Goal: Transaction & Acquisition: Purchase product/service

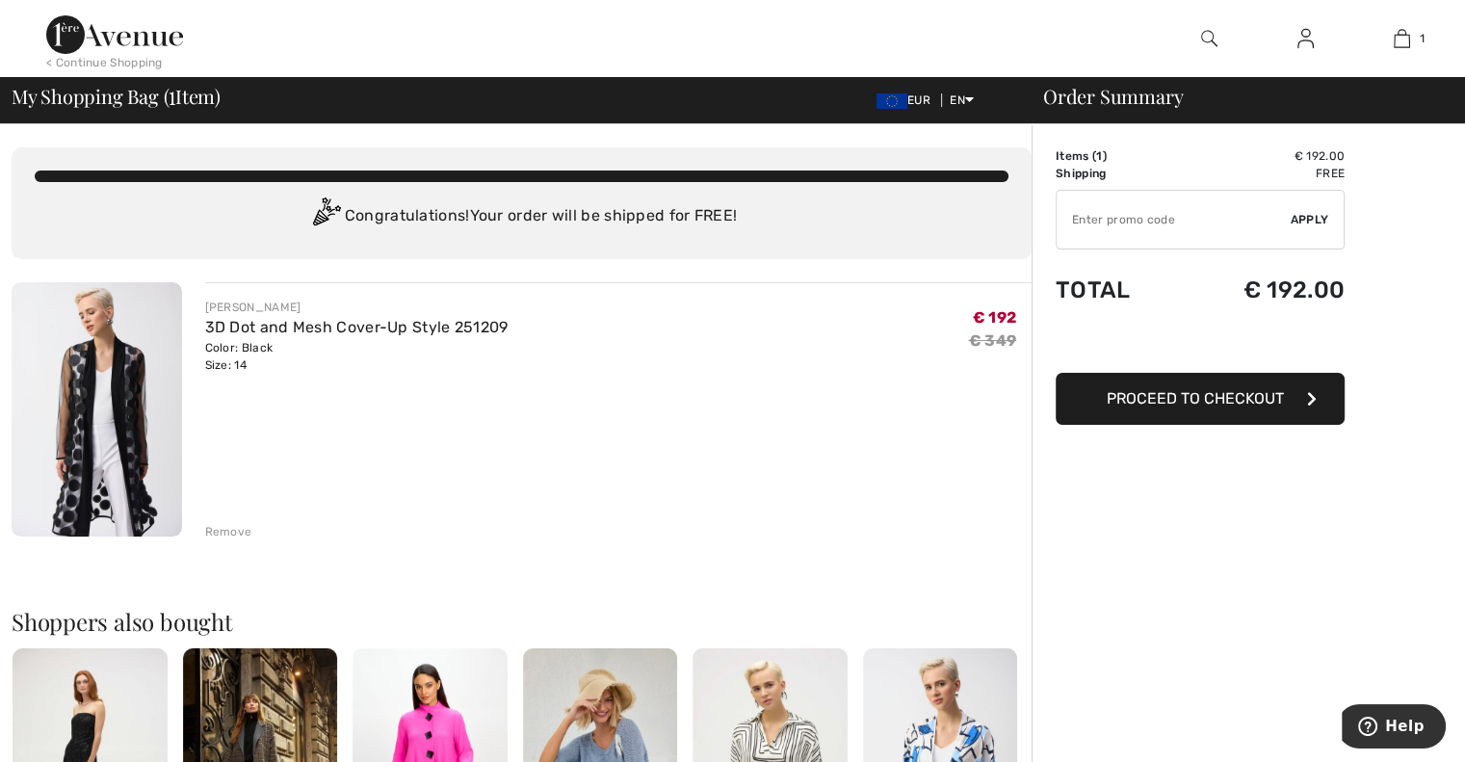
click at [220, 527] on div "Remove" at bounding box center [228, 531] width 47 height 17
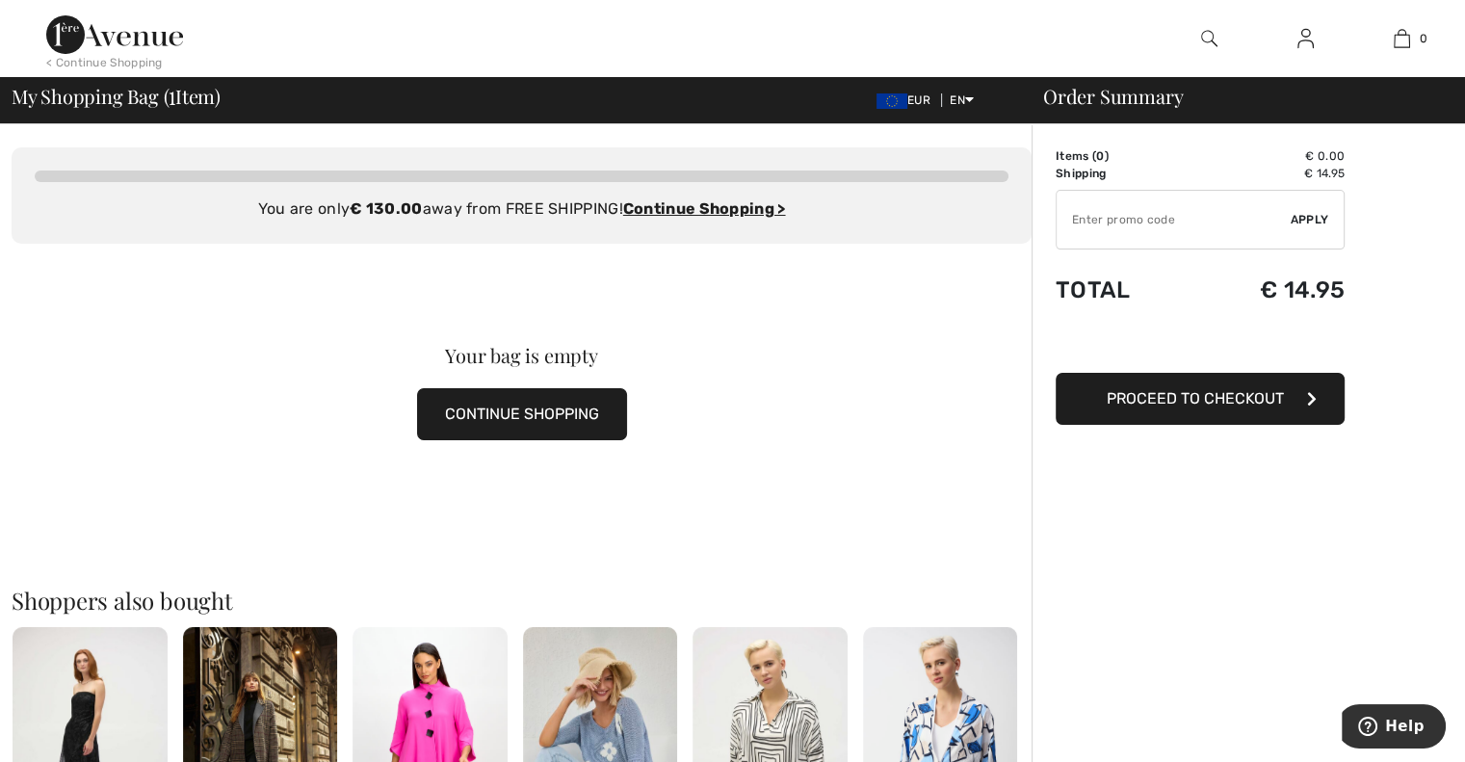
click at [543, 419] on button "CONTINUE SHOPPING" at bounding box center [522, 414] width 210 height 52
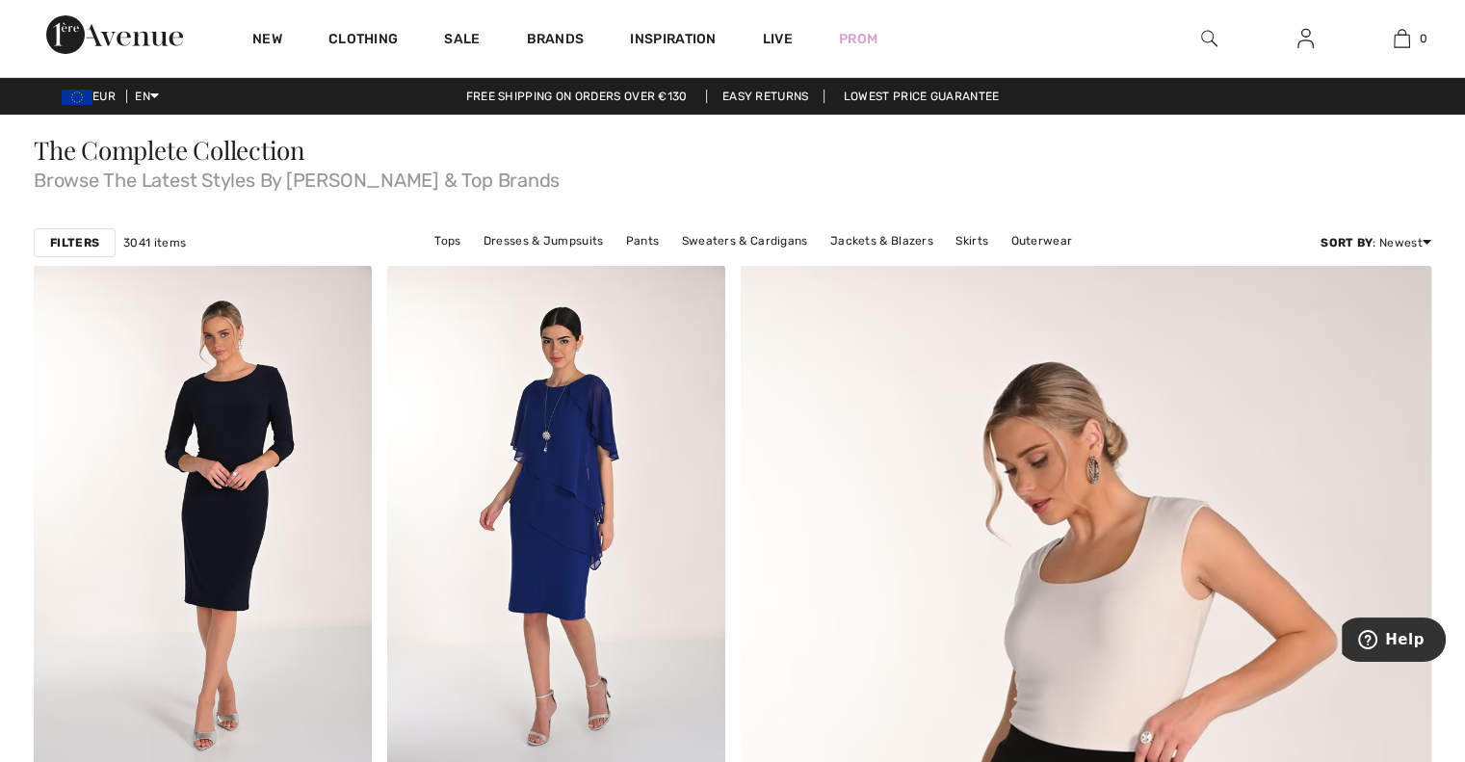
click at [1207, 39] on img at bounding box center [1209, 38] width 16 height 23
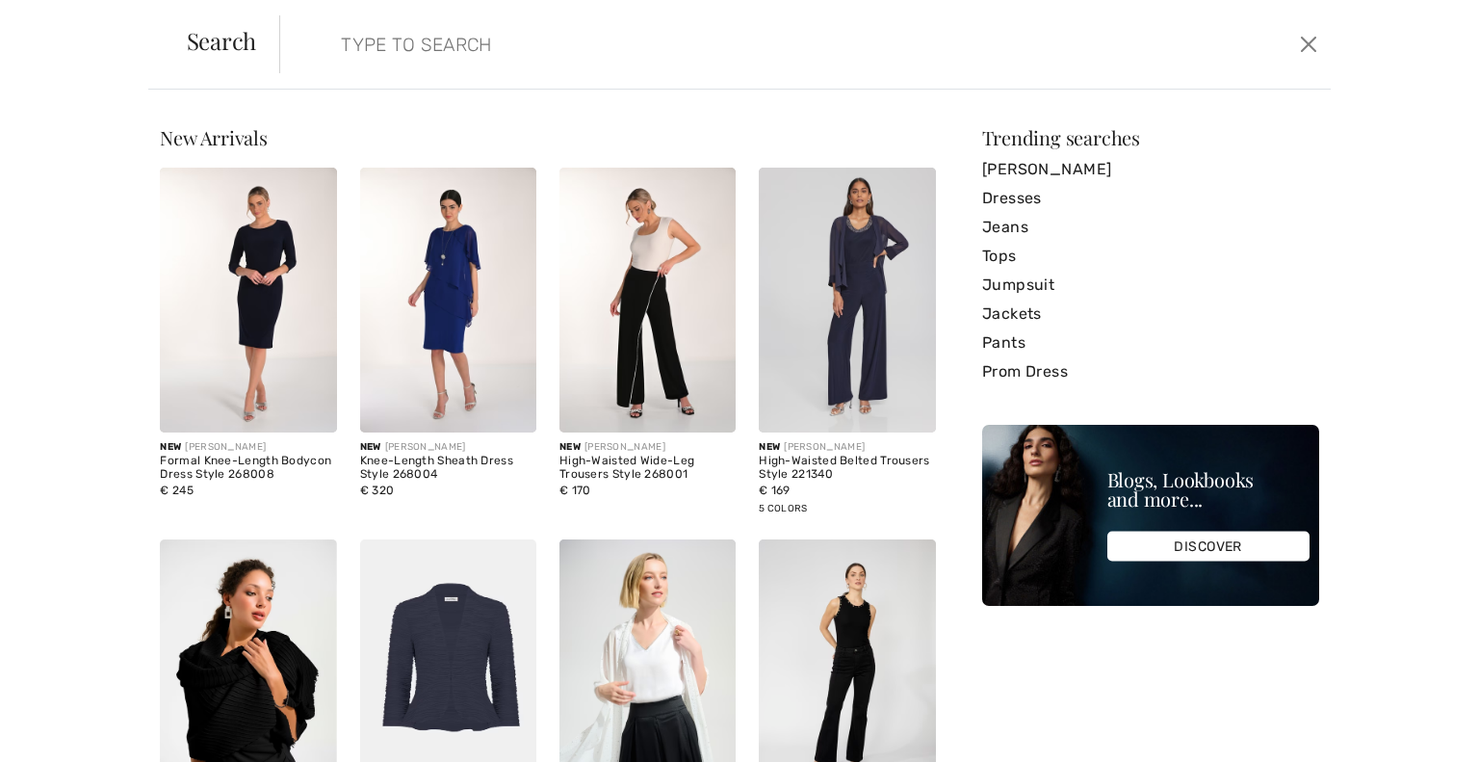
click at [385, 26] on input "search" at bounding box center [690, 44] width 726 height 58
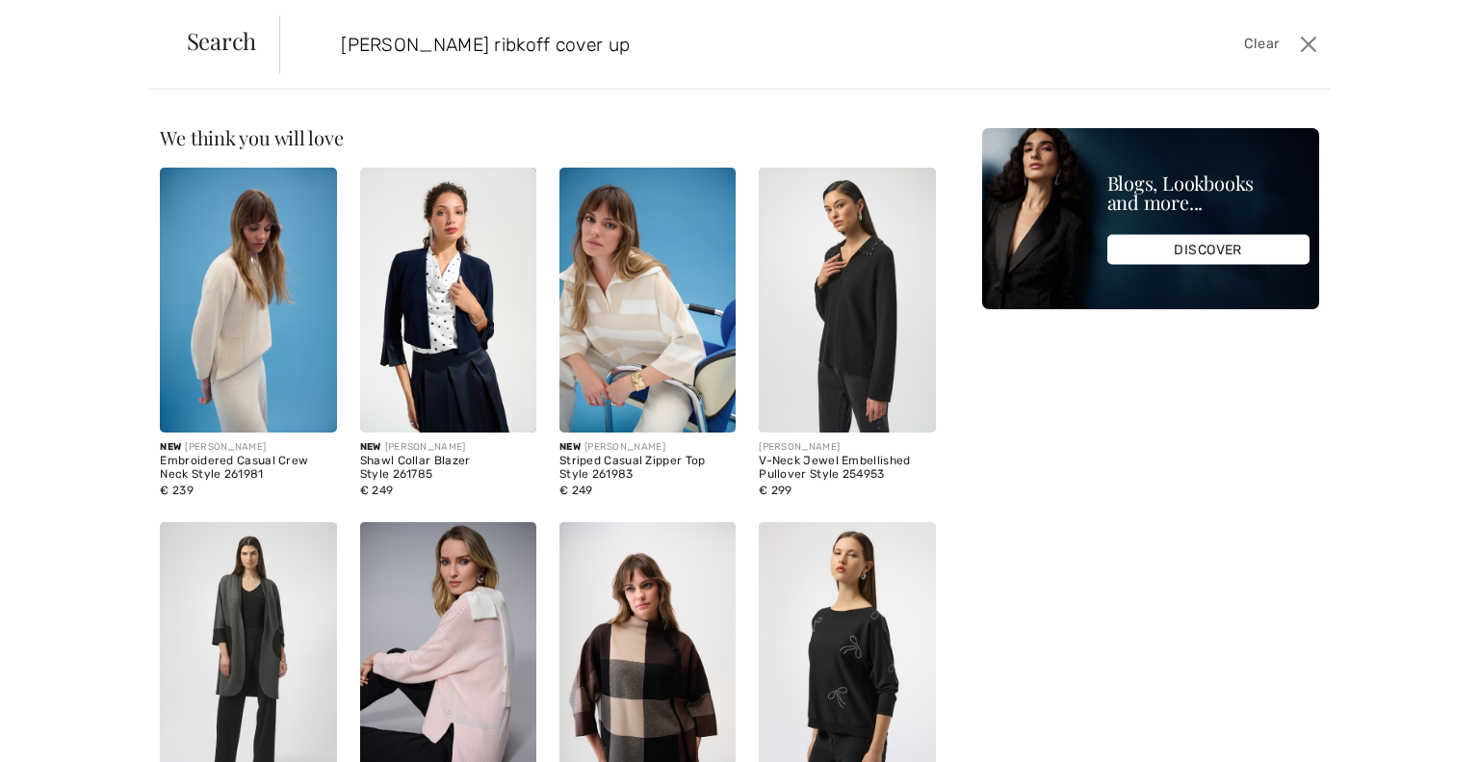
type input "joesph ribkoff cover up"
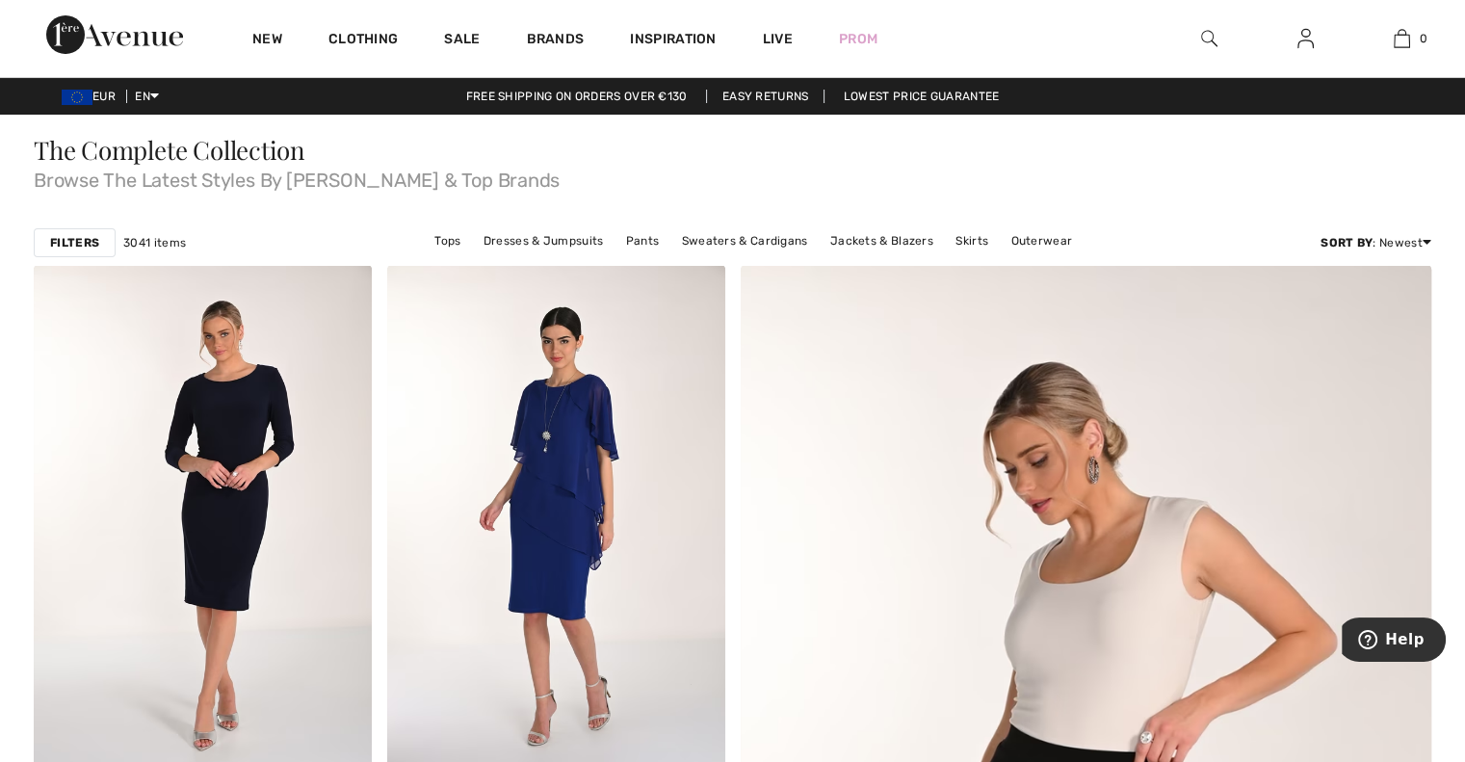
click at [1208, 34] on img at bounding box center [1209, 38] width 16 height 23
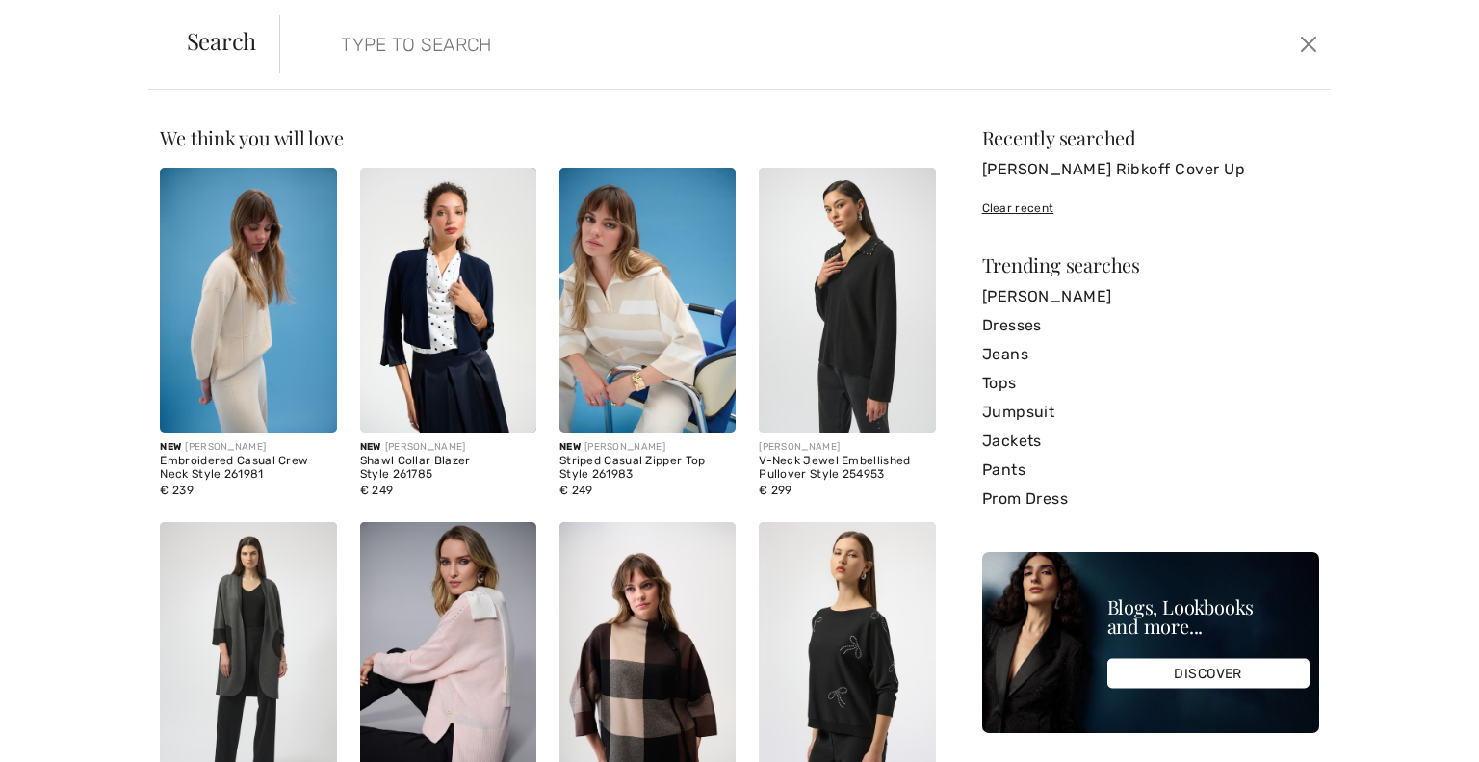
click at [538, 56] on input "search" at bounding box center [690, 44] width 726 height 58
click at [1047, 304] on link "[PERSON_NAME]" at bounding box center [1150, 296] width 337 height 29
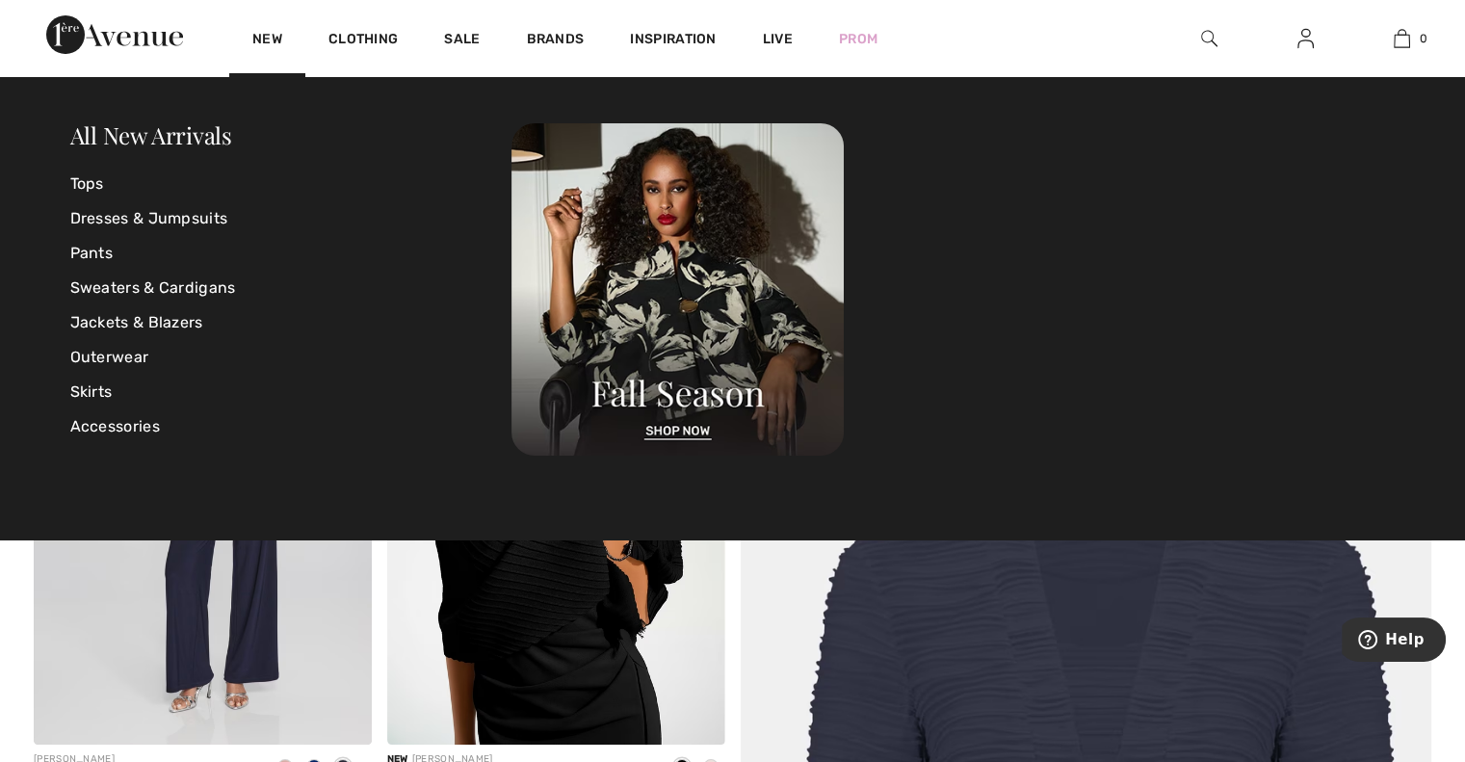
click at [1209, 34] on img at bounding box center [1209, 38] width 16 height 23
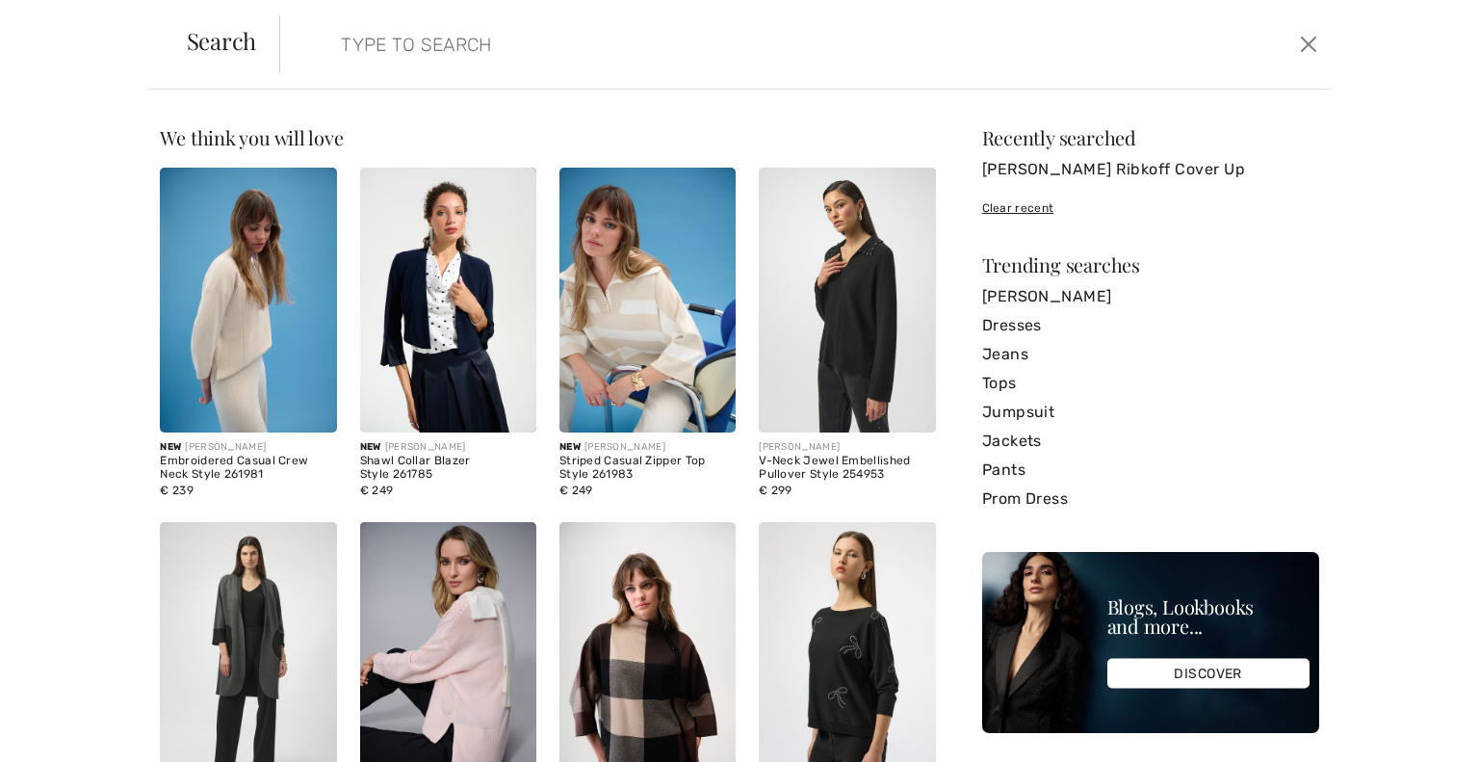
click at [429, 44] on input "search" at bounding box center [690, 44] width 726 height 58
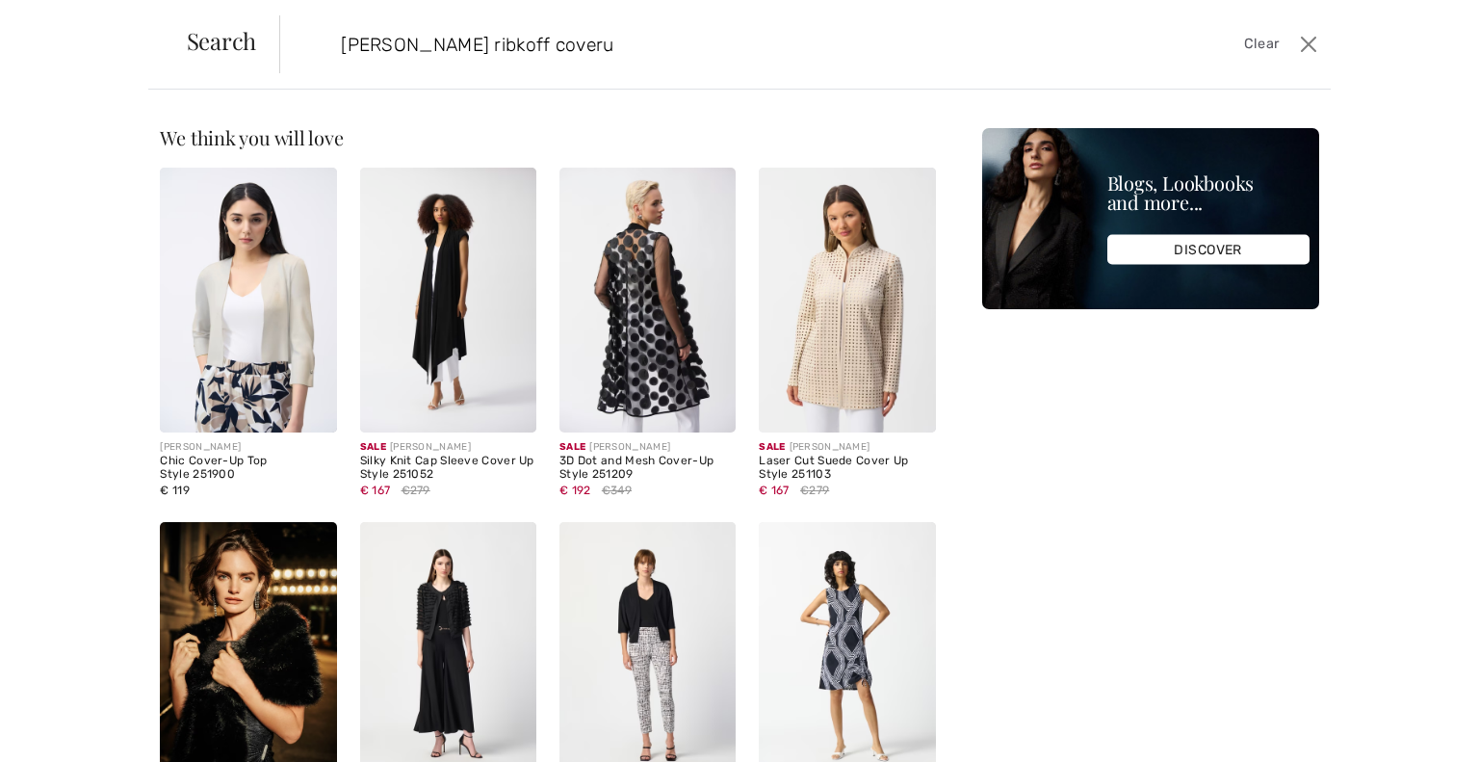
type input "joesph ribkoff coveru"
click at [595, 287] on img at bounding box center [648, 300] width 176 height 265
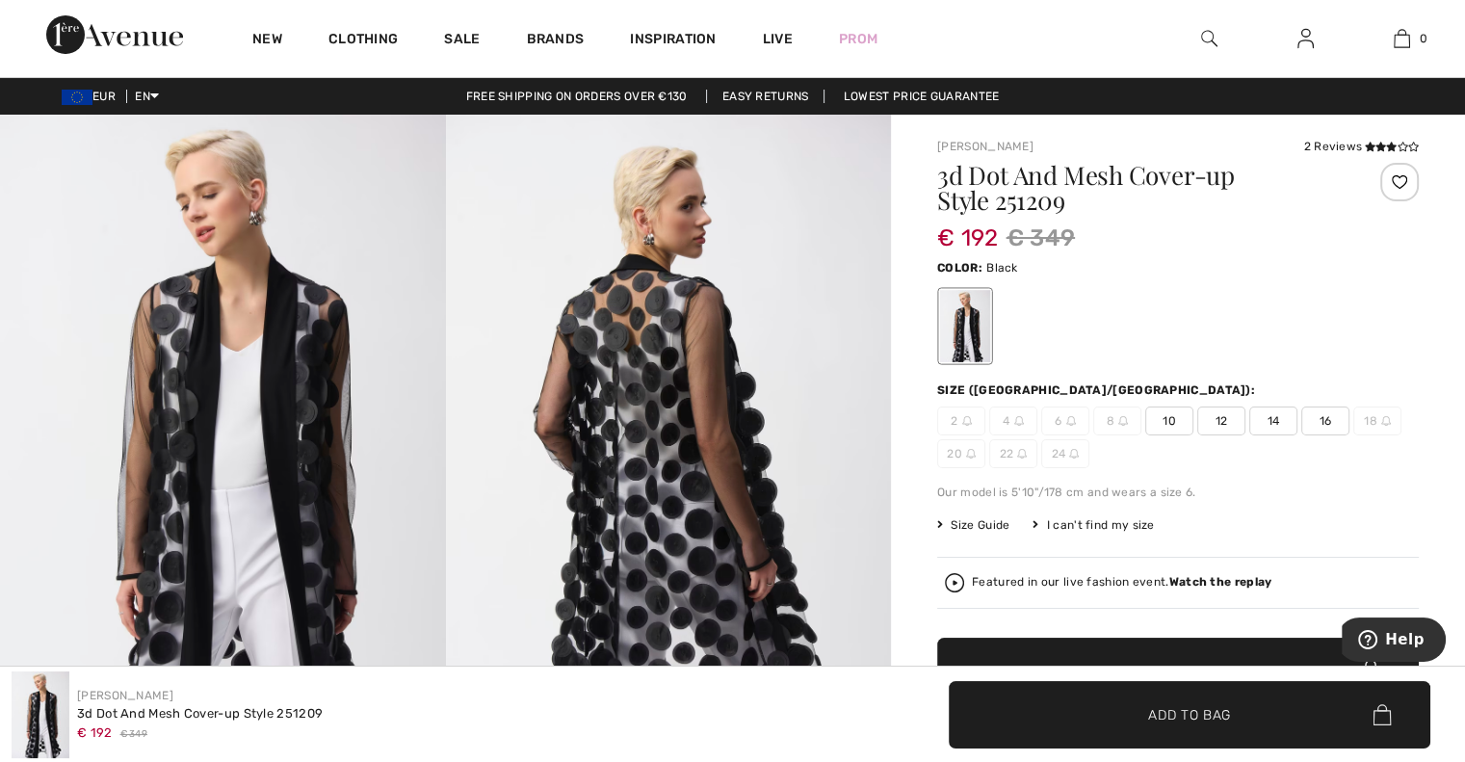
click at [1217, 418] on span "12" at bounding box center [1221, 420] width 48 height 29
click at [1204, 705] on span "Add to Bag" at bounding box center [1189, 714] width 83 height 20
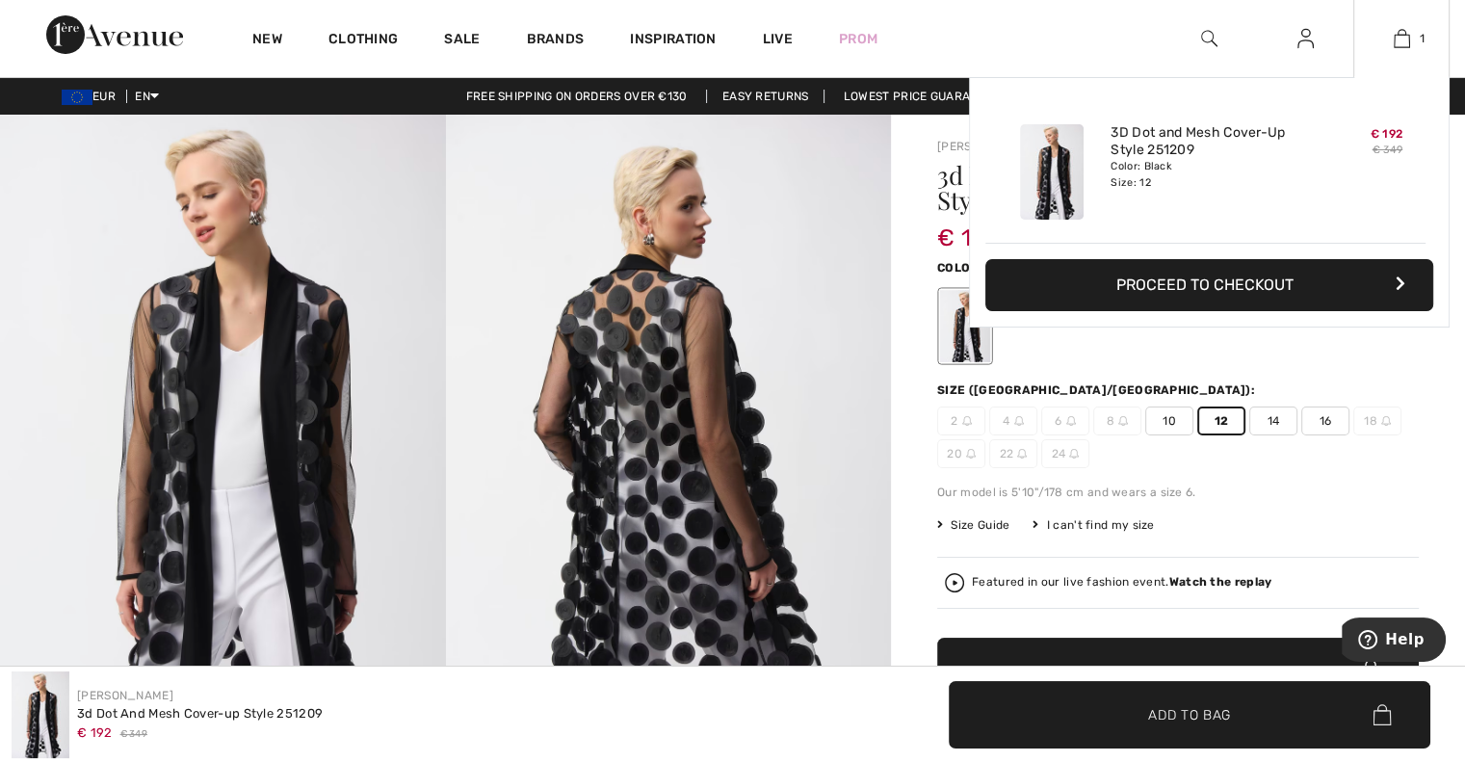
click at [1268, 276] on button "Proceed to Checkout" at bounding box center [1209, 285] width 448 height 52
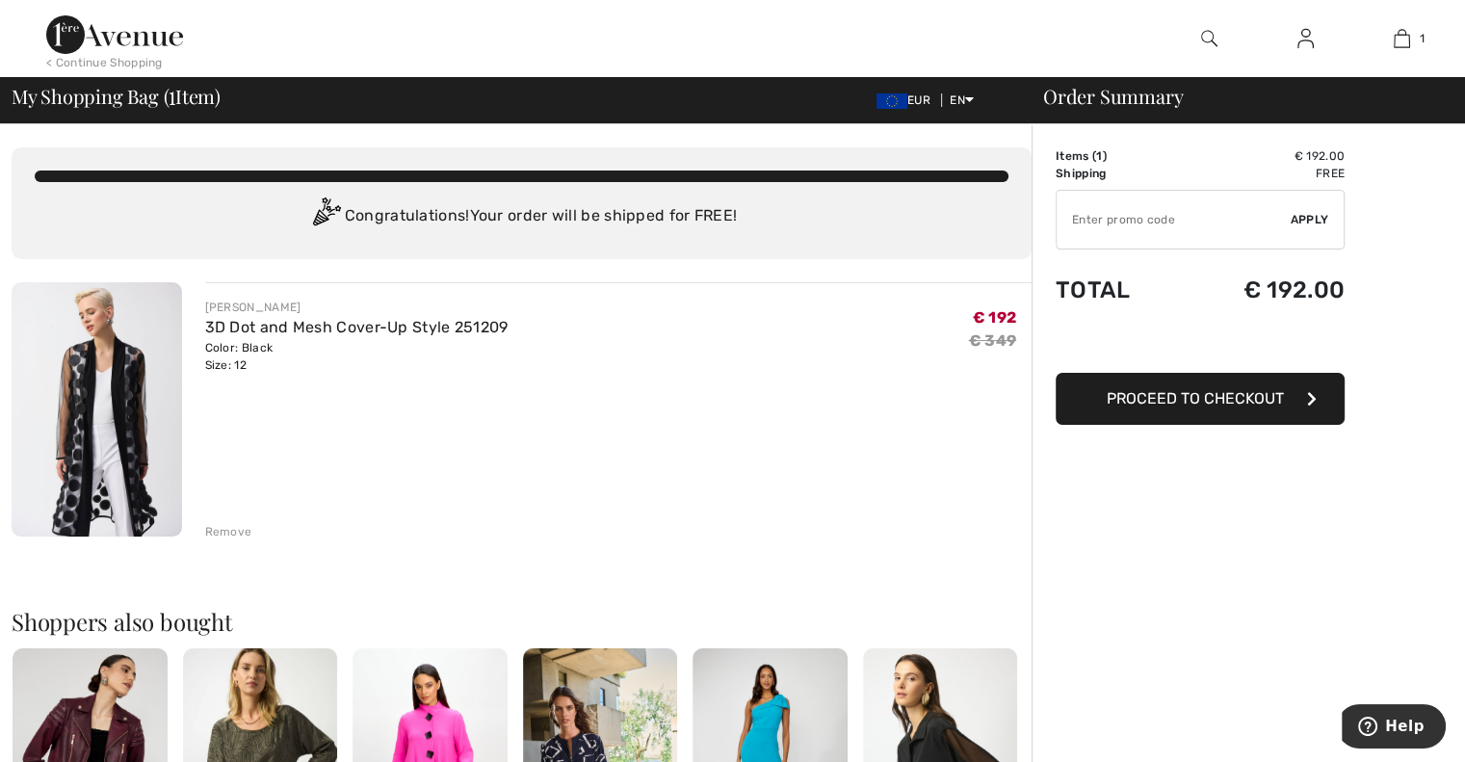
click at [1204, 400] on span "Proceed to Checkout" at bounding box center [1195, 398] width 177 height 18
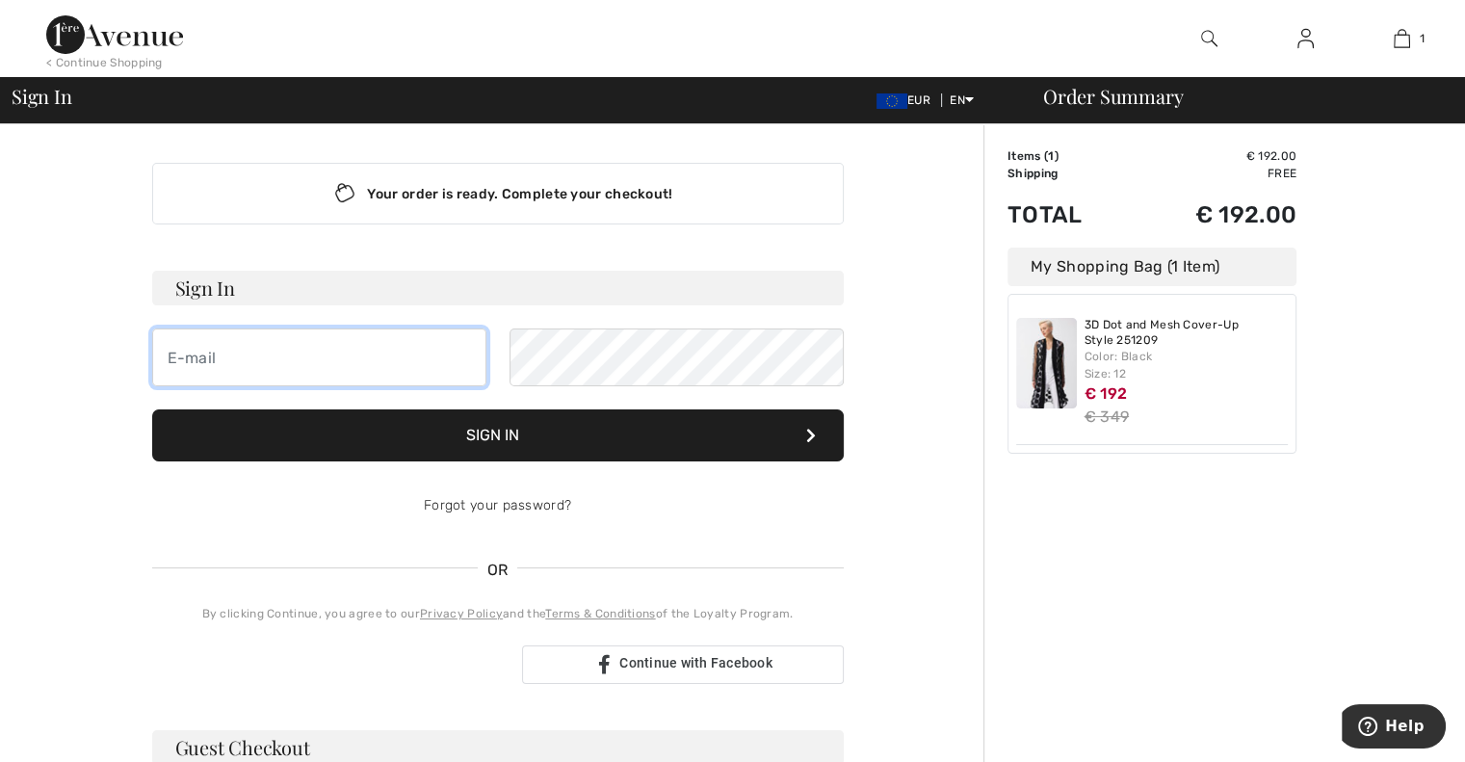
click at [276, 357] on input "email" at bounding box center [319, 357] width 334 height 58
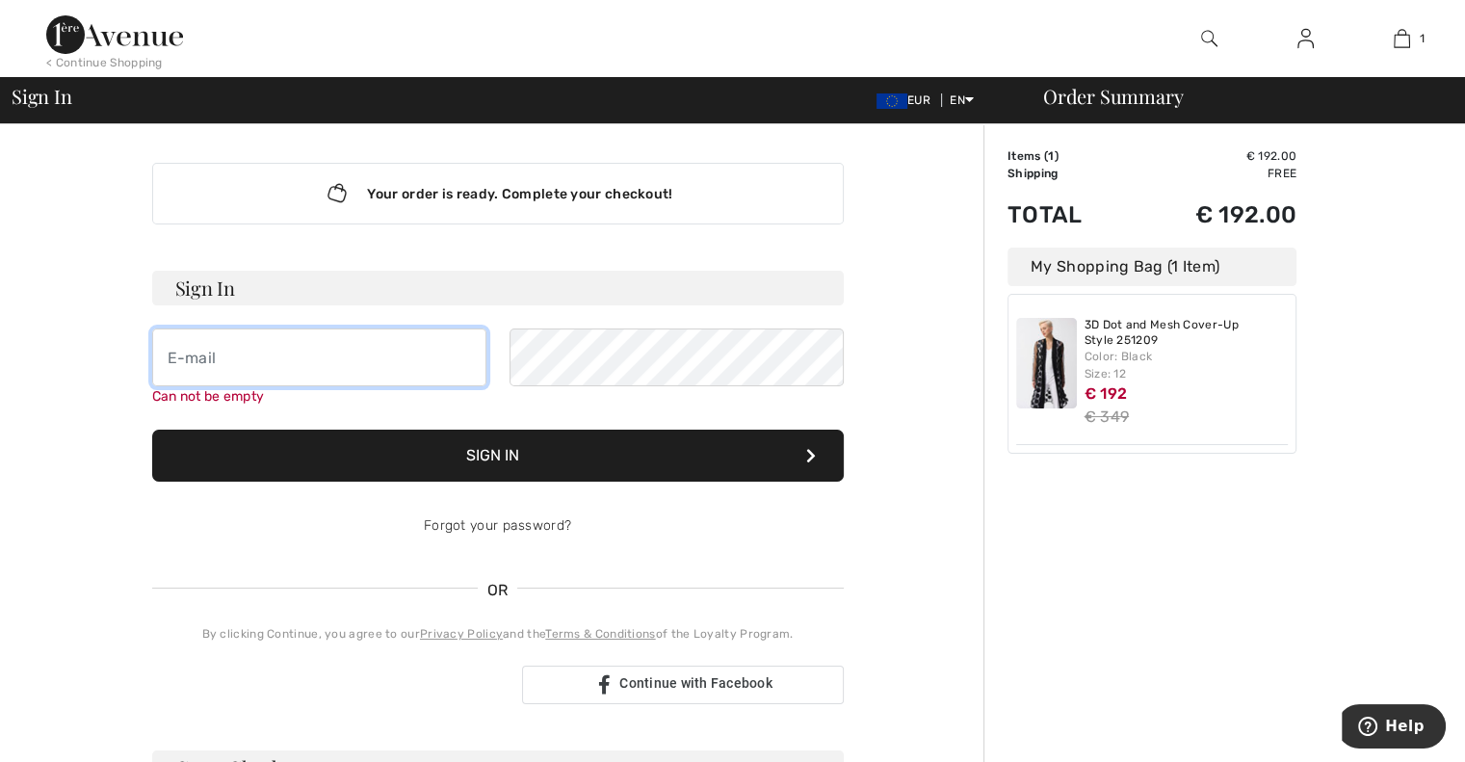
type input "[EMAIL_ADDRESS][DOMAIN_NAME]"
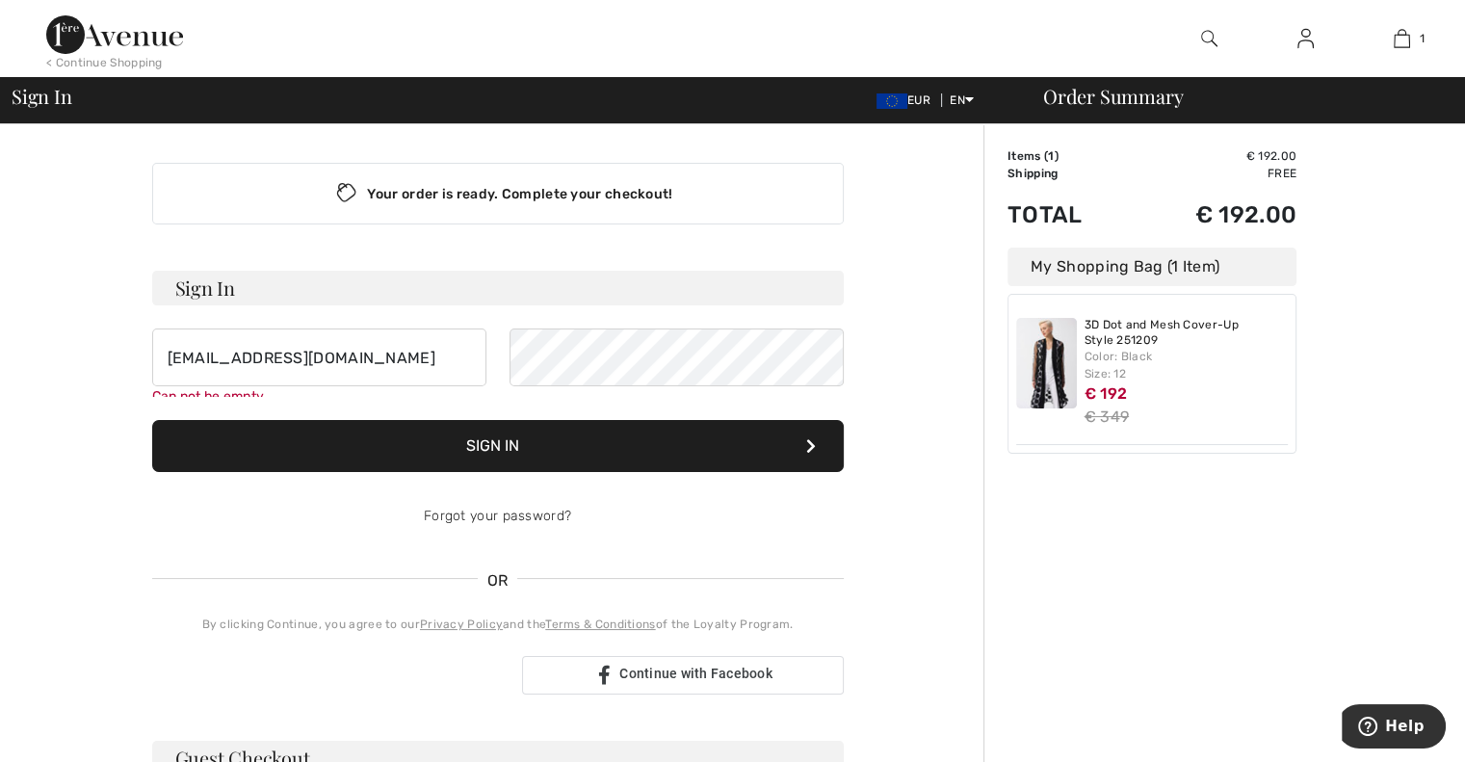
click at [534, 450] on button "Sign In" at bounding box center [498, 446] width 692 height 52
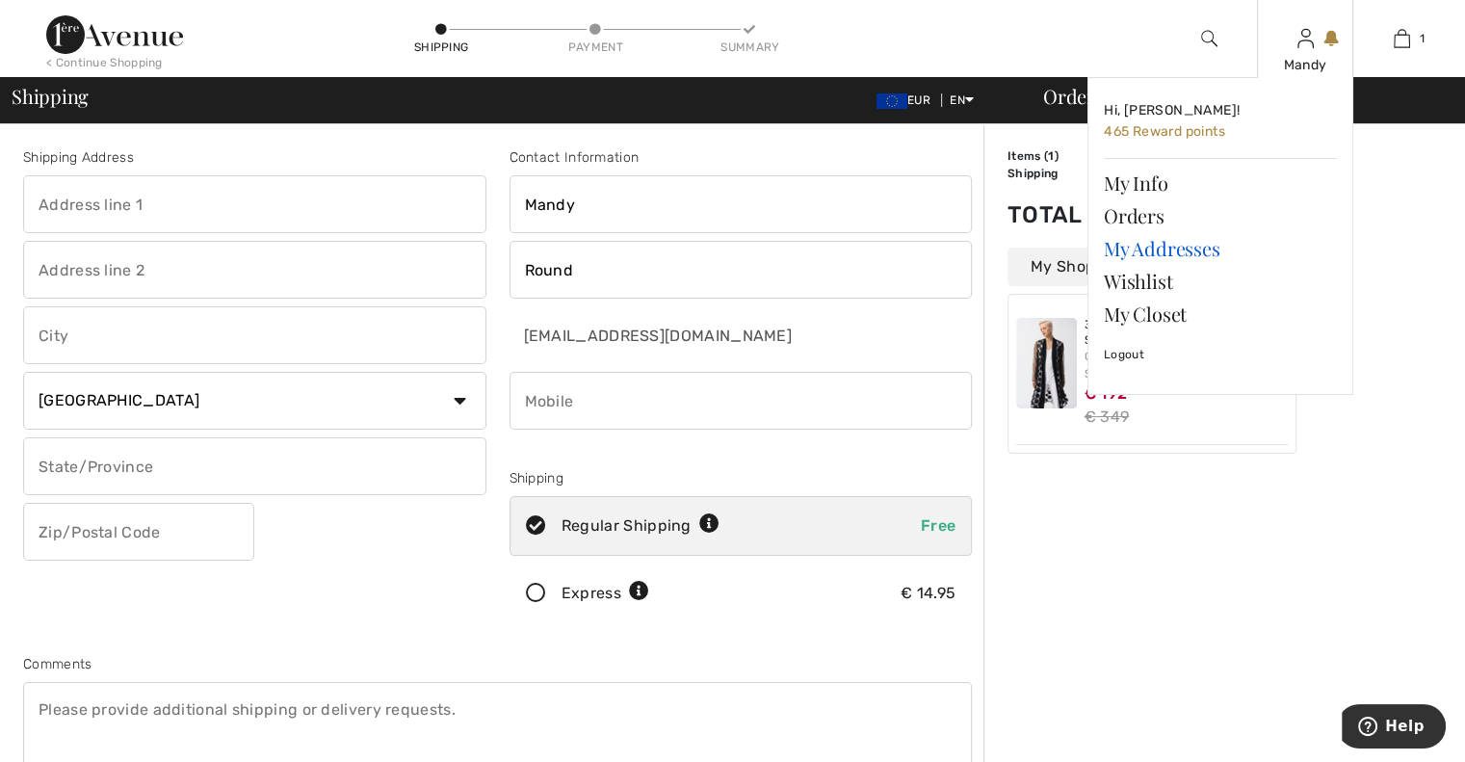
click at [1173, 249] on link "My Addresses" at bounding box center [1220, 248] width 233 height 33
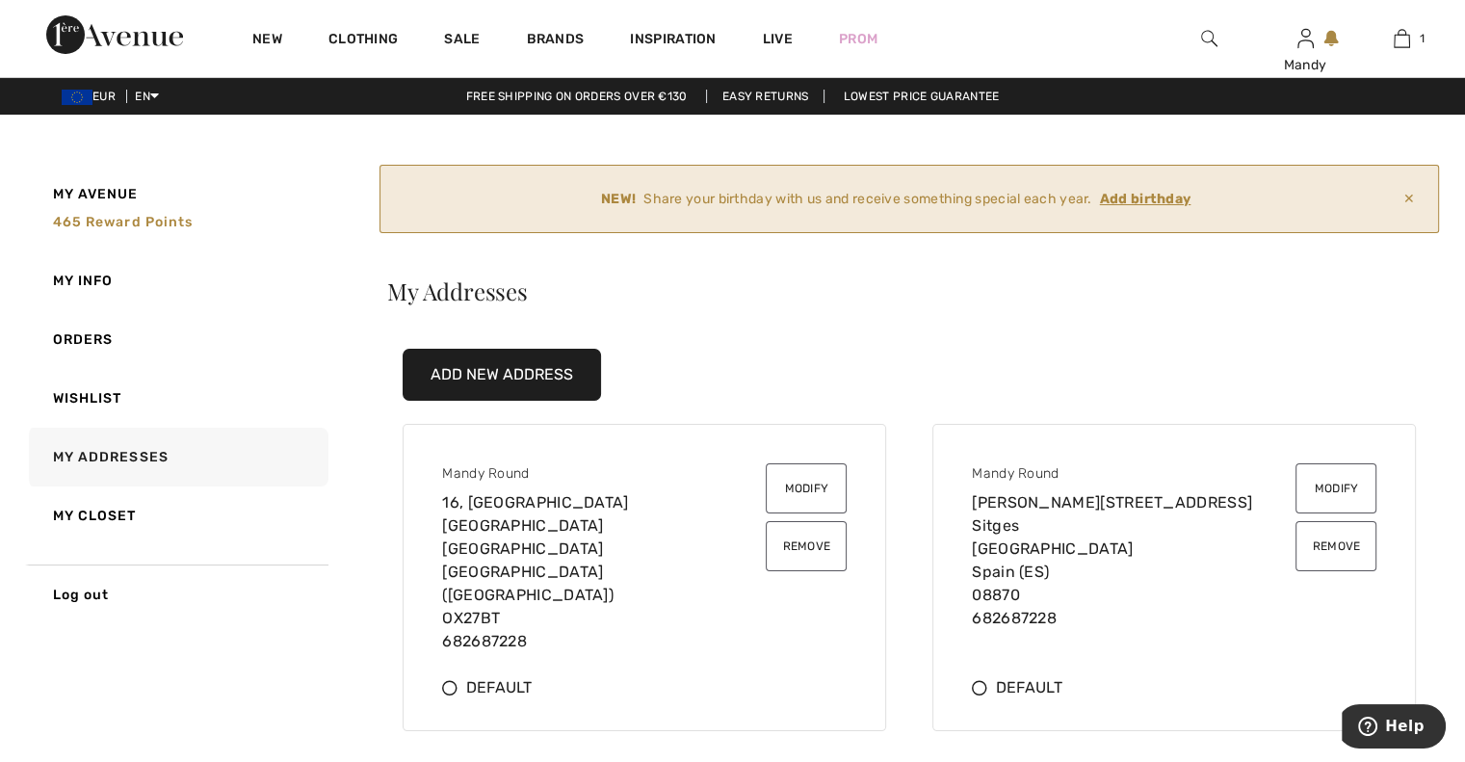
click at [975, 680] on icon at bounding box center [979, 687] width 15 height 15
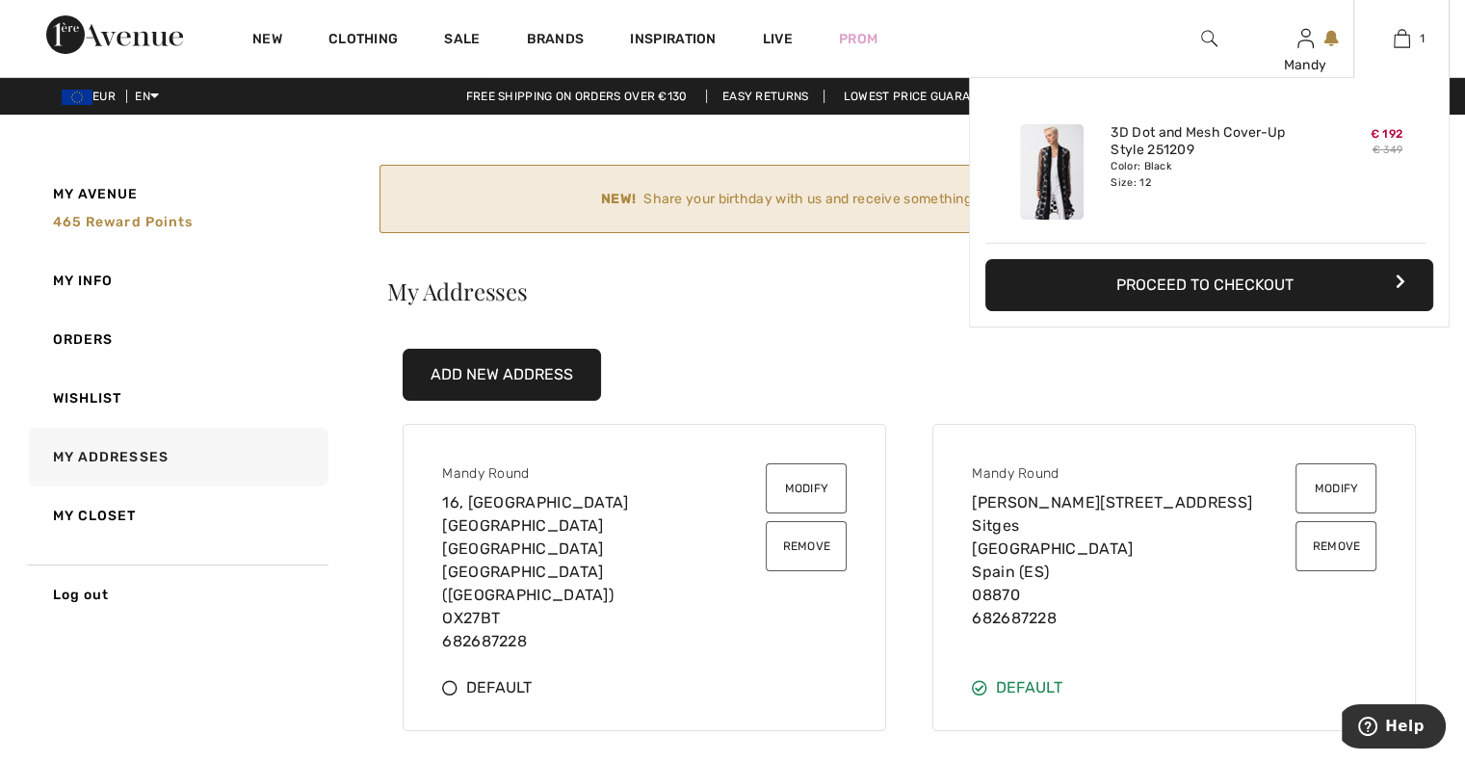
click at [1223, 284] on button "Proceed to Checkout" at bounding box center [1209, 285] width 448 height 52
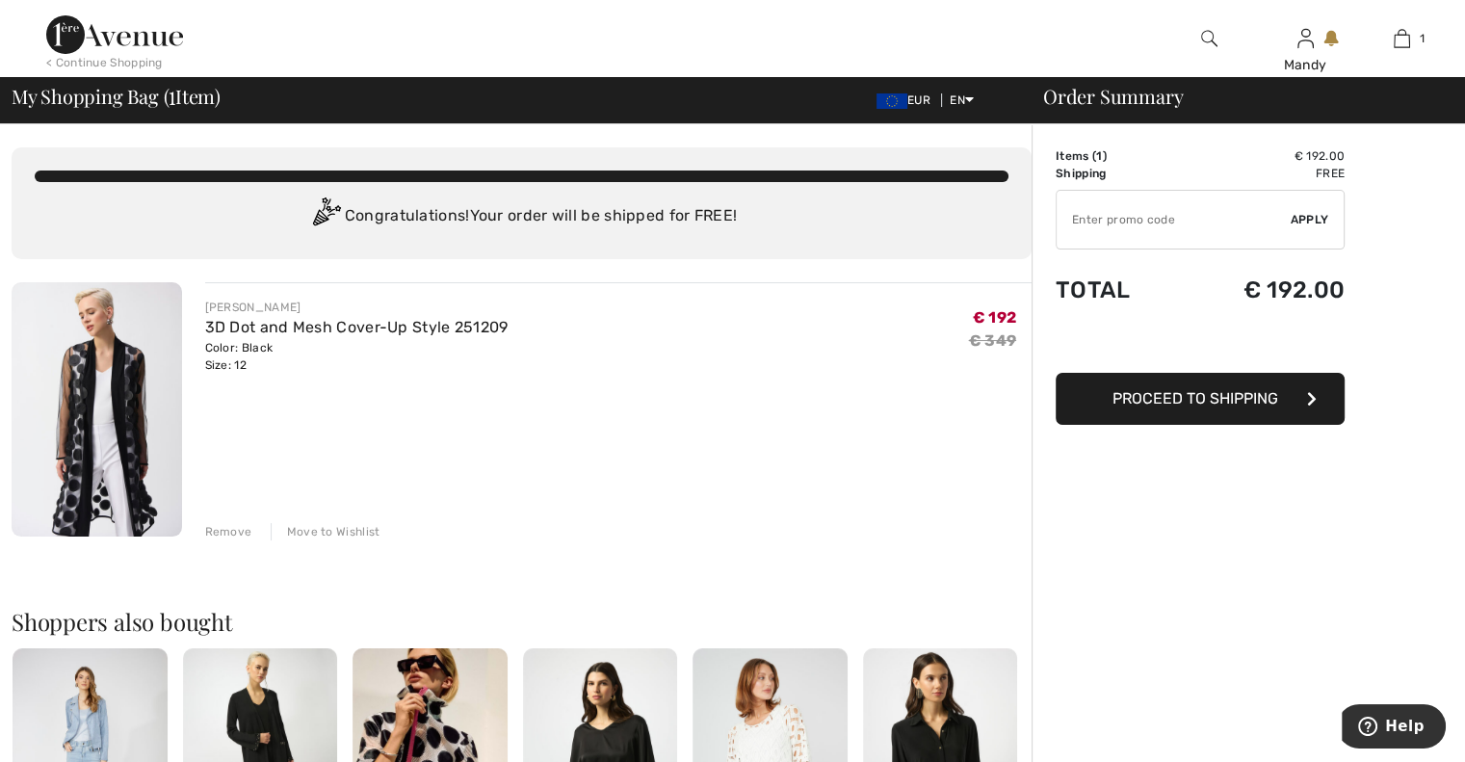
click at [1212, 405] on span "Proceed to Shipping" at bounding box center [1195, 398] width 166 height 18
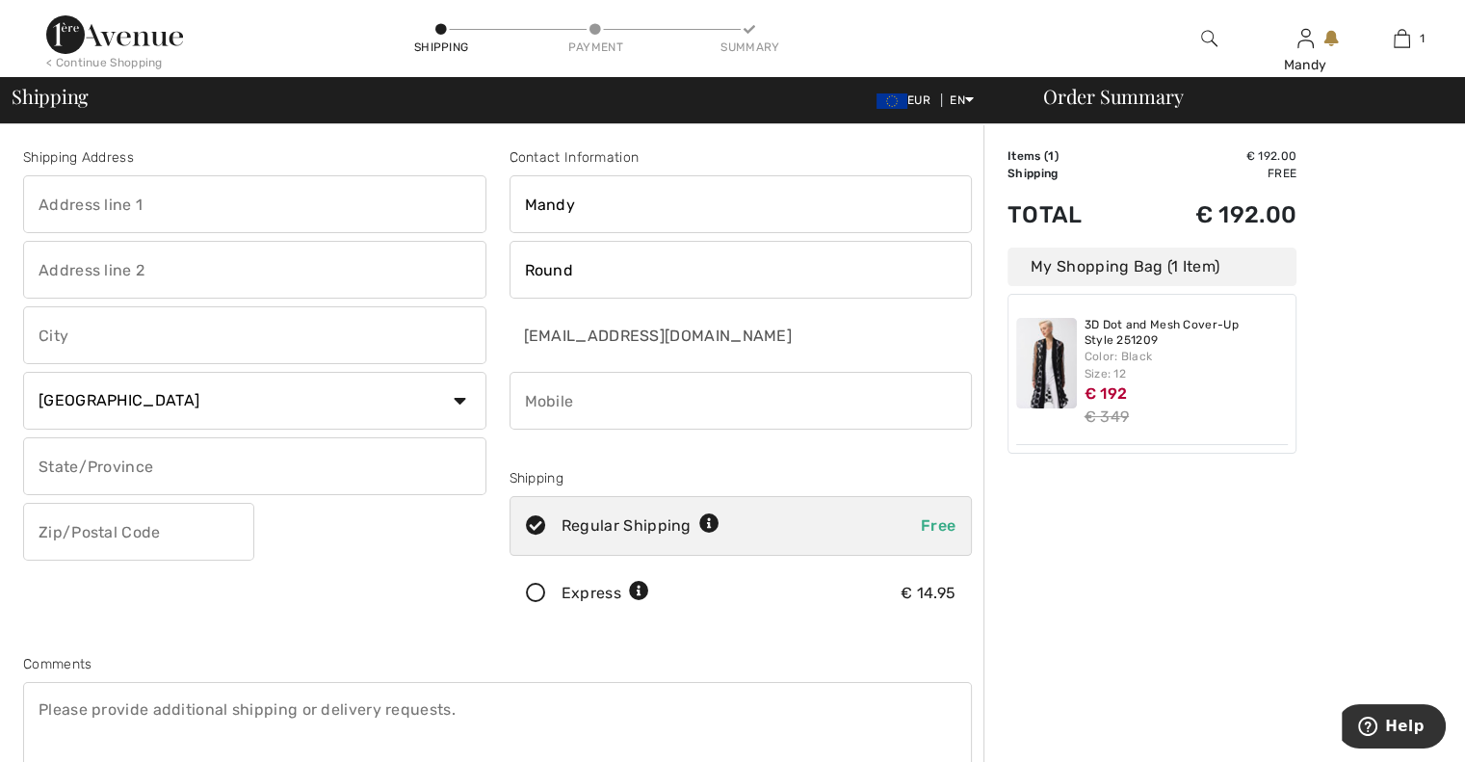
click at [458, 406] on select "Country [GEOGRAPHIC_DATA] [GEOGRAPHIC_DATA] [GEOGRAPHIC_DATA] [GEOGRAPHIC_DATA]…" at bounding box center [254, 401] width 463 height 58
select select "ES"
click at [23, 372] on select "Country [GEOGRAPHIC_DATA] [GEOGRAPHIC_DATA] [GEOGRAPHIC_DATA] [GEOGRAPHIC_DATA]…" at bounding box center [254, 401] width 463 height 58
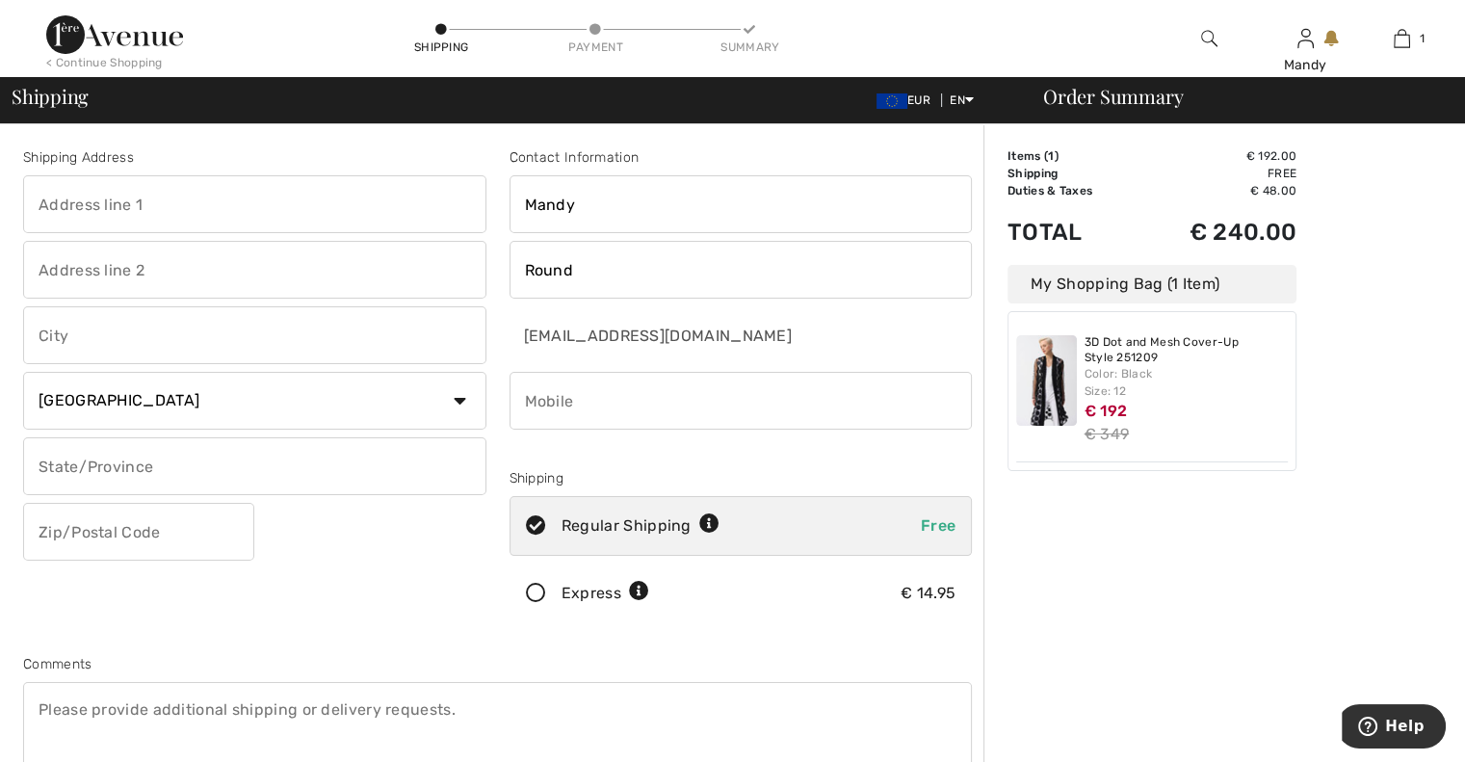
click at [323, 202] on input "text" at bounding box center [254, 204] width 463 height 58
type input "[PERSON_NAME][STREET_ADDRESS]"
type input "Planta 1 Piso 2"
type input "Sitges"
type input "[GEOGRAPHIC_DATA]"
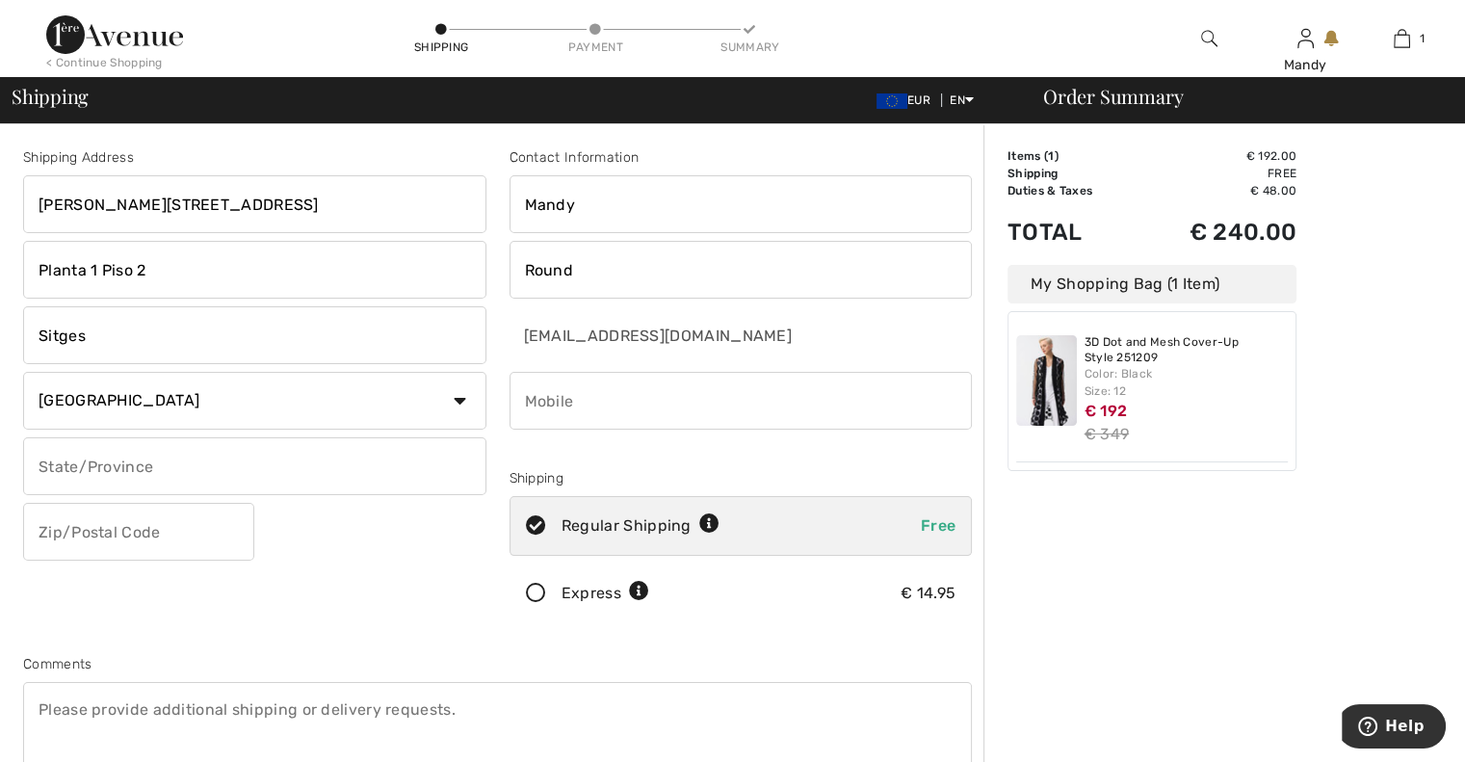
type input "08870"
click at [572, 400] on input "phone" at bounding box center [741, 401] width 463 height 58
type input "+"
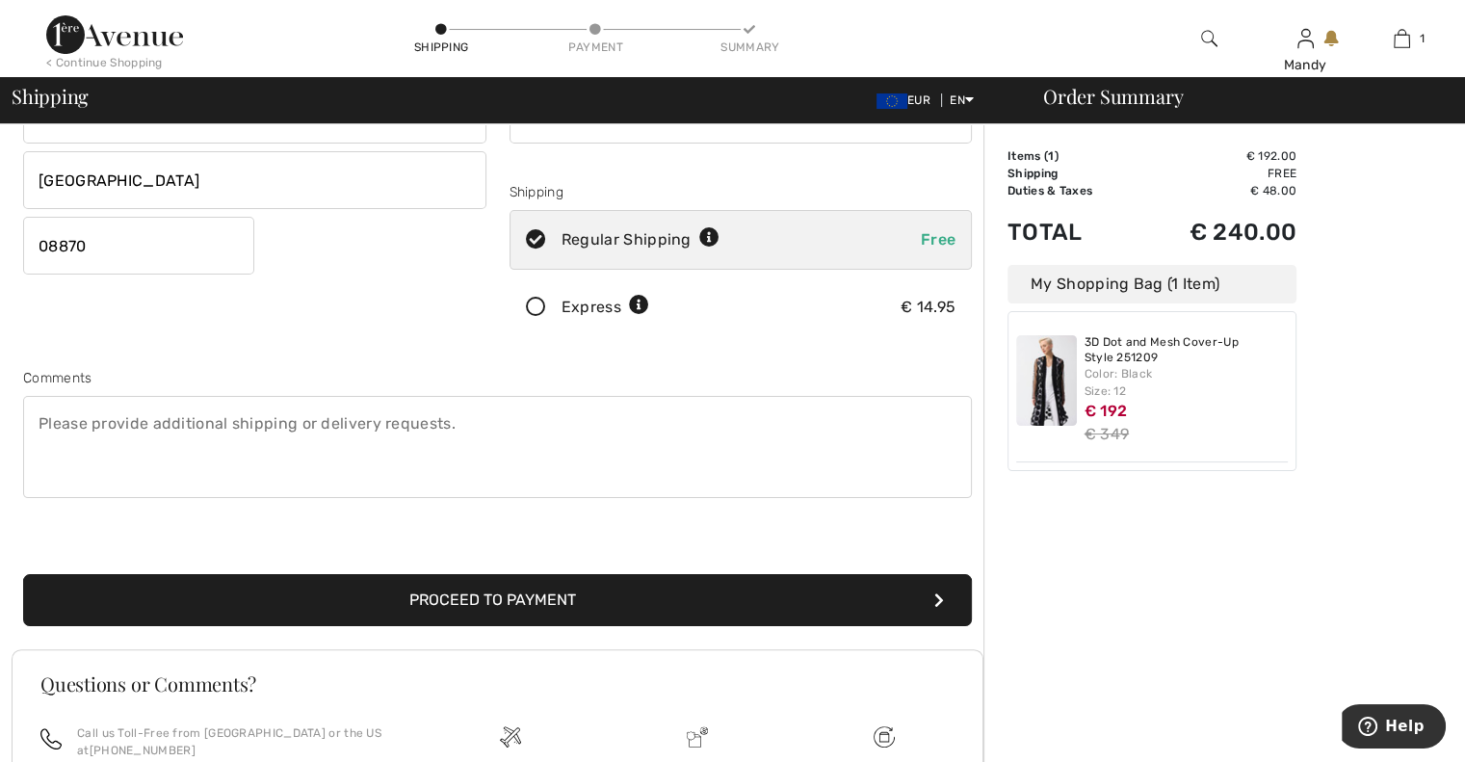
scroll to position [289, 0]
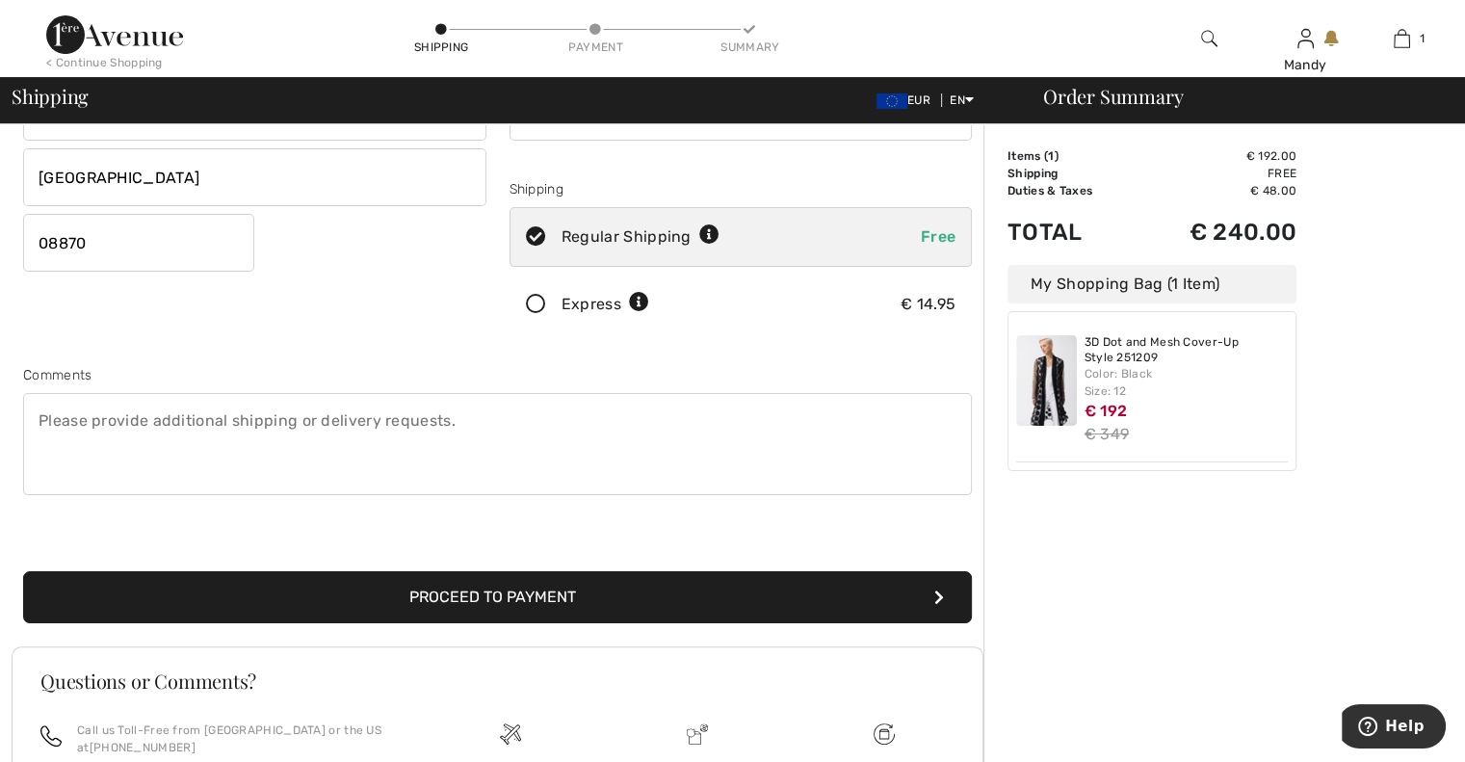
type input "447762946767"
click at [467, 596] on button "Proceed to Payment" at bounding box center [497, 597] width 949 height 52
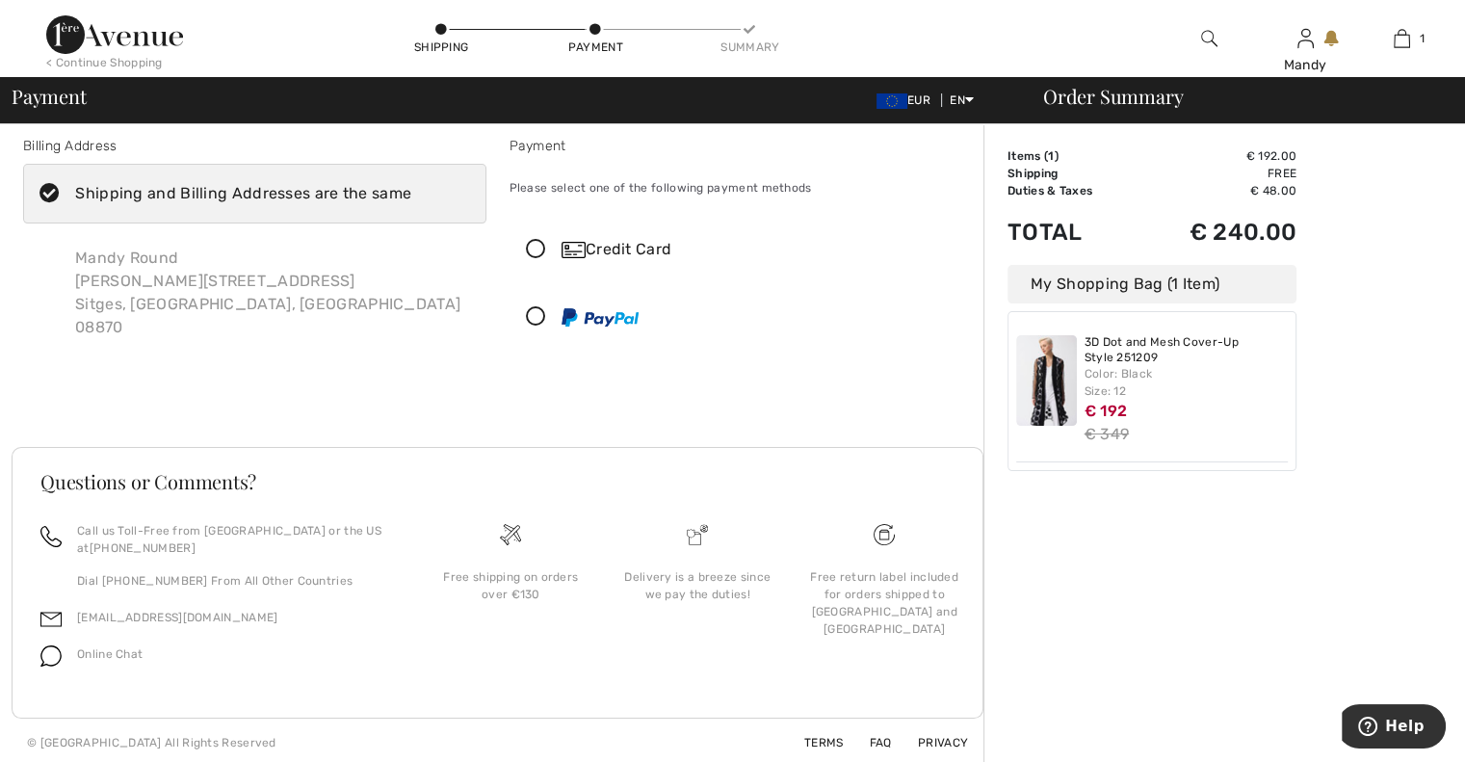
scroll to position [15, 0]
click at [533, 249] on icon at bounding box center [535, 246] width 51 height 20
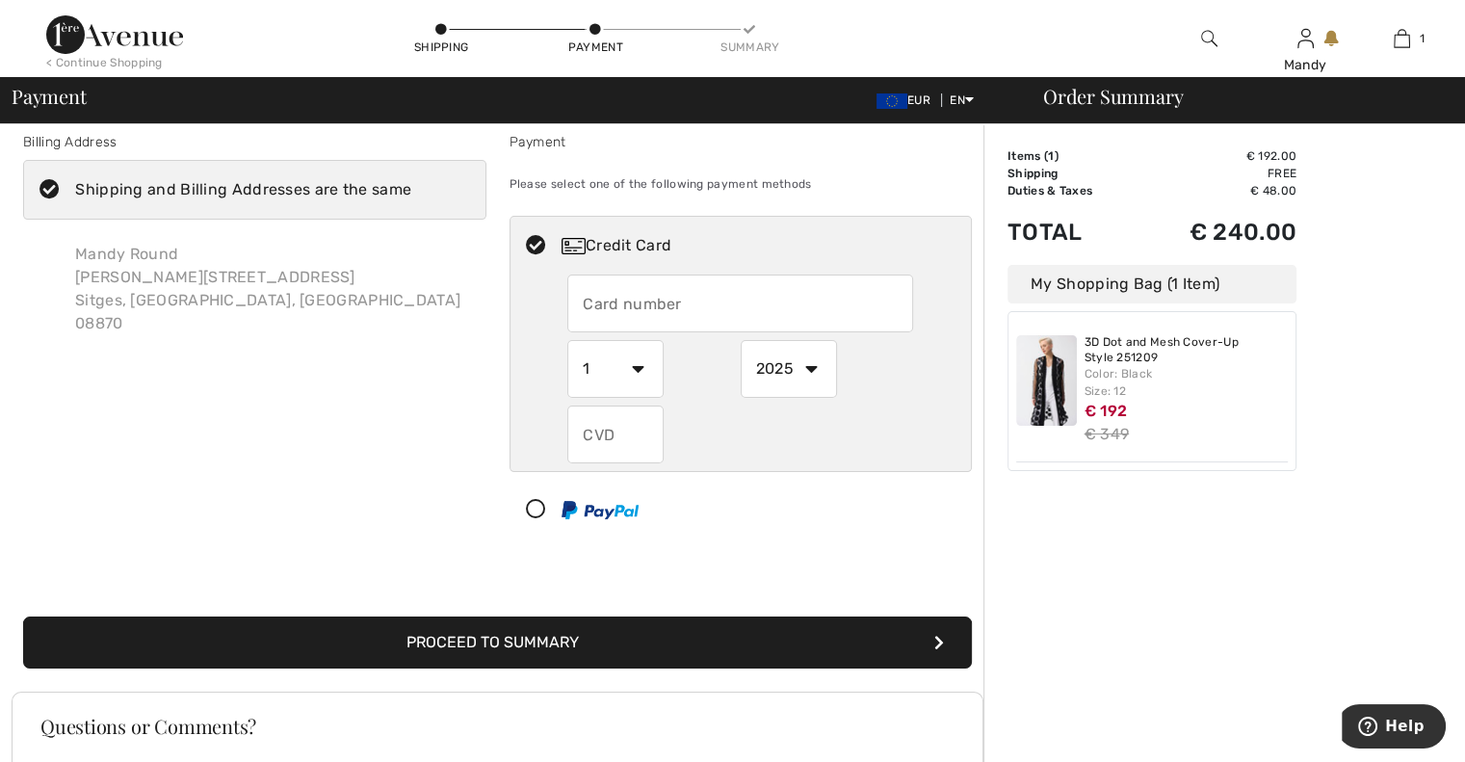
click at [633, 307] on input "text" at bounding box center [740, 304] width 346 height 58
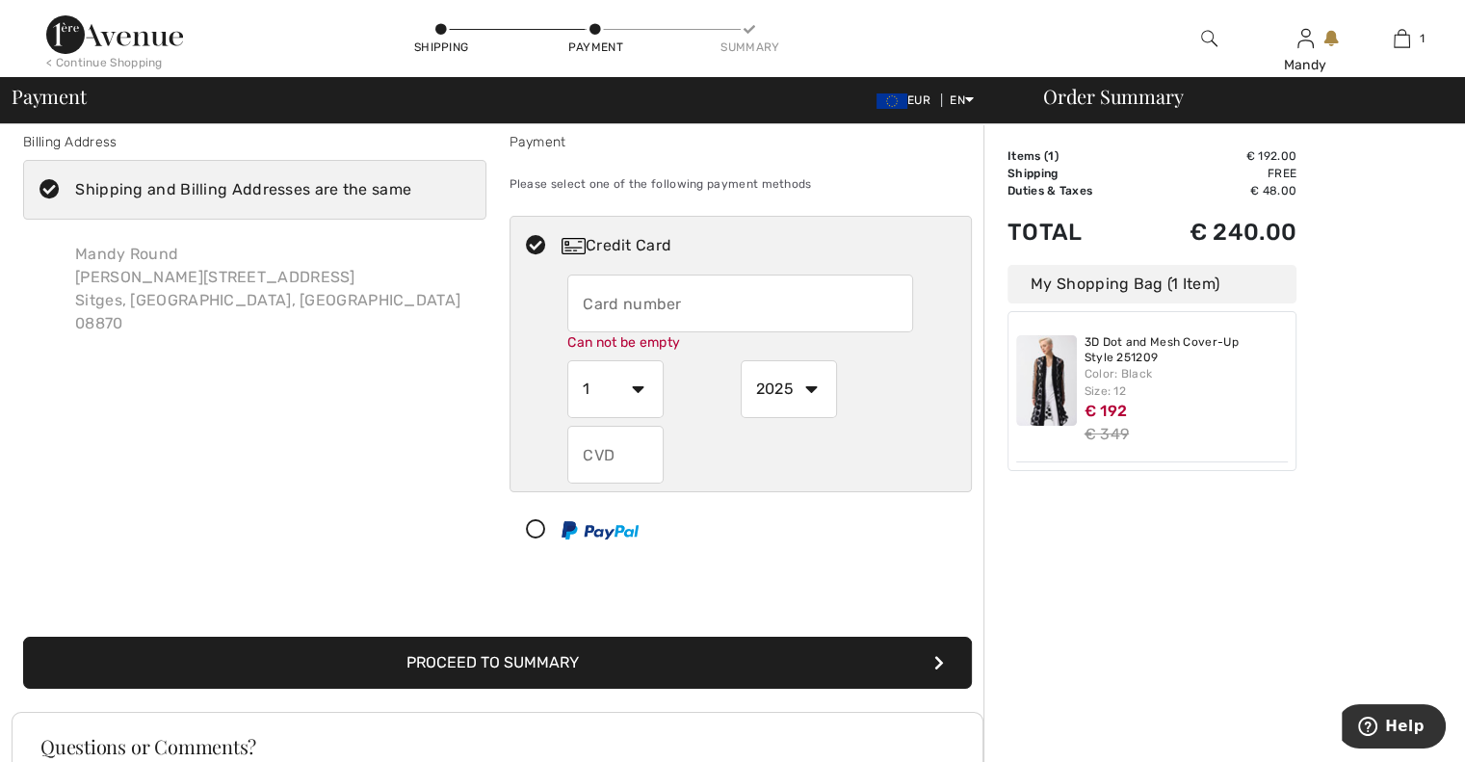
type input "375602990883001"
select select "3"
select select "2029"
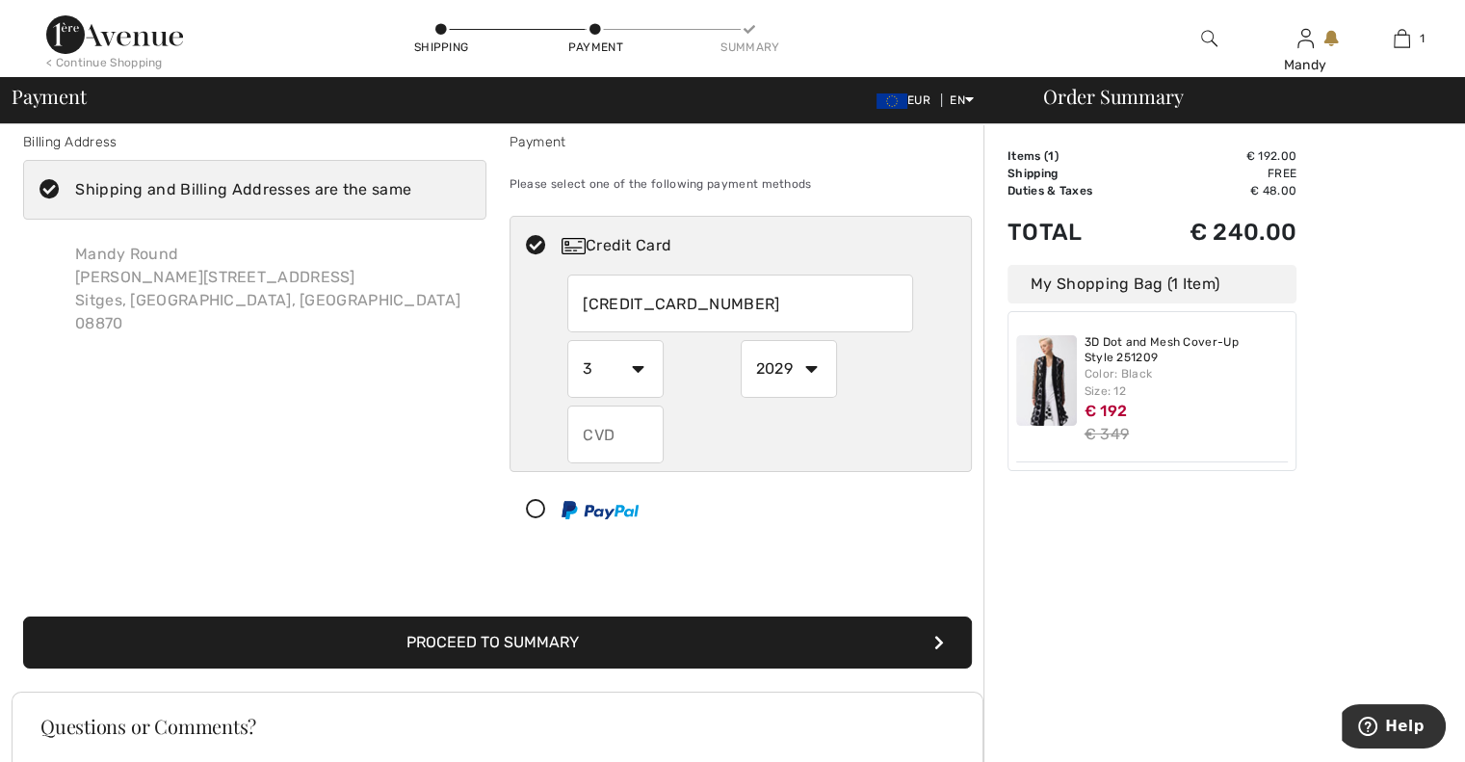
click at [593, 433] on input "text" at bounding box center [615, 435] width 96 height 58
type input "9222"
click at [919, 650] on button "Proceed to Summary" at bounding box center [497, 642] width 949 height 52
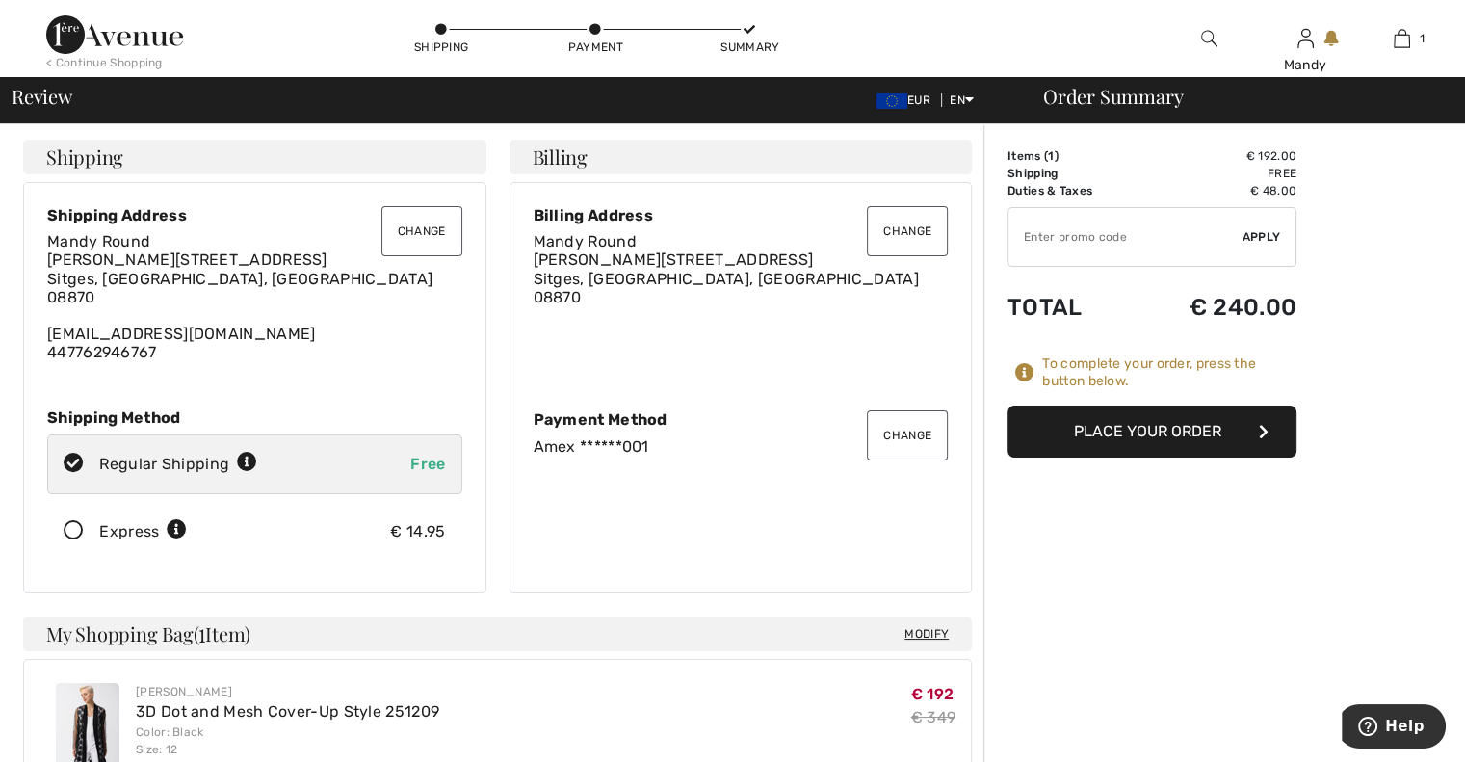
click at [1238, 431] on button "Place Your Order" at bounding box center [1151, 432] width 289 height 52
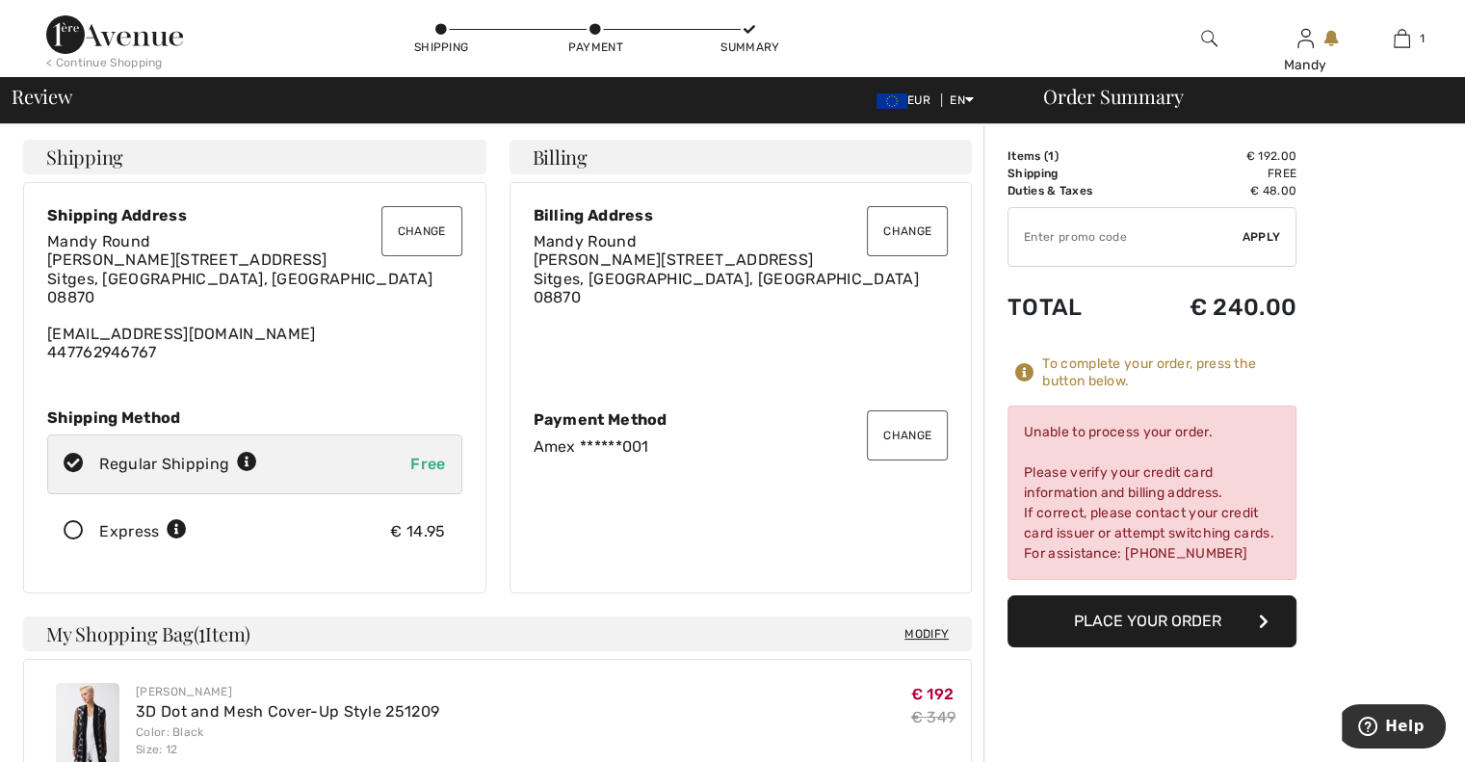
click at [1169, 615] on button "Place Your Order" at bounding box center [1151, 621] width 289 height 52
click at [910, 438] on button "Change" at bounding box center [907, 435] width 81 height 50
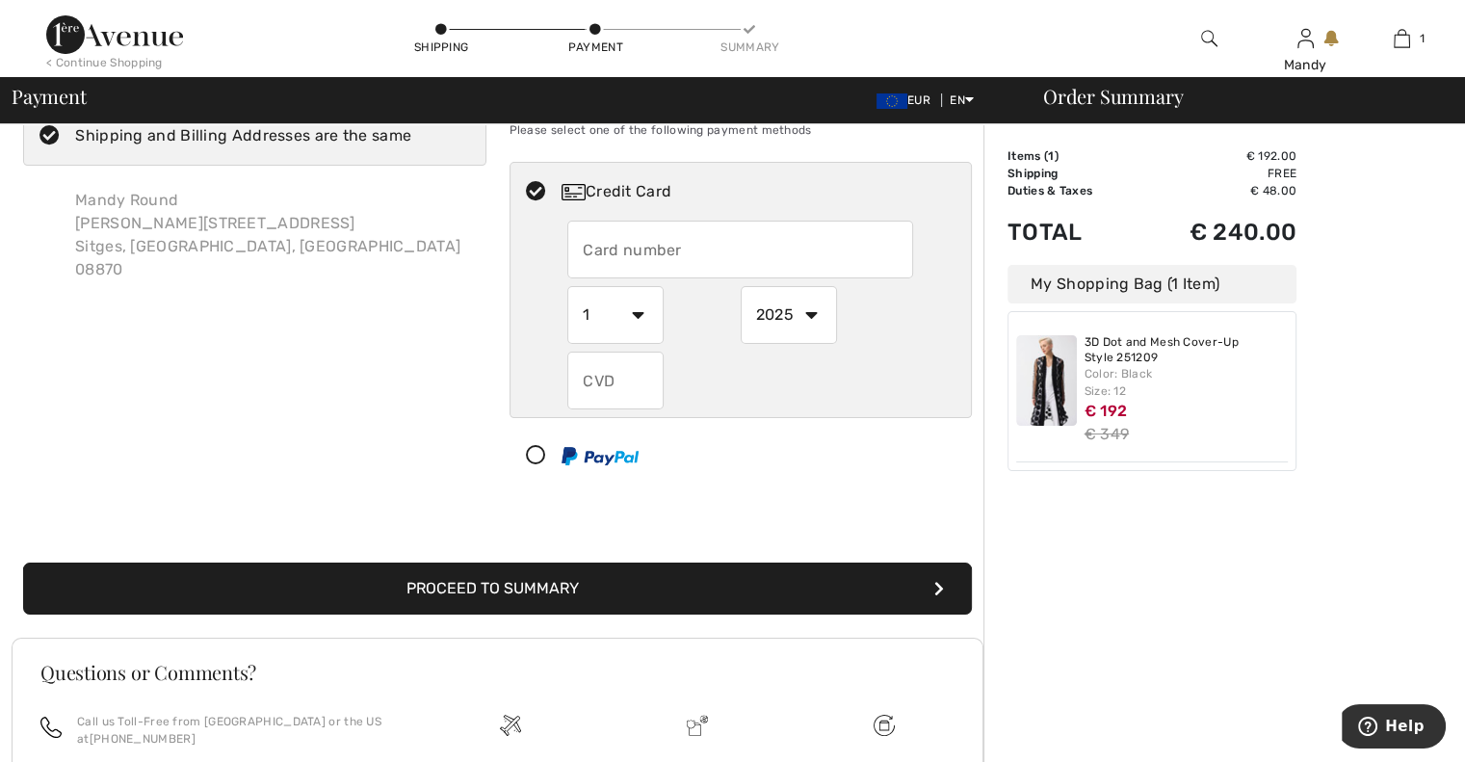
click at [613, 245] on input "text" at bounding box center [740, 250] width 346 height 58
radio input "true"
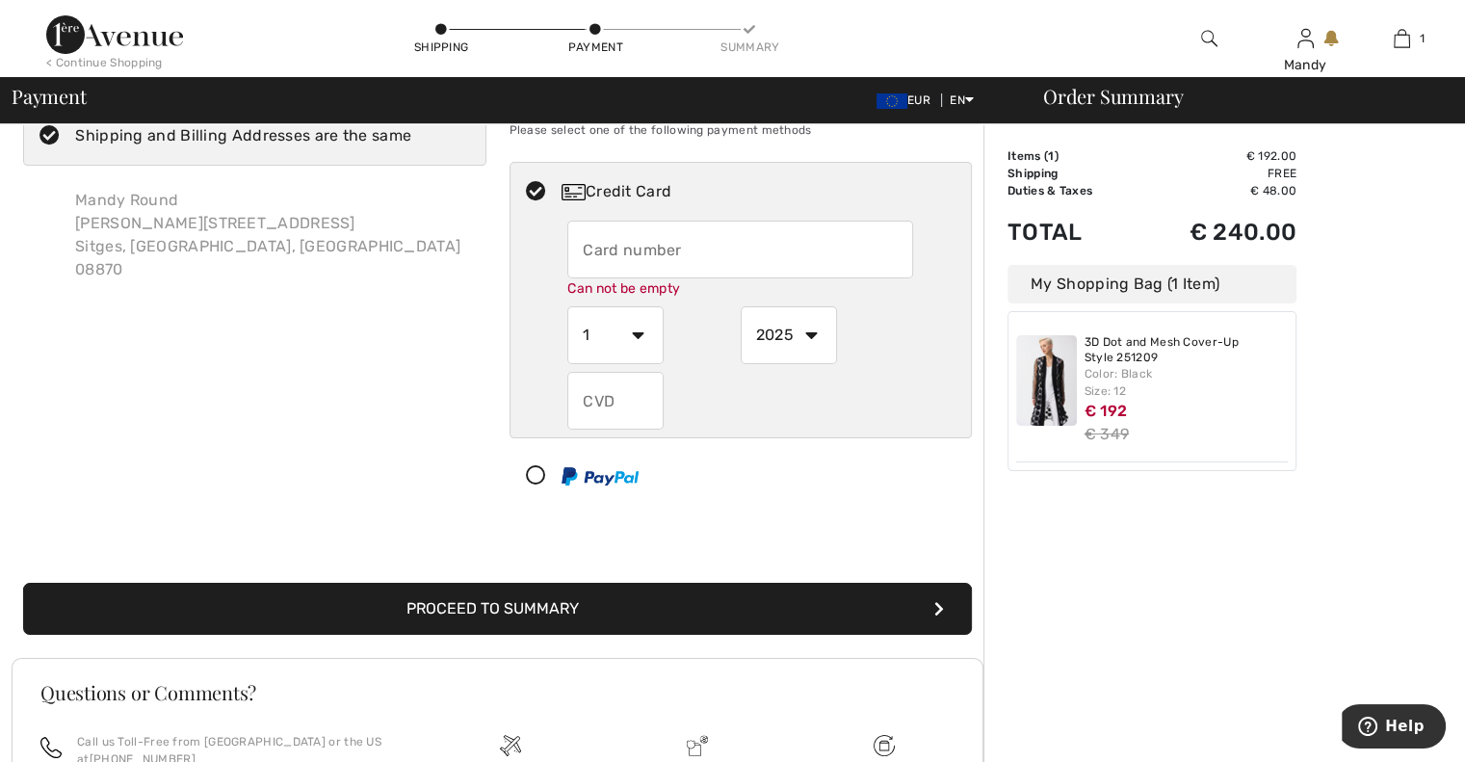
type input "375602990883001"
select select "3"
select select "2029"
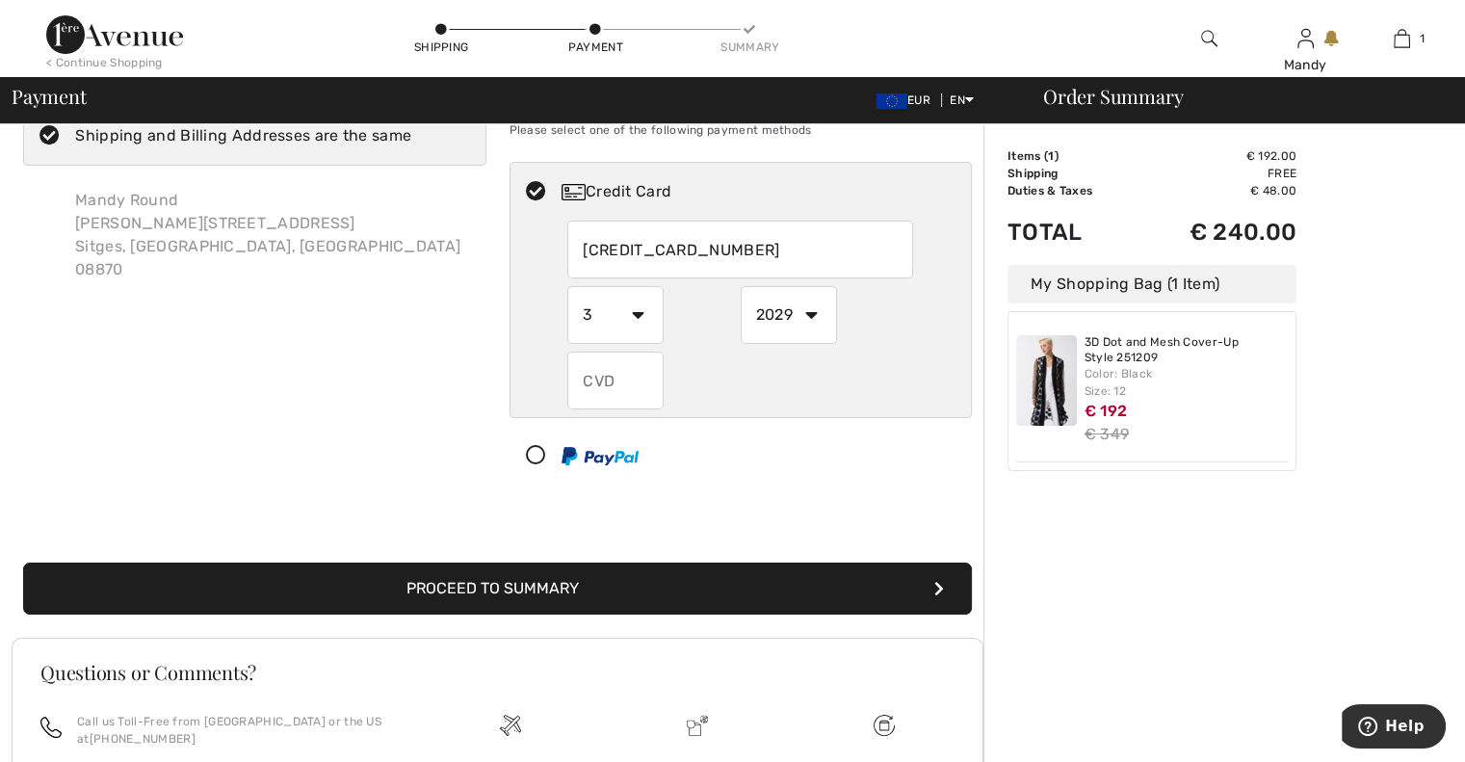
click at [584, 379] on input "text" at bounding box center [615, 381] width 96 height 58
radio input "true"
type input "9222"
click at [570, 574] on button "Proceed to Summary" at bounding box center [497, 589] width 949 height 52
click at [929, 581] on button "Proceed to Summary" at bounding box center [497, 589] width 949 height 52
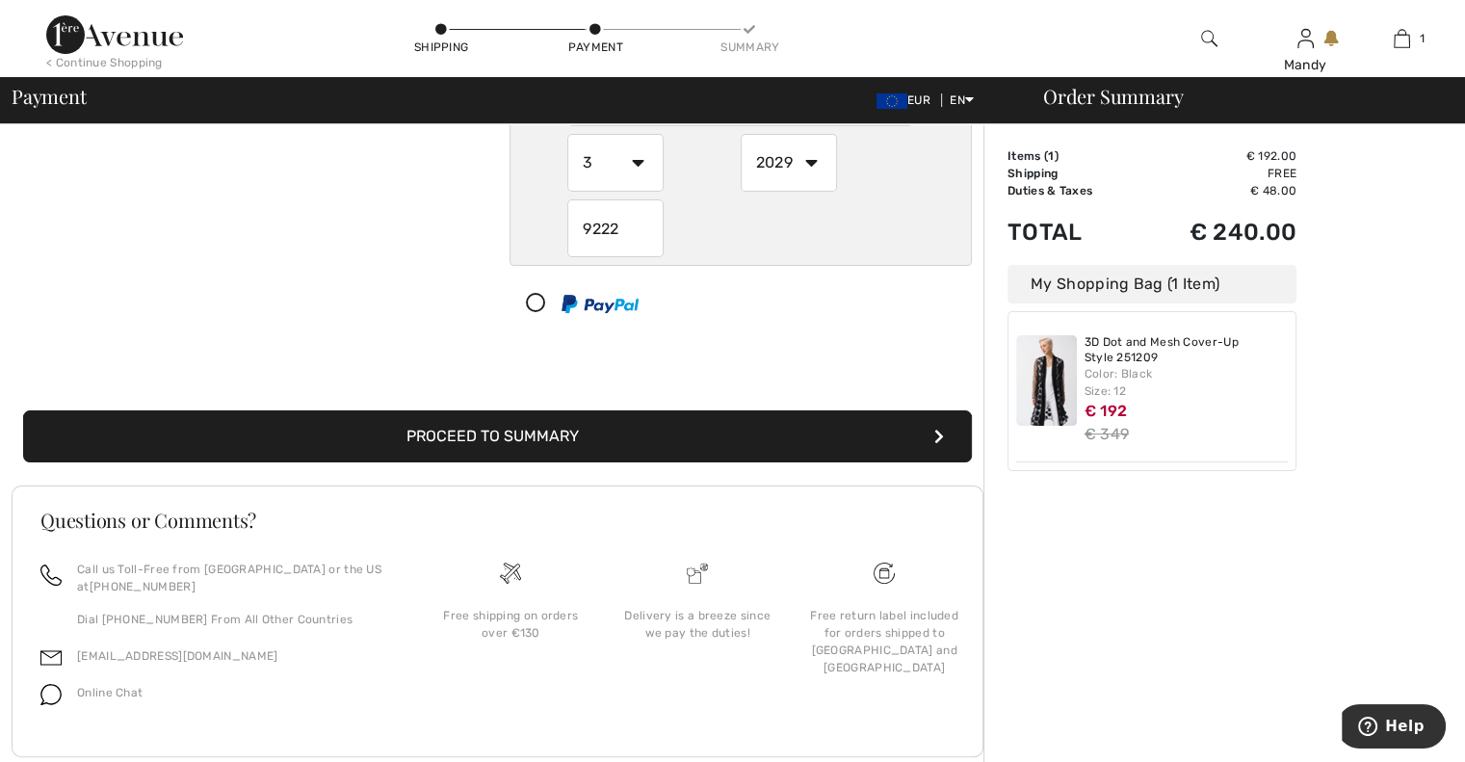
scroll to position [262, 0]
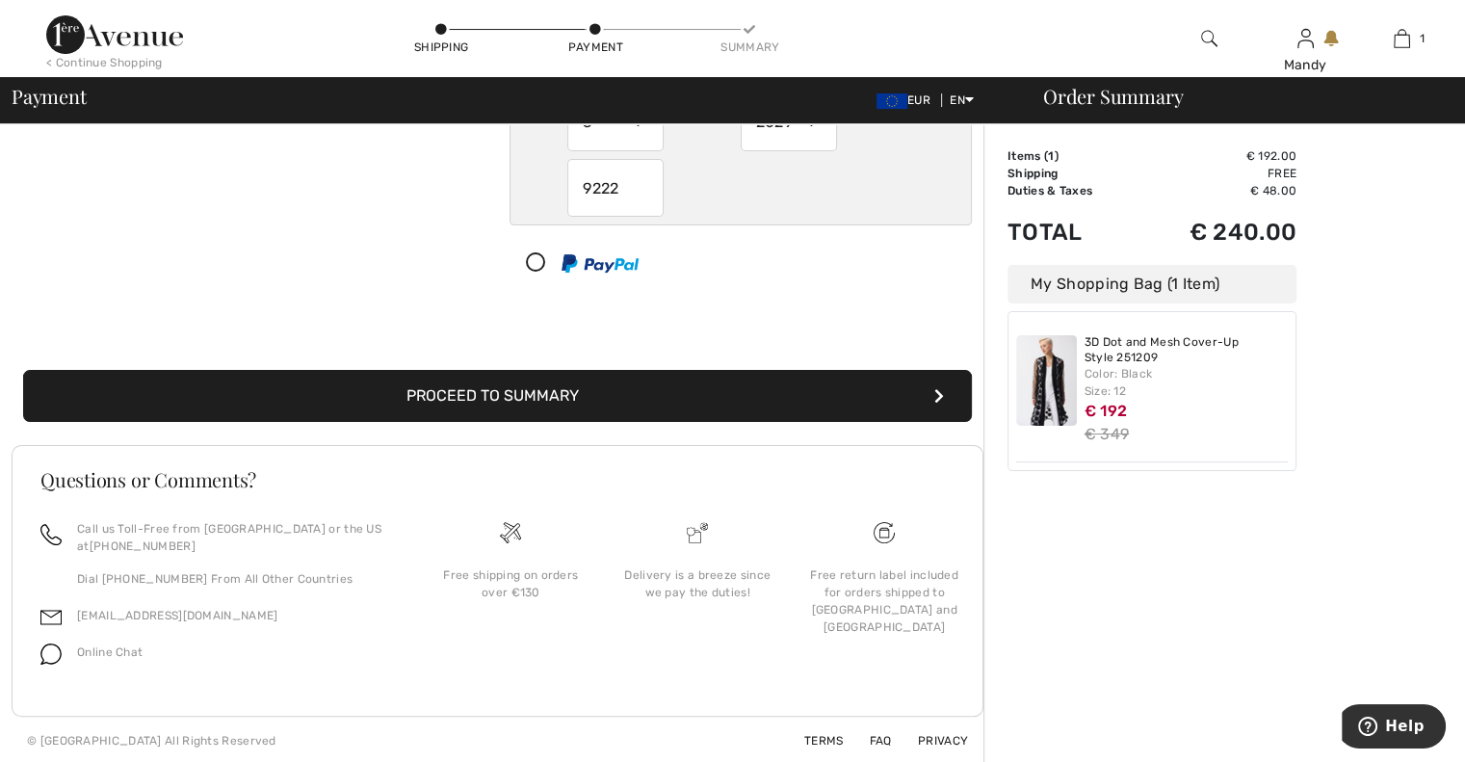
click at [510, 396] on button "Proceed to Summary" at bounding box center [497, 396] width 949 height 52
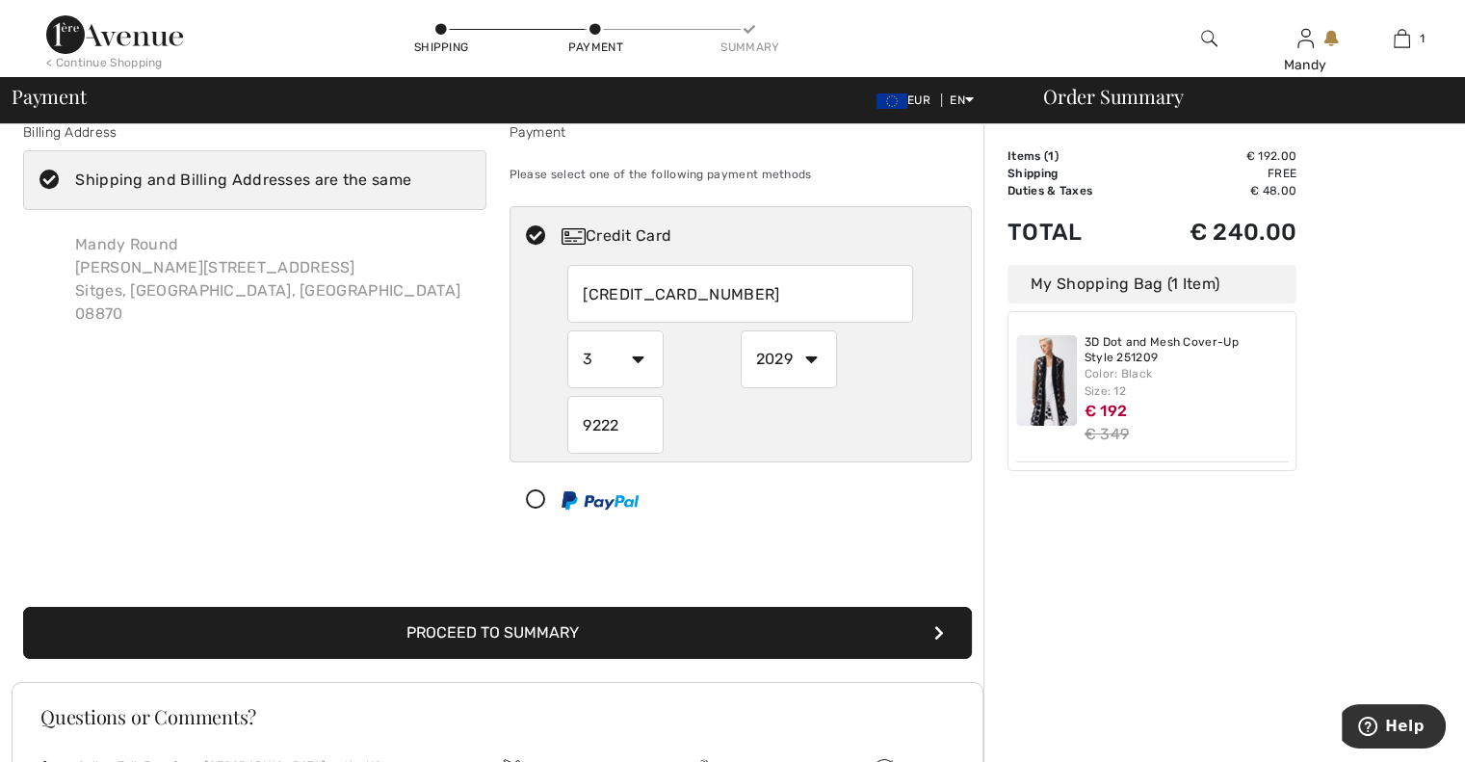
scroll to position [0, 0]
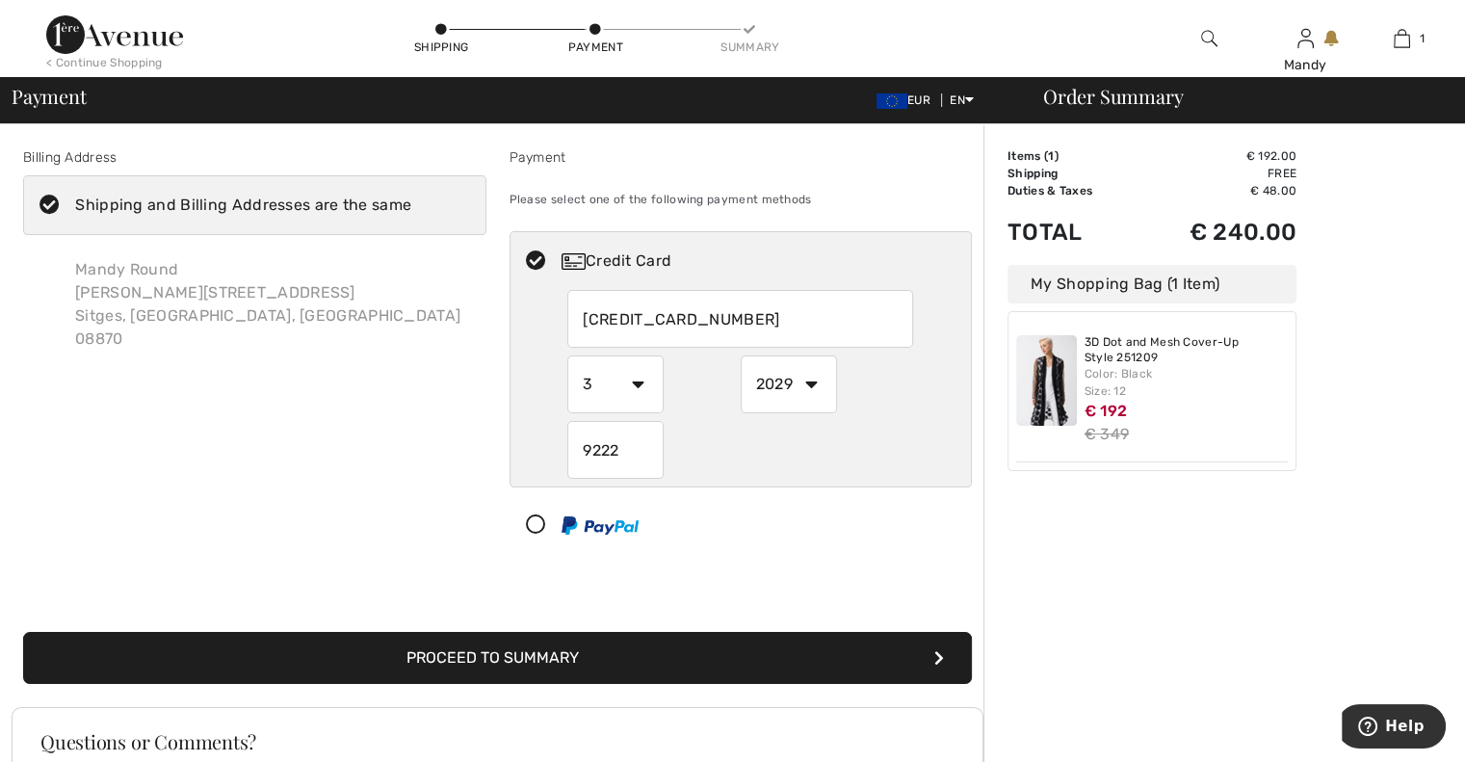
click at [764, 315] on input "375602990883001" at bounding box center [740, 319] width 346 height 58
click at [943, 654] on icon "submit" at bounding box center [939, 657] width 10 height 15
click at [916, 651] on button "Proceed to Summary" at bounding box center [497, 658] width 949 height 52
click at [917, 651] on button "Proceed to Summary" at bounding box center [497, 658] width 949 height 52
click at [637, 383] on select "1 2 3 4 5 6 7 8 9 10 11 12" at bounding box center [615, 384] width 96 height 58
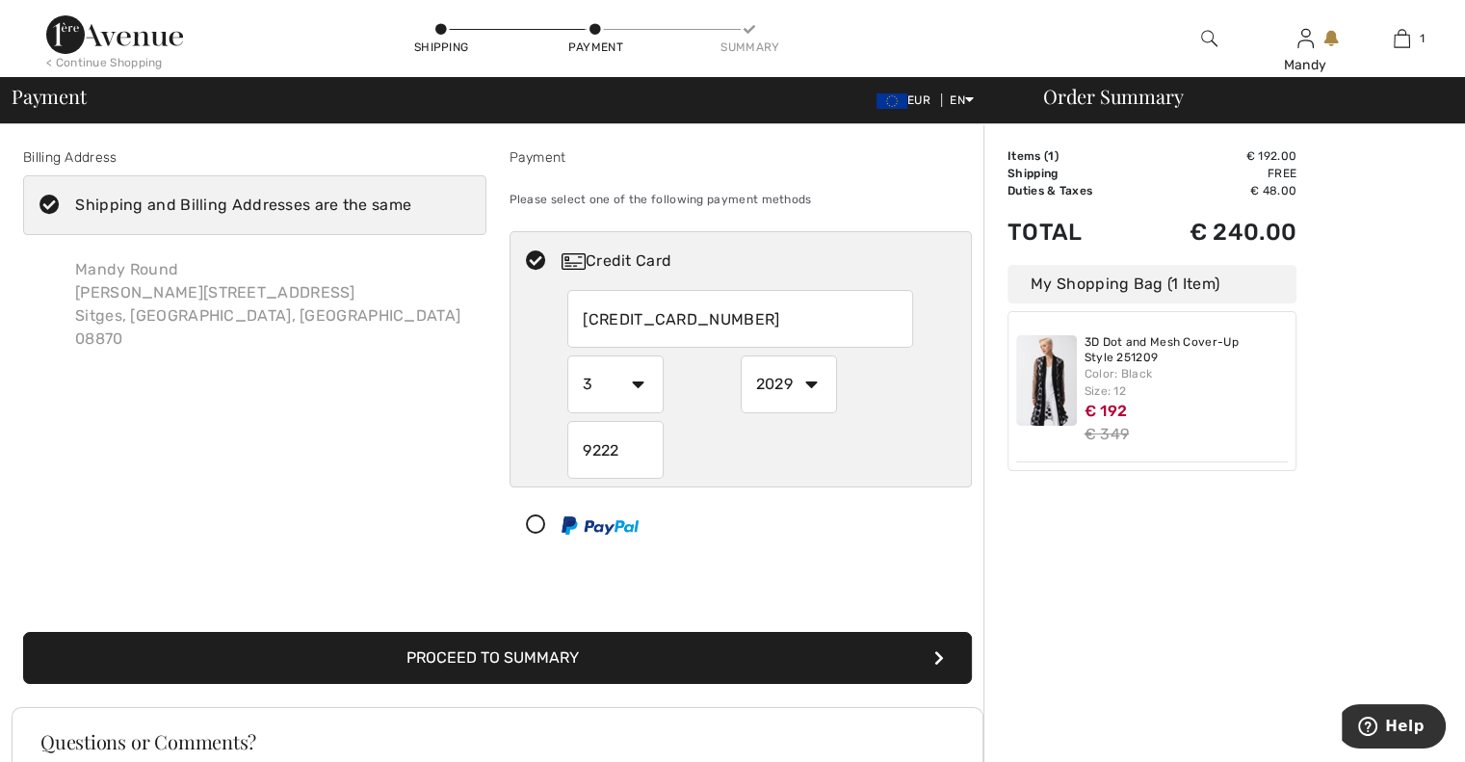
click at [567, 355] on select "1 2 3 4 5 6 7 8 9 10 11 12" at bounding box center [615, 384] width 96 height 58
click at [822, 383] on select "2025 2026 2027 2028 2029 2030 2031 2032 2033 2034 2035" at bounding box center [789, 384] width 96 height 58
click at [741, 355] on select "2025 2026 2027 2028 2029 2030 2031 2032 2033 2034 2035" at bounding box center [789, 384] width 96 height 58
click at [668, 454] on div "9222" at bounding box center [740, 450] width 346 height 58
click at [640, 460] on input "9222" at bounding box center [615, 450] width 96 height 58
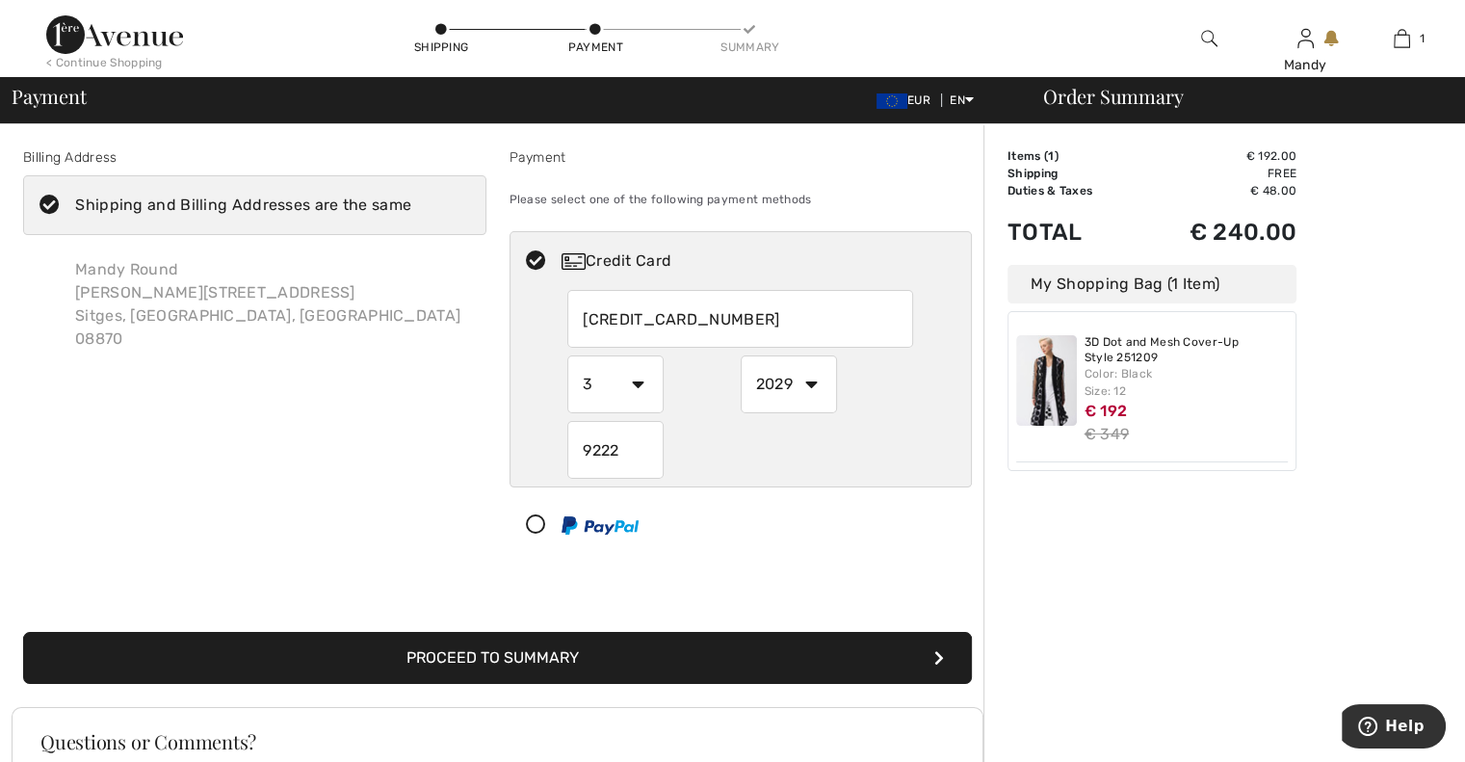
radio input "true"
drag, startPoint x: 737, startPoint y: 557, endPoint x: 751, endPoint y: 559, distance: 14.6
click at [751, 559] on div "Payment Please select one of the following payment methods Credit Card 37560299…" at bounding box center [741, 354] width 486 height 415
click at [906, 654] on button "Proceed to Summary" at bounding box center [497, 658] width 949 height 52
click at [938, 652] on icon "submit" at bounding box center [939, 657] width 10 height 15
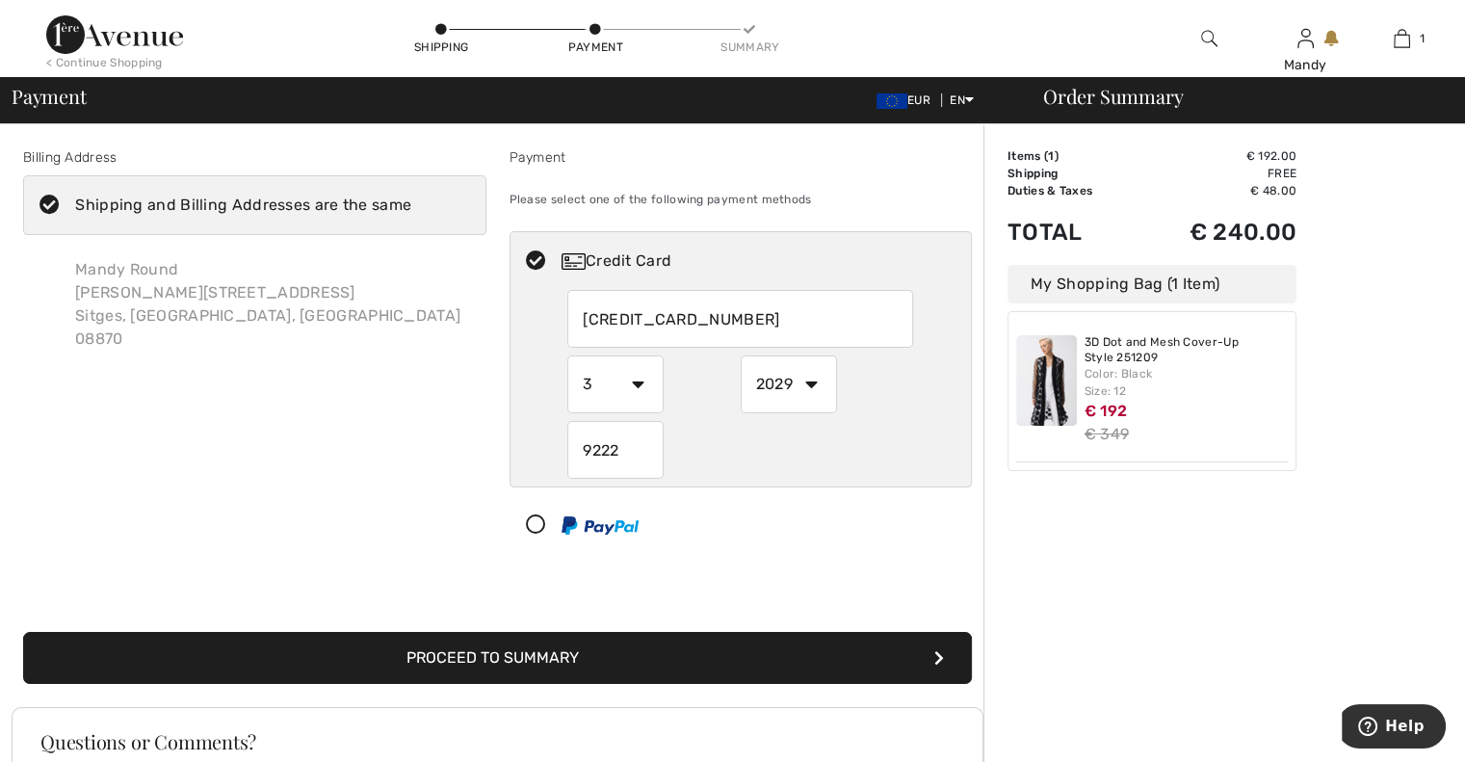
click at [536, 524] on icon at bounding box center [535, 525] width 51 height 20
select select "1"
select select "2025"
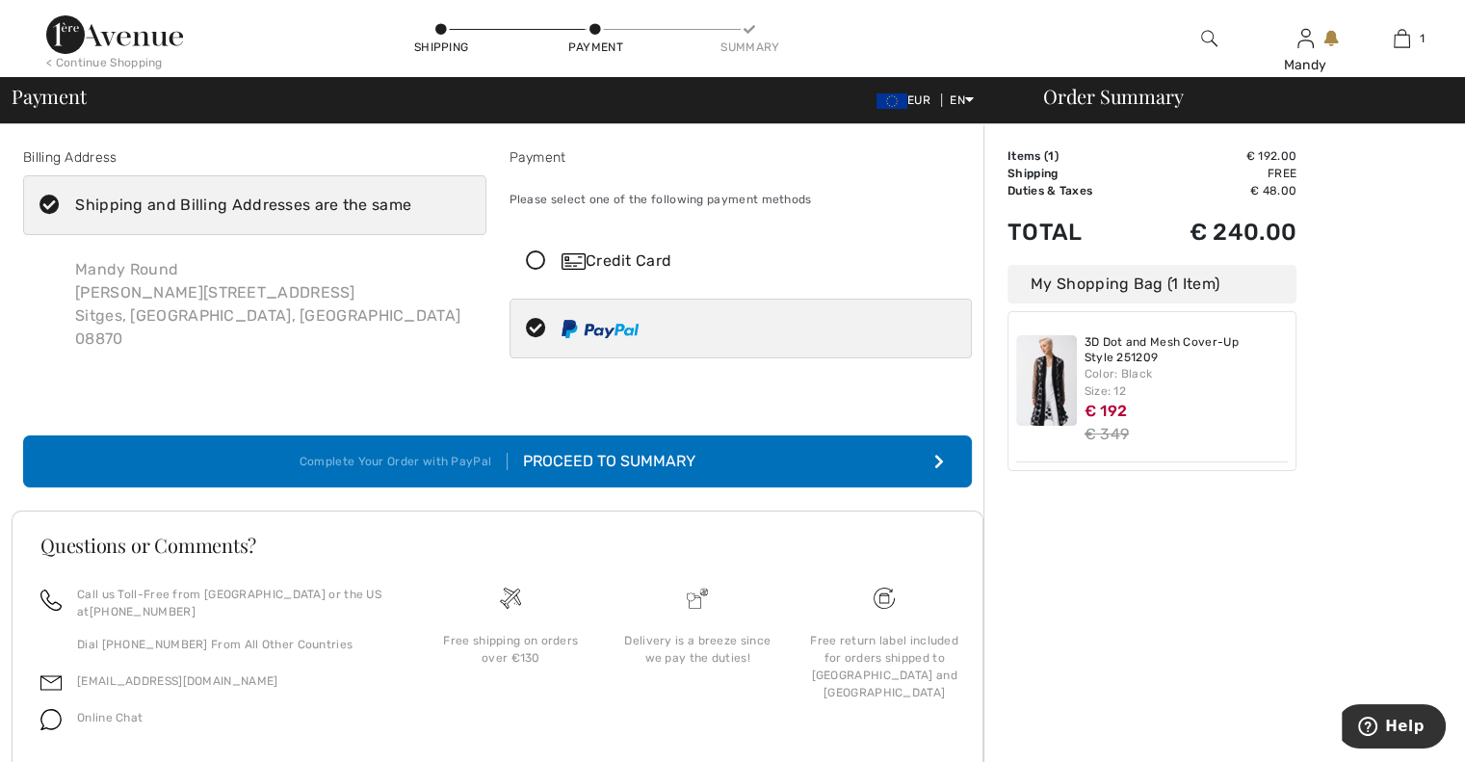
click at [536, 262] on icon at bounding box center [535, 261] width 51 height 20
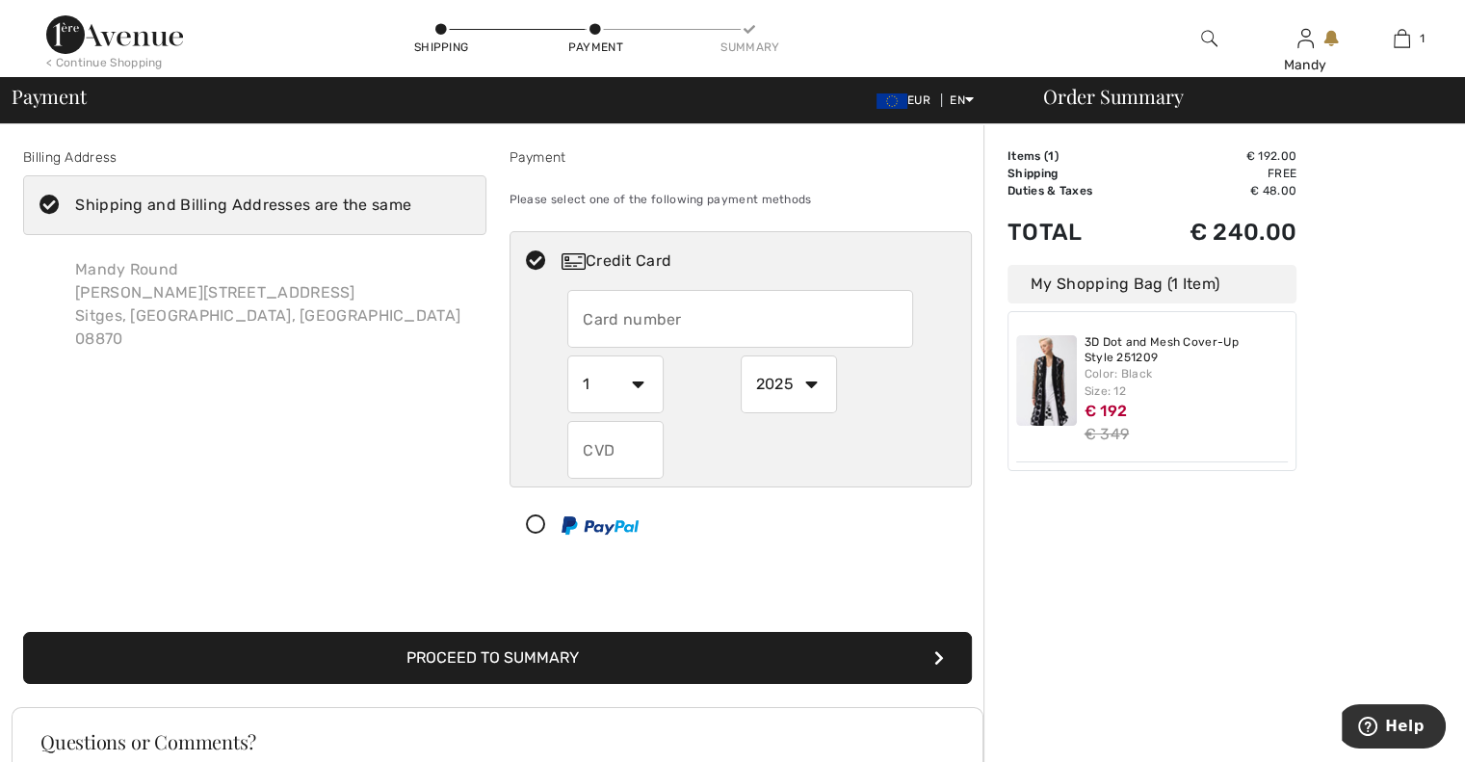
click at [702, 311] on input "text" at bounding box center [740, 319] width 346 height 58
radio input "true"
type input "375602990883001"
click at [644, 394] on select "1 2 3 4 5 6 7 8 9 10 11 12" at bounding box center [615, 384] width 96 height 58
radio input "true"
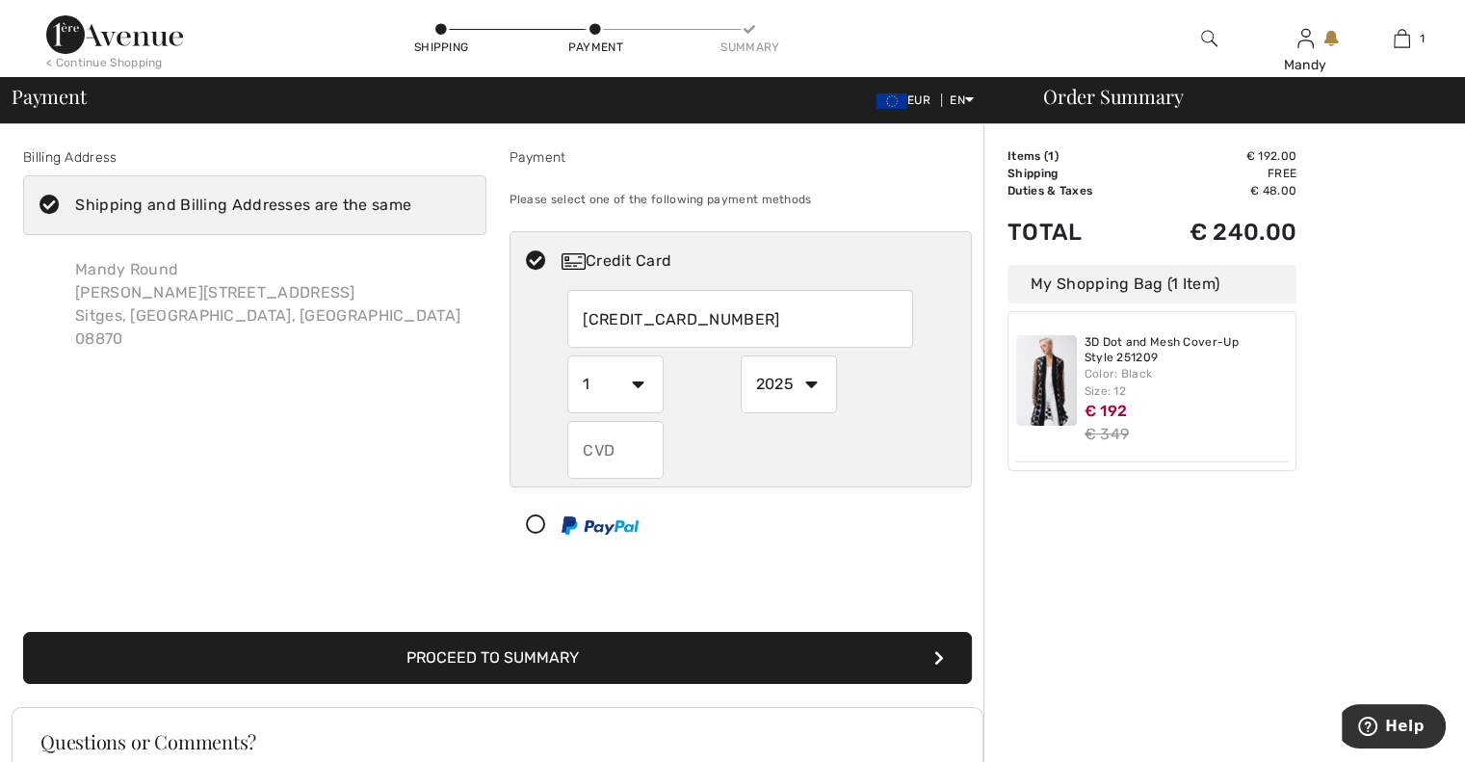
select select "3"
click at [567, 355] on select "1 2 3 4 5 6 7 8 9 10 11 12" at bounding box center [615, 384] width 96 height 58
click at [807, 378] on select "2025 2026 2027 2028 2029 2030 2031 2032 2033 2034 2035" at bounding box center [789, 384] width 96 height 58
radio input "true"
select select "2029"
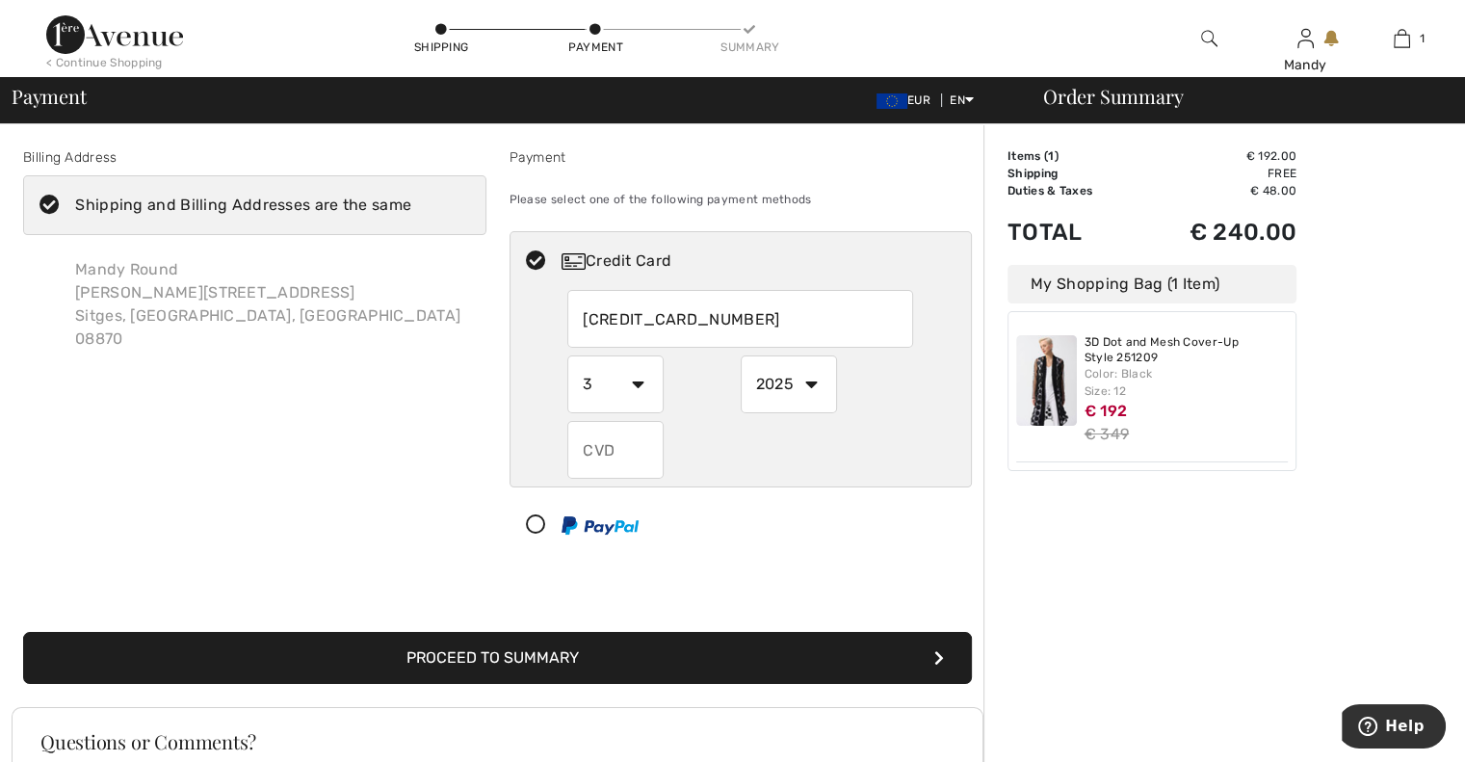
click at [741, 355] on select "2025 2026 2027 2028 2029 2030 2031 2032 2033 2034 2035" at bounding box center [789, 384] width 96 height 58
click at [627, 445] on input "text" at bounding box center [615, 450] width 96 height 58
radio input "true"
type input "9222"
click at [677, 639] on button "Proceed to Summary" at bounding box center [497, 658] width 949 height 52
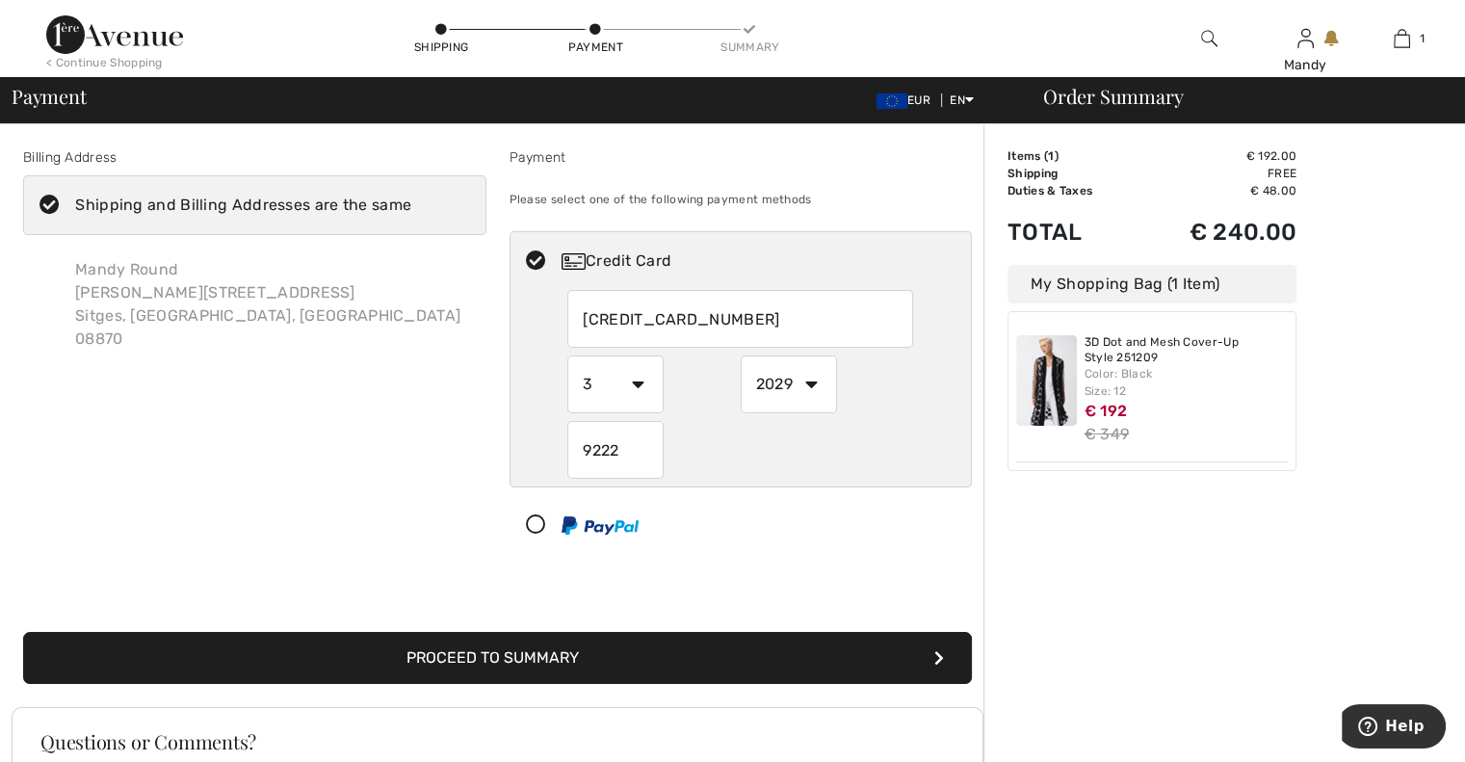
click at [943, 650] on icon "submit" at bounding box center [939, 657] width 10 height 15
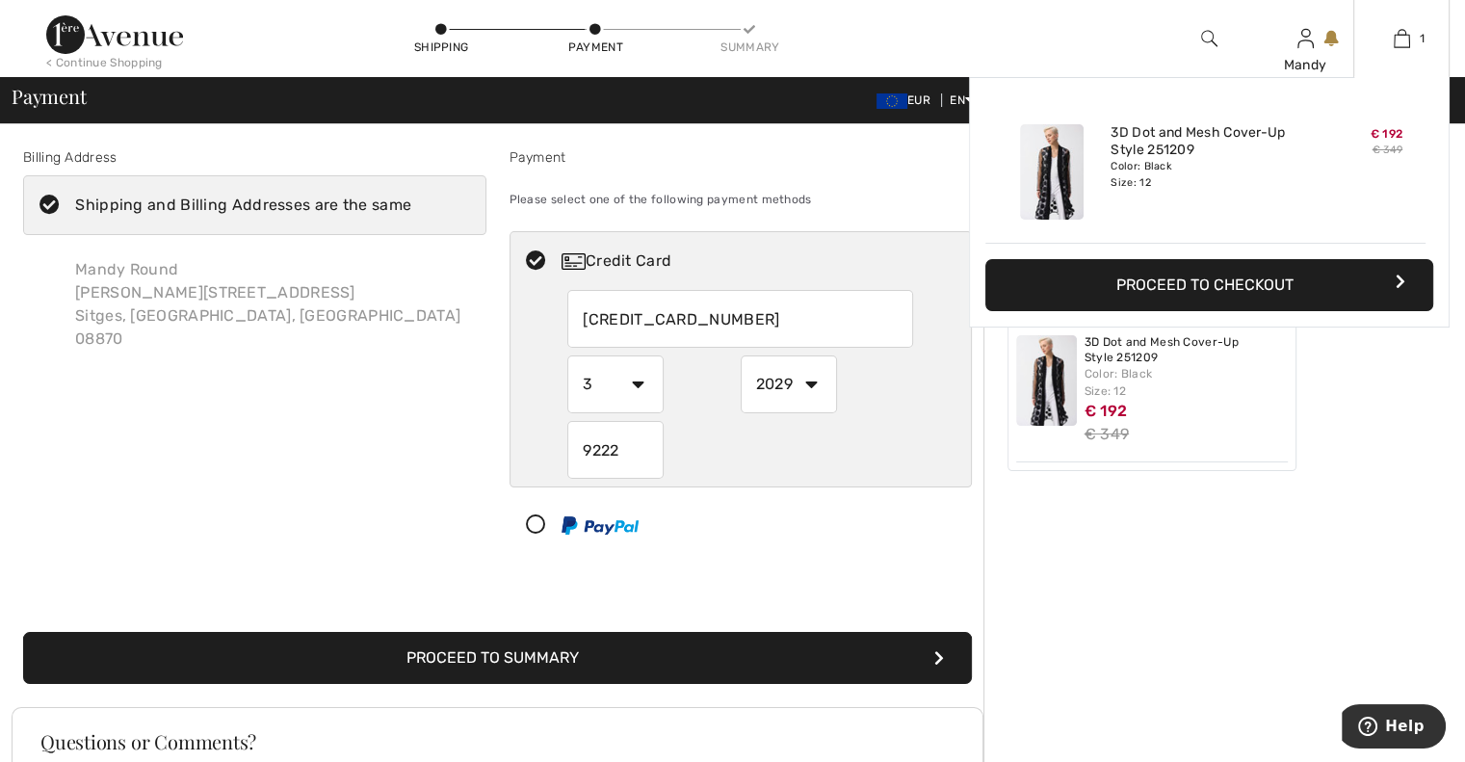
click at [1261, 287] on button "Proceed to Checkout" at bounding box center [1209, 285] width 448 height 52
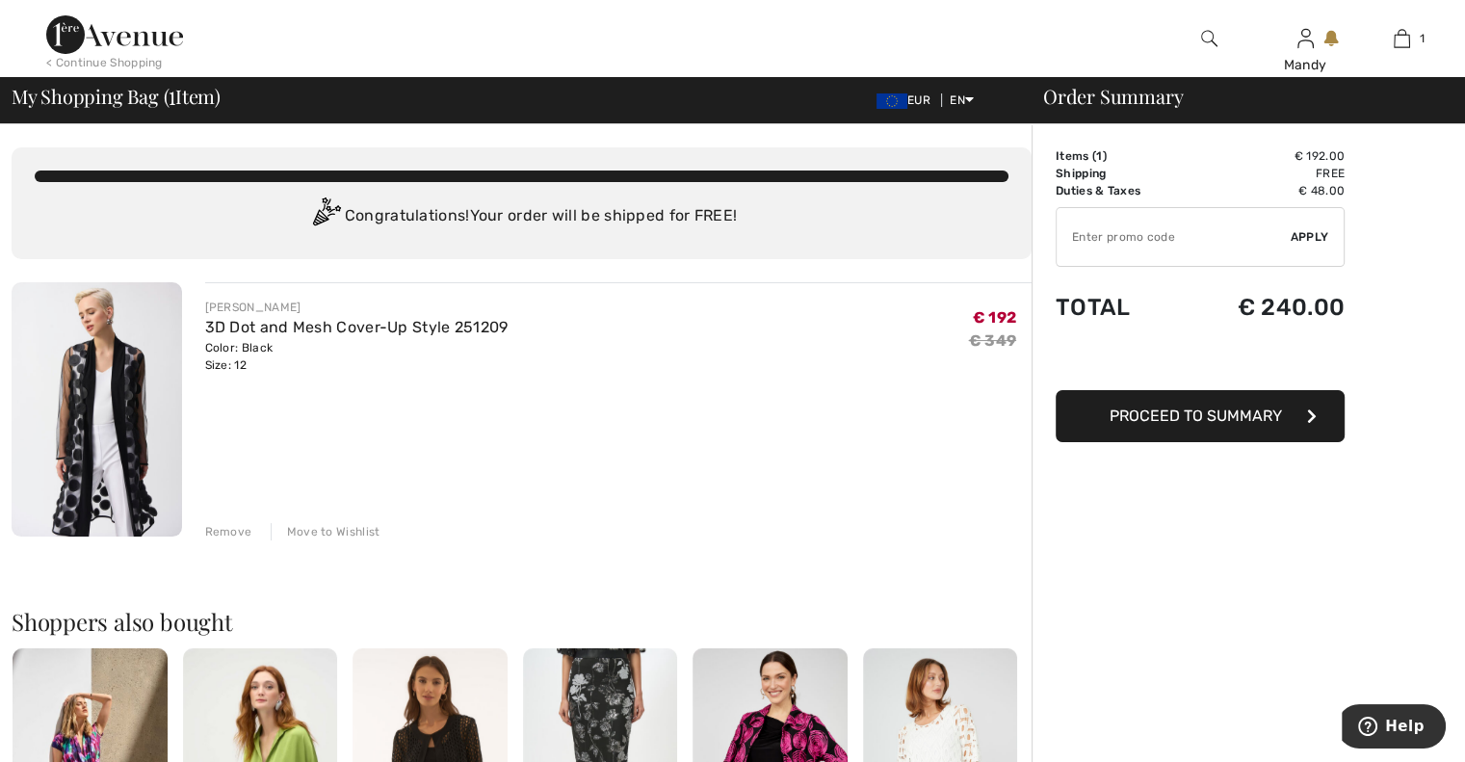
click at [1217, 420] on span "Proceed to Summary" at bounding box center [1196, 415] width 172 height 18
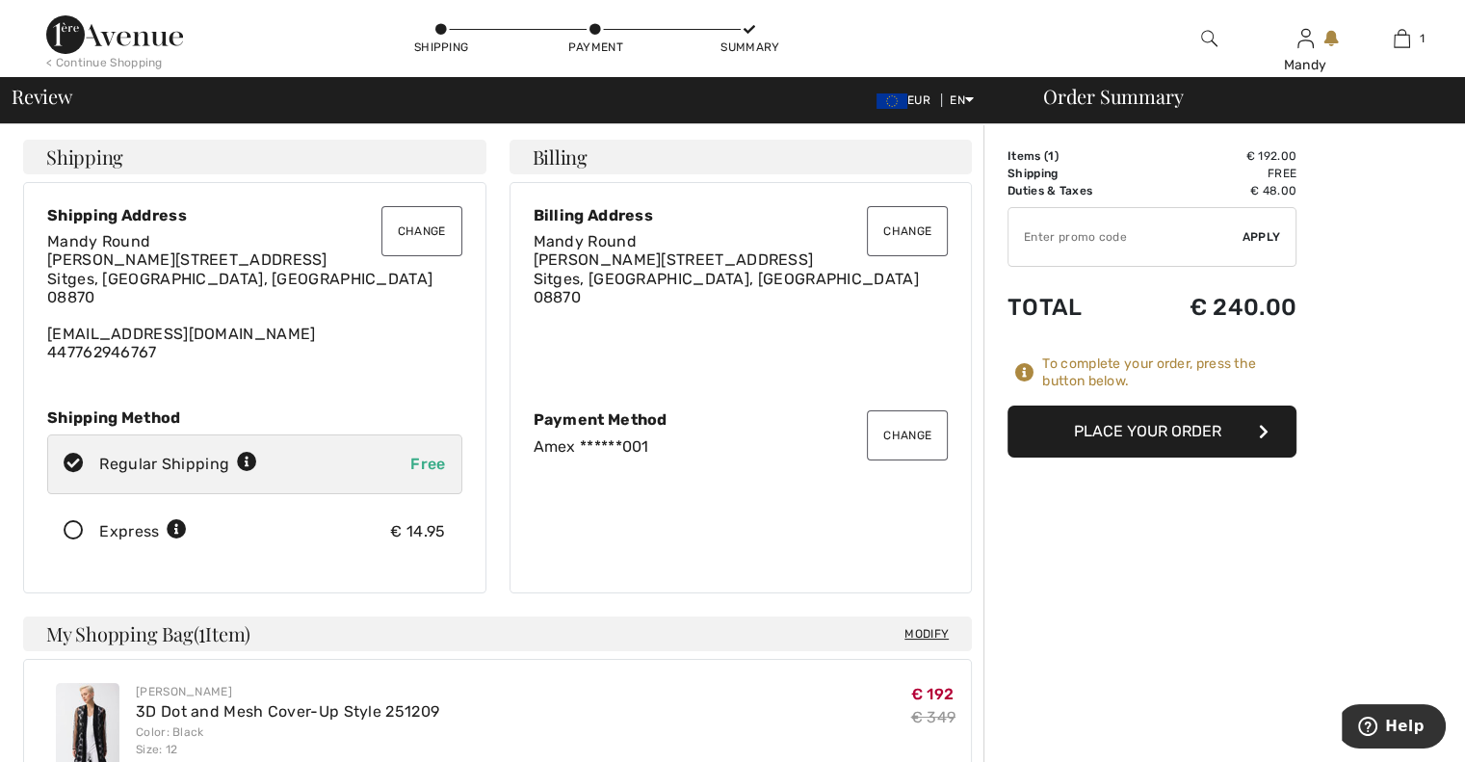
click at [910, 431] on button "Change" at bounding box center [907, 435] width 81 height 50
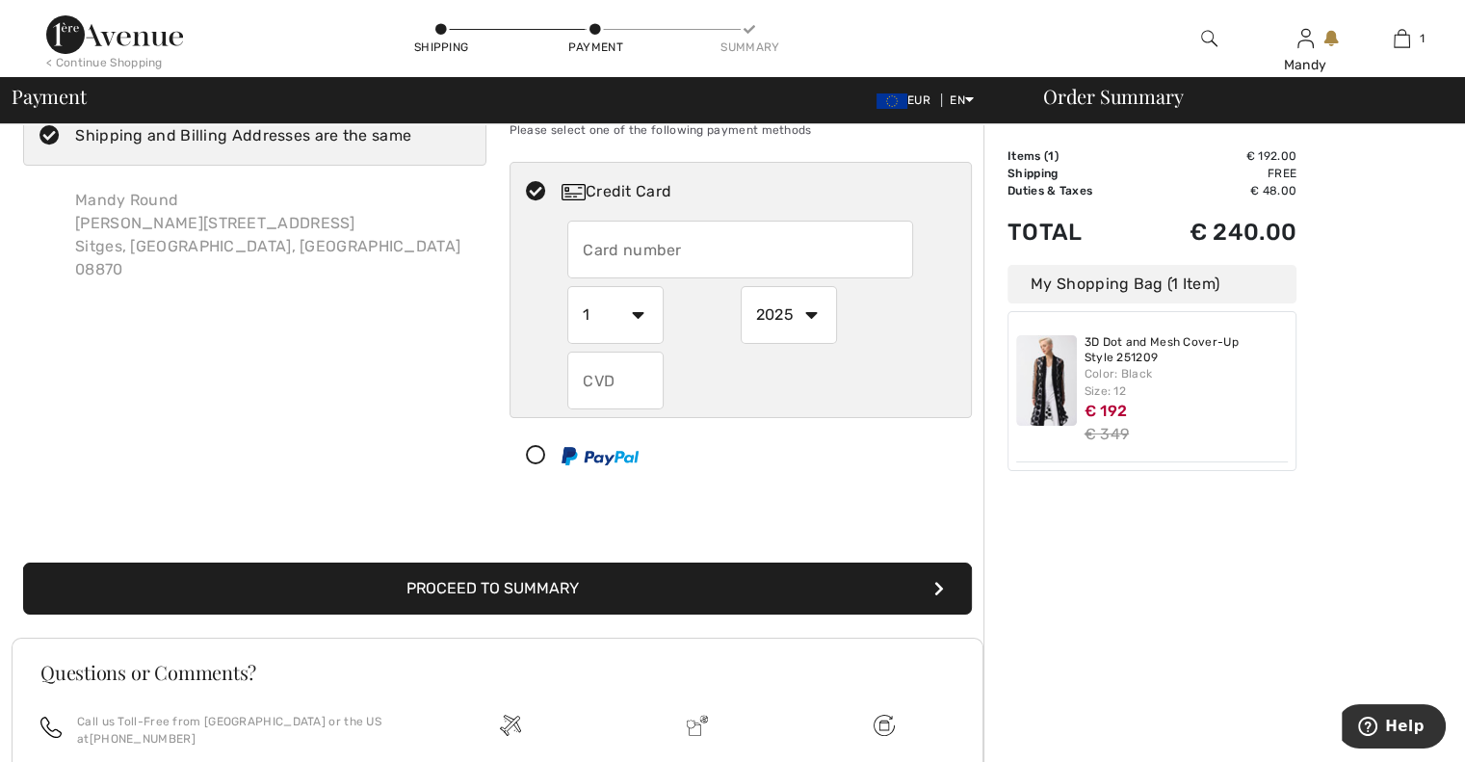
click at [699, 235] on input "text" at bounding box center [740, 250] width 346 height 58
radio input "true"
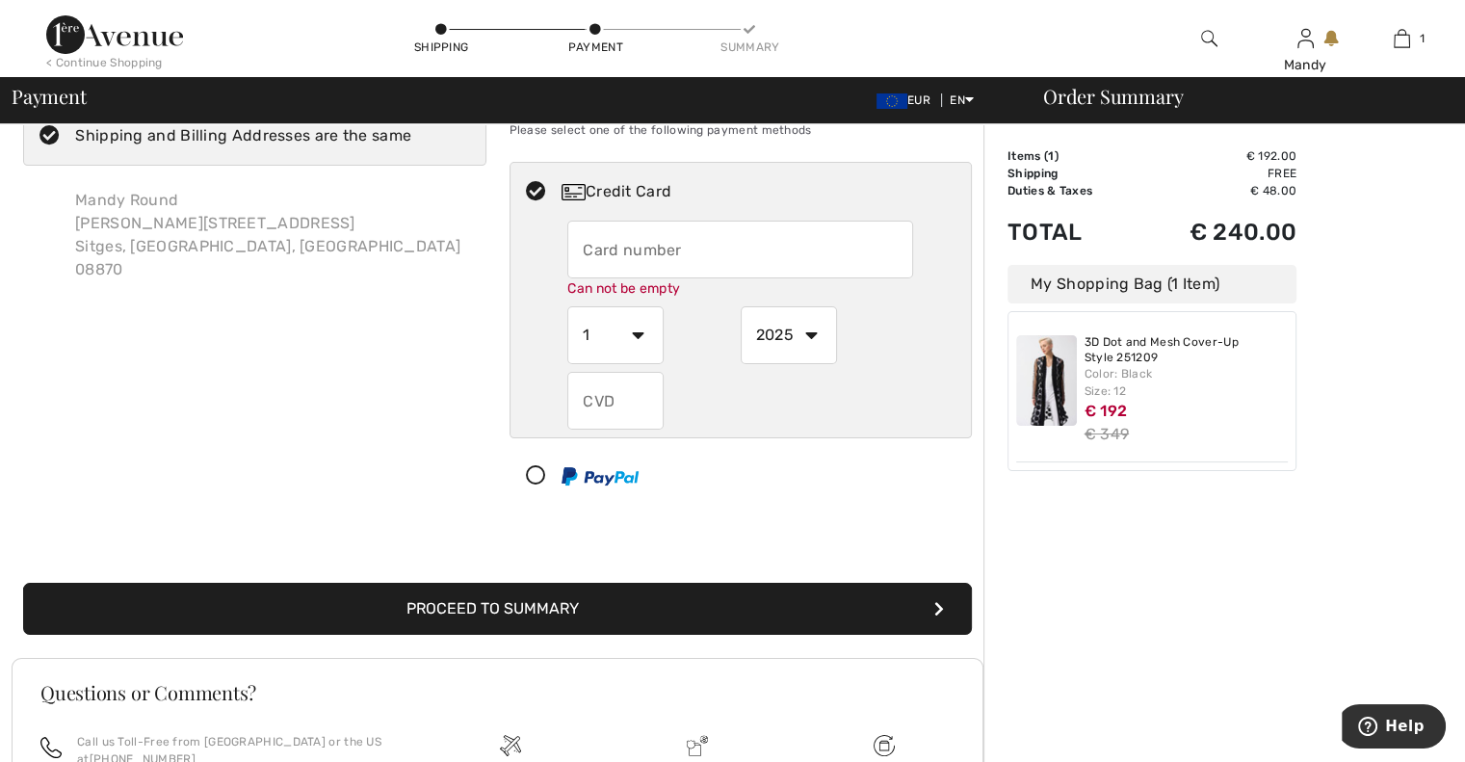
type input "375602990883001"
select select "3"
select select "2029"
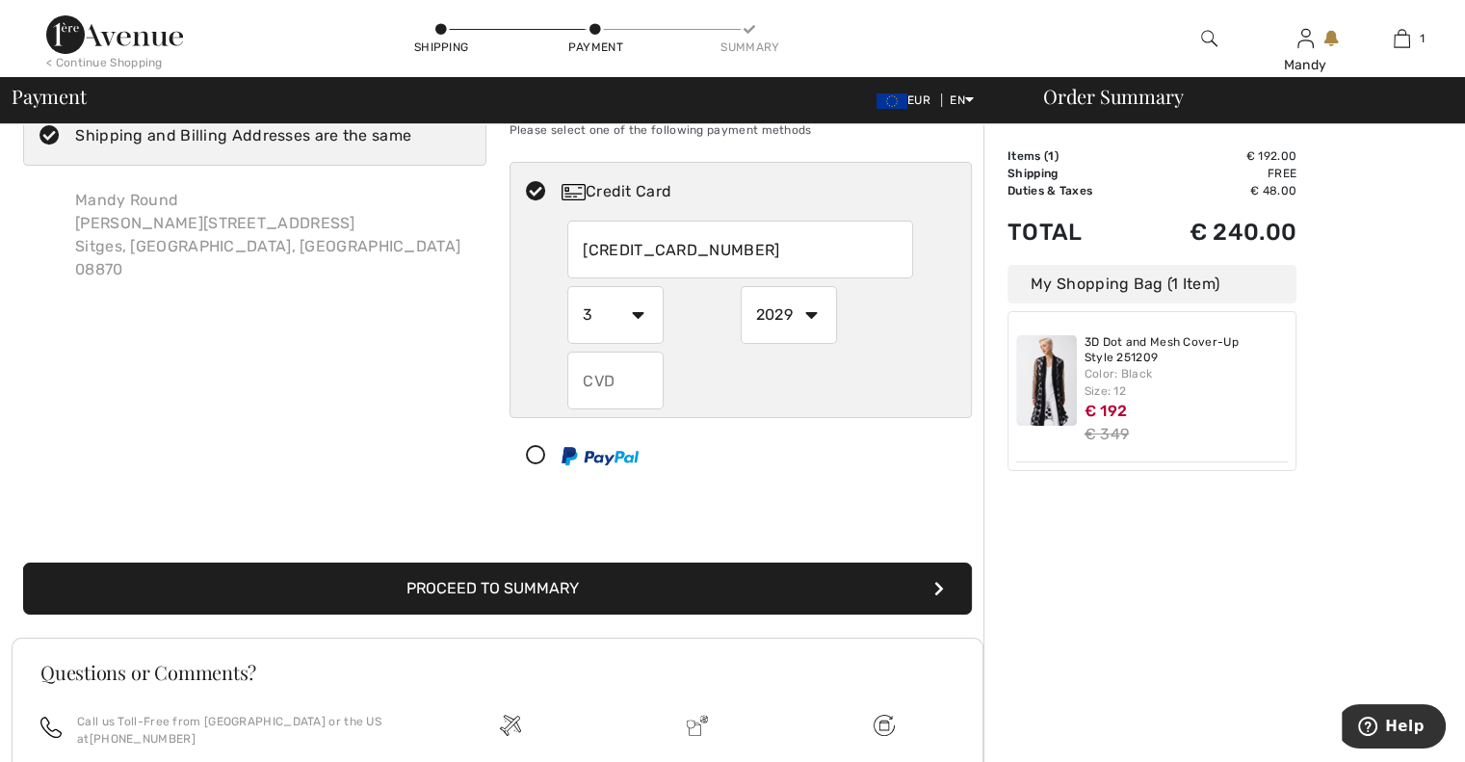
click at [615, 390] on input "text" at bounding box center [615, 381] width 96 height 58
radio input "true"
type input "9222"
click at [890, 592] on button "Proceed to Summary" at bounding box center [497, 589] width 949 height 52
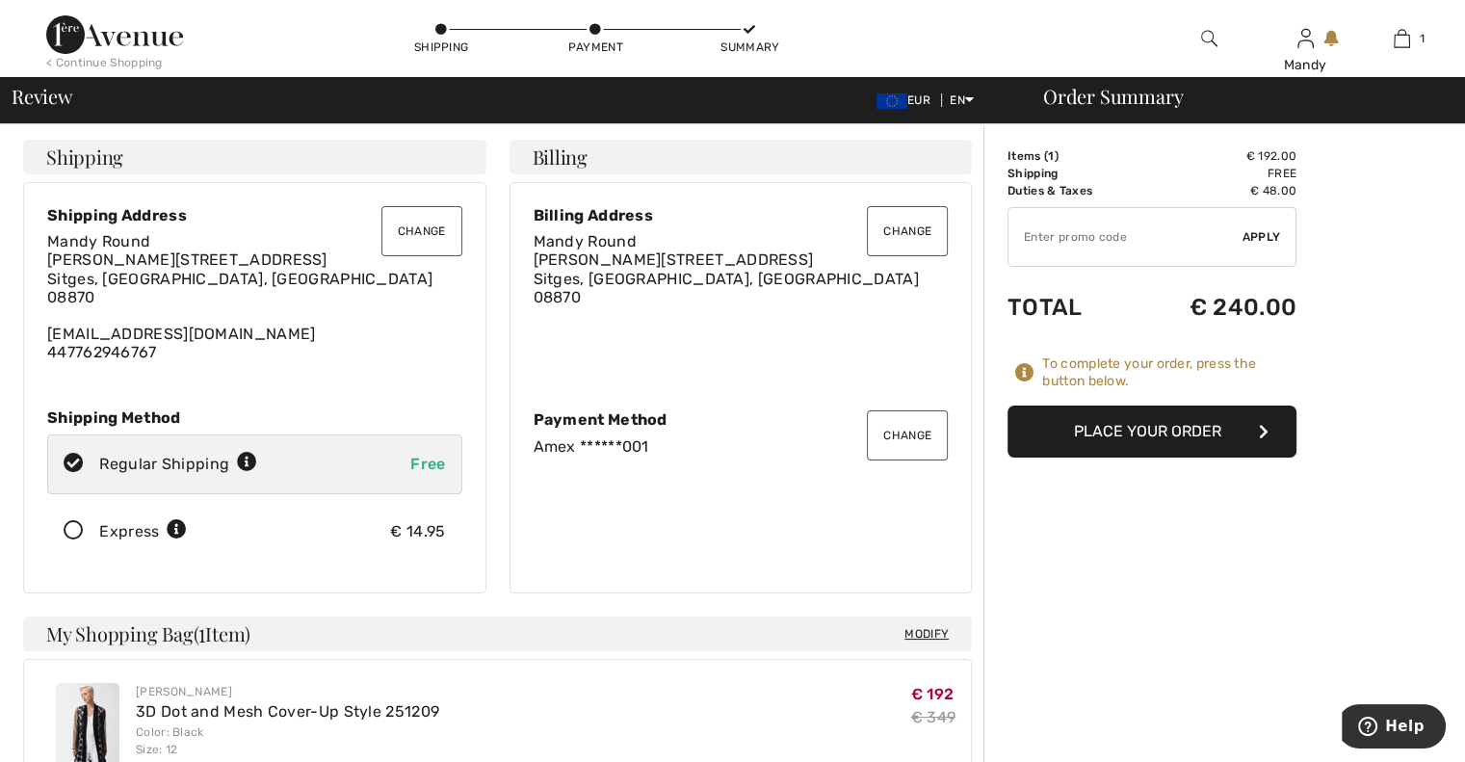
click at [1196, 437] on button "Place Your Order" at bounding box center [1151, 432] width 289 height 52
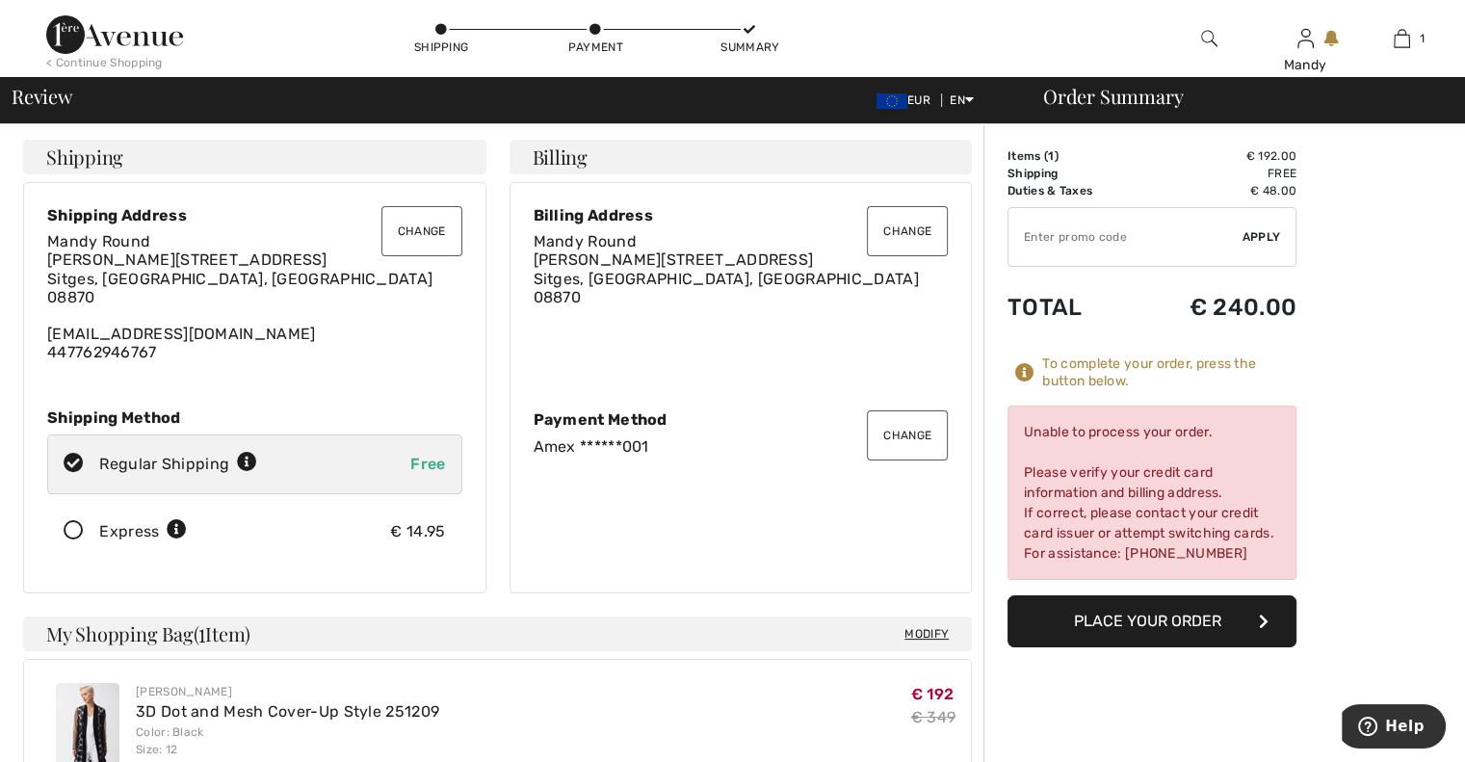
click at [917, 428] on button "Change" at bounding box center [907, 435] width 81 height 50
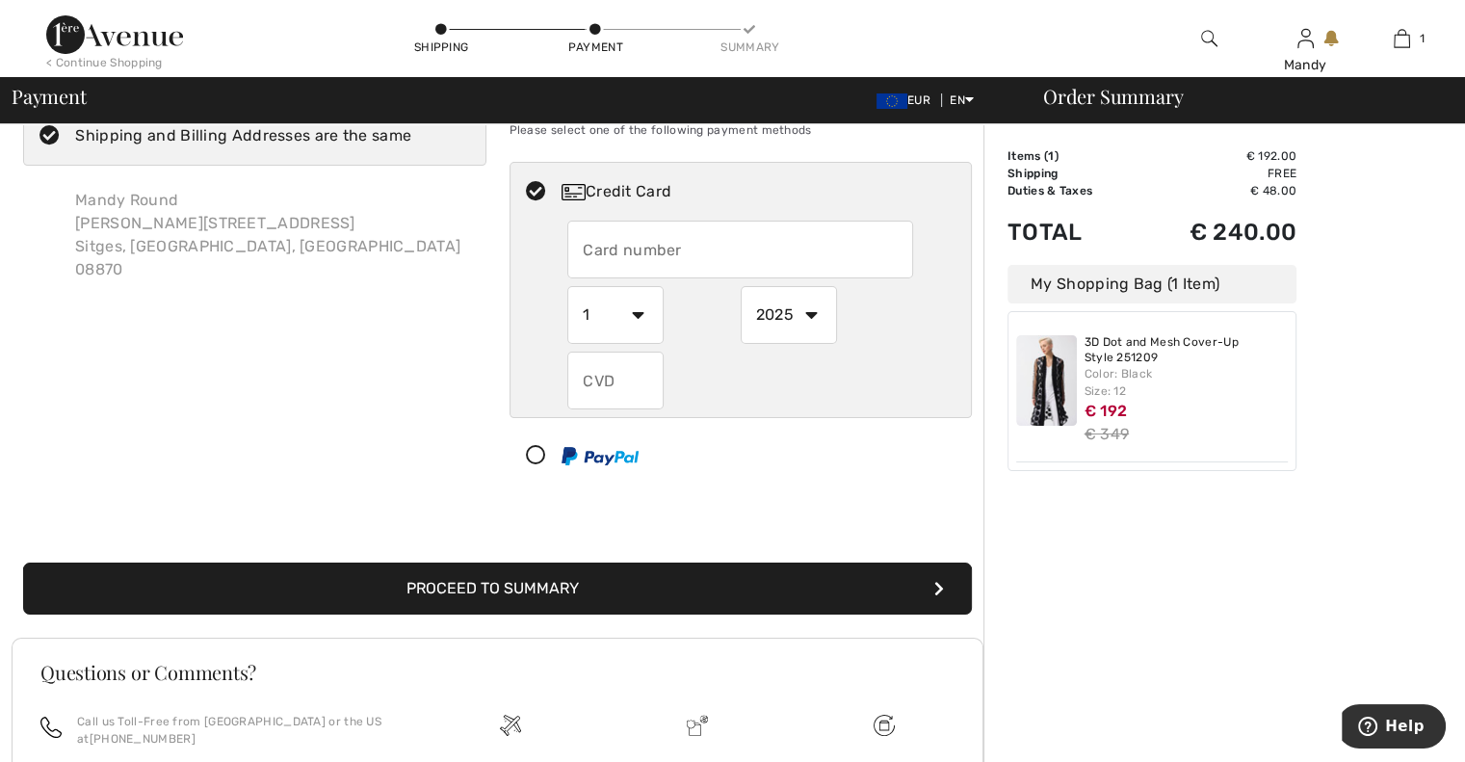
click at [626, 246] on input "text" at bounding box center [740, 250] width 346 height 58
click at [678, 249] on input "text" at bounding box center [740, 250] width 346 height 58
radio input "true"
type input "5158571780710447"
click at [402, 300] on div "Billing Address Shipping and Billing Addresses are the same Mandy Round Carr Ce…" at bounding box center [255, 285] width 486 height 415
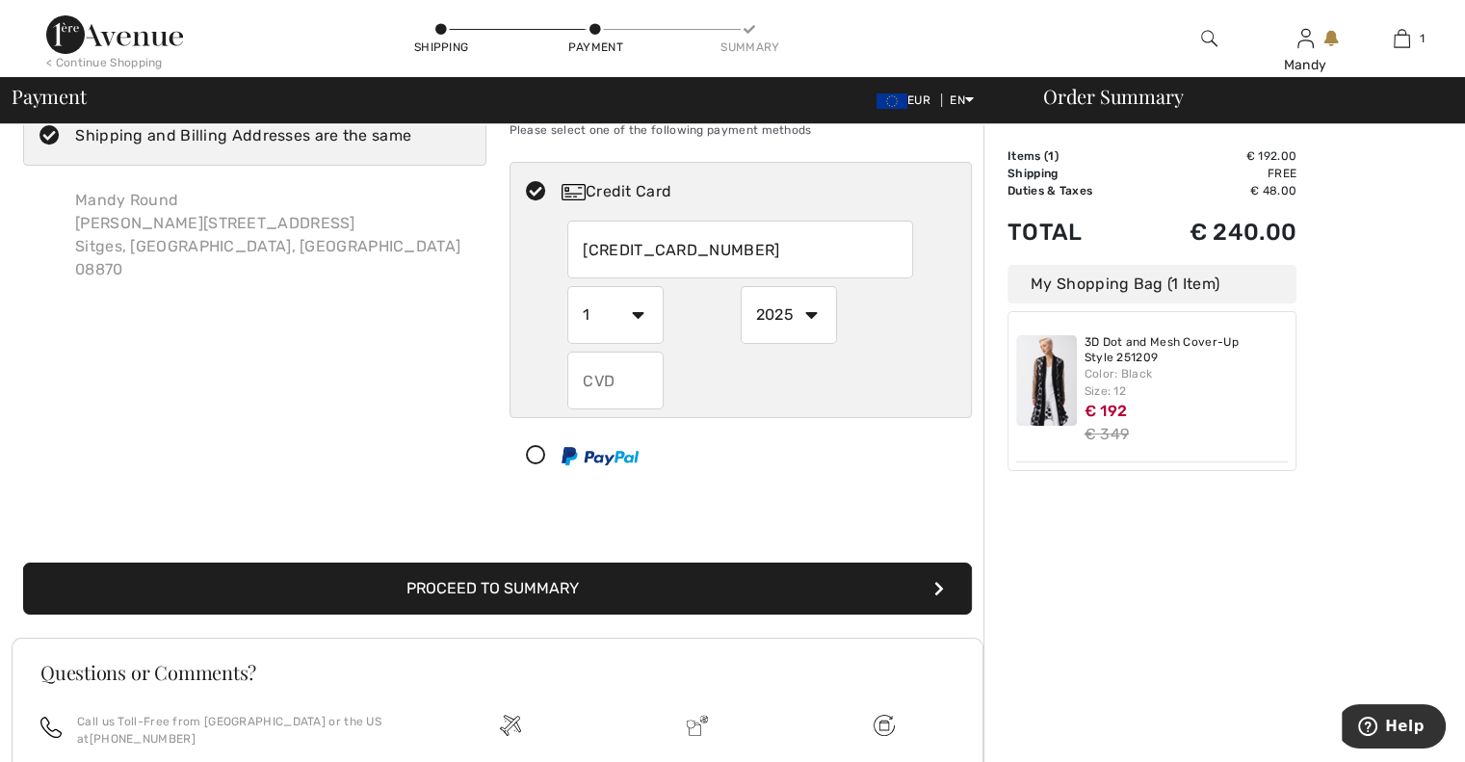
click at [641, 316] on select "1 2 3 4 5 6 7 8 9 10 11 12" at bounding box center [615, 315] width 96 height 58
radio input "true"
select select "8"
click at [567, 286] on select "1 2 3 4 5 6 7 8 9 10 11 12" at bounding box center [615, 315] width 96 height 58
click at [813, 319] on select "2025 2026 2027 2028 2029 2030 2031 2032 2033 2034 2035" at bounding box center [789, 315] width 96 height 58
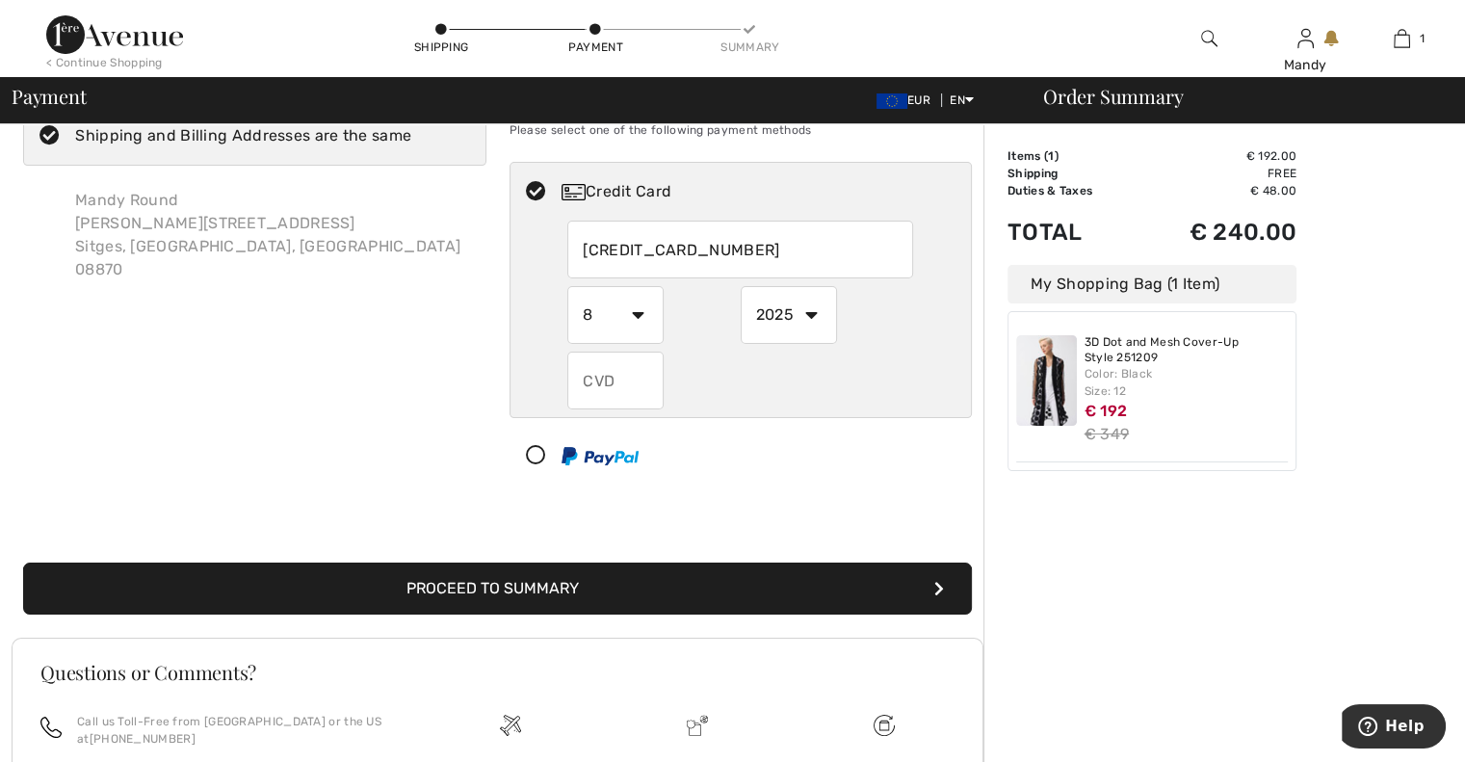
radio input "true"
select select "2029"
click at [741, 286] on select "2025 2026 2027 2028 2029 2030 2031 2032 2033 2034 2035" at bounding box center [789, 315] width 96 height 58
click at [646, 383] on input "text" at bounding box center [615, 381] width 96 height 58
radio input "true"
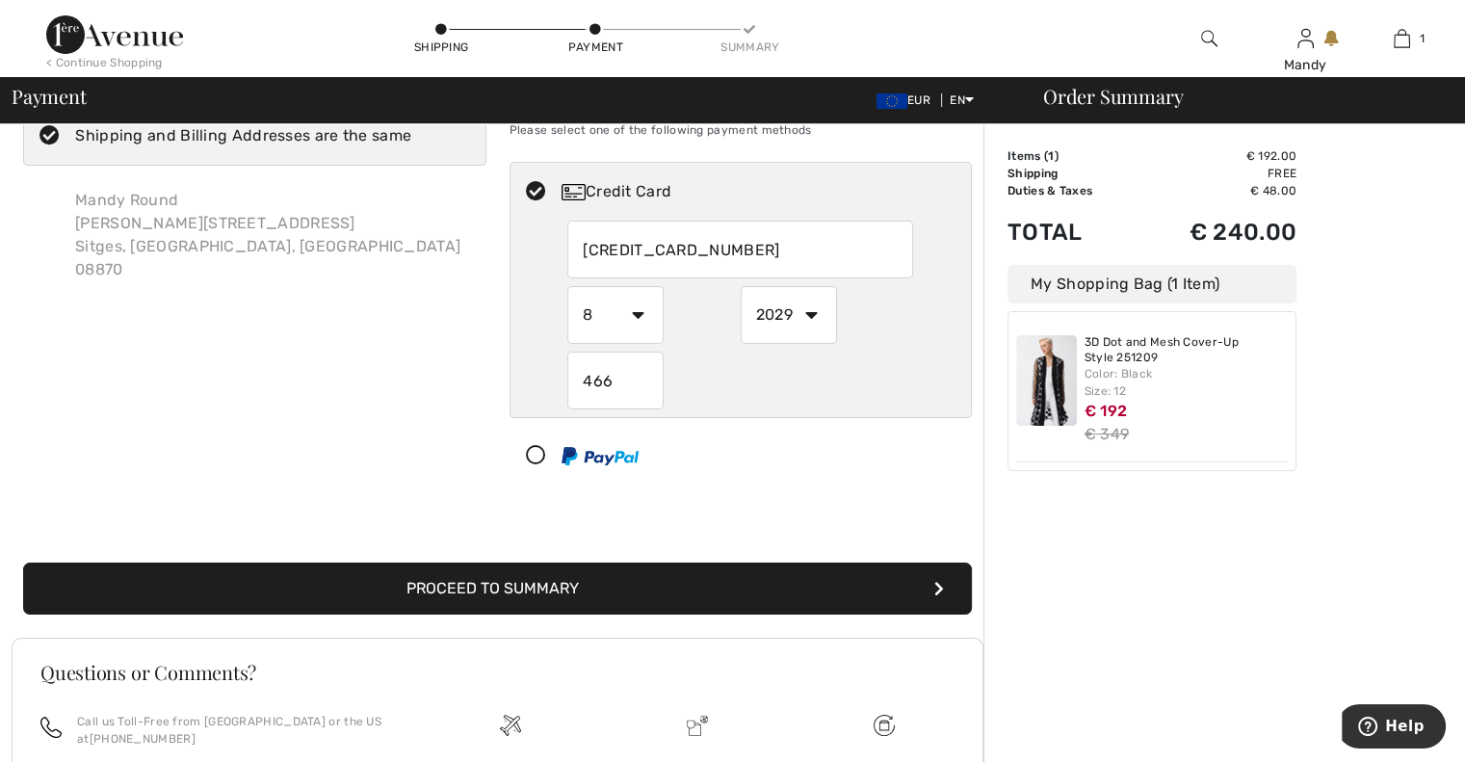
type input "466"
click at [466, 435] on div "Billing Address Shipping and Billing Addresses are the same Mandy Round Carr Ce…" at bounding box center [255, 285] width 486 height 415
click at [902, 584] on button "Proceed to Summary" at bounding box center [497, 589] width 949 height 52
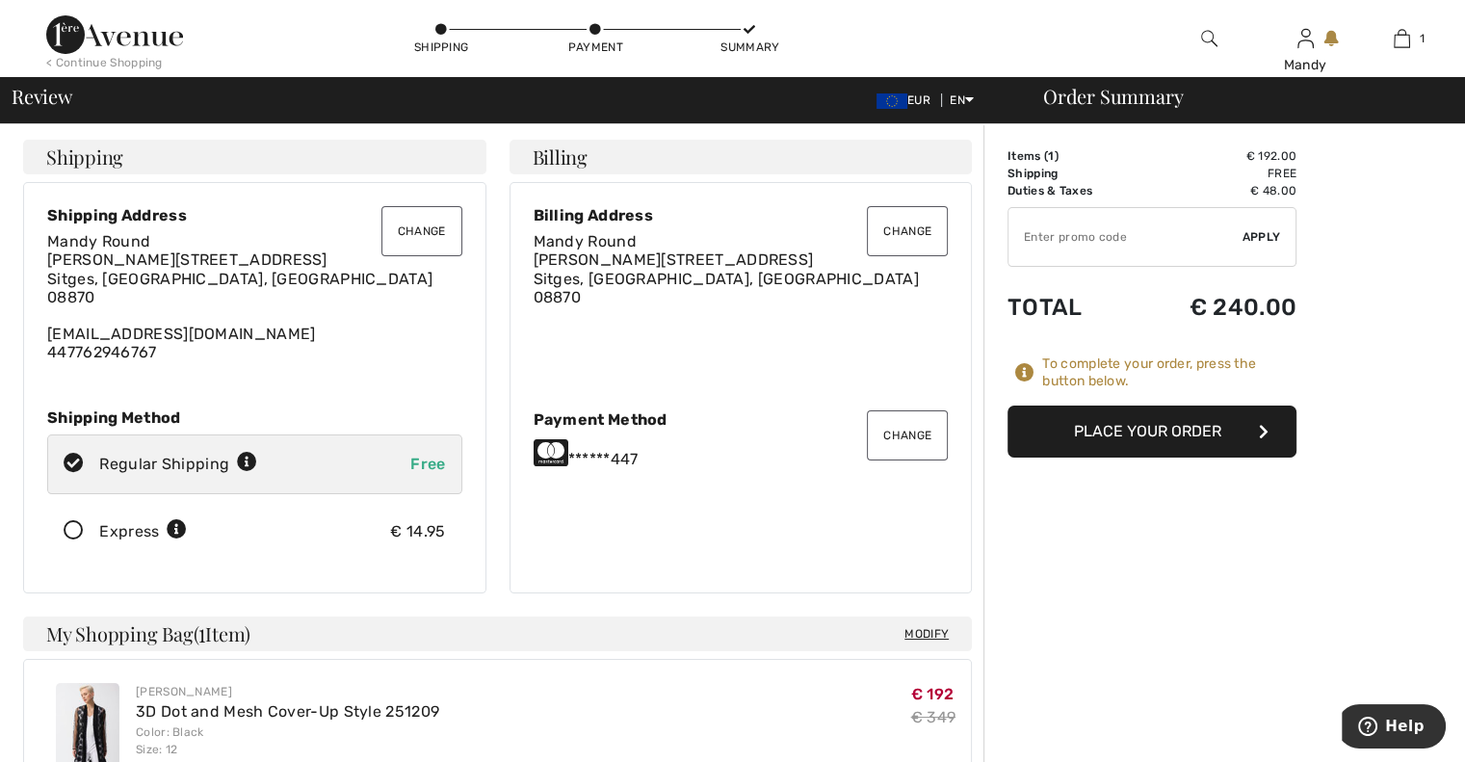
click at [1180, 427] on button "Place Your Order" at bounding box center [1151, 432] width 289 height 52
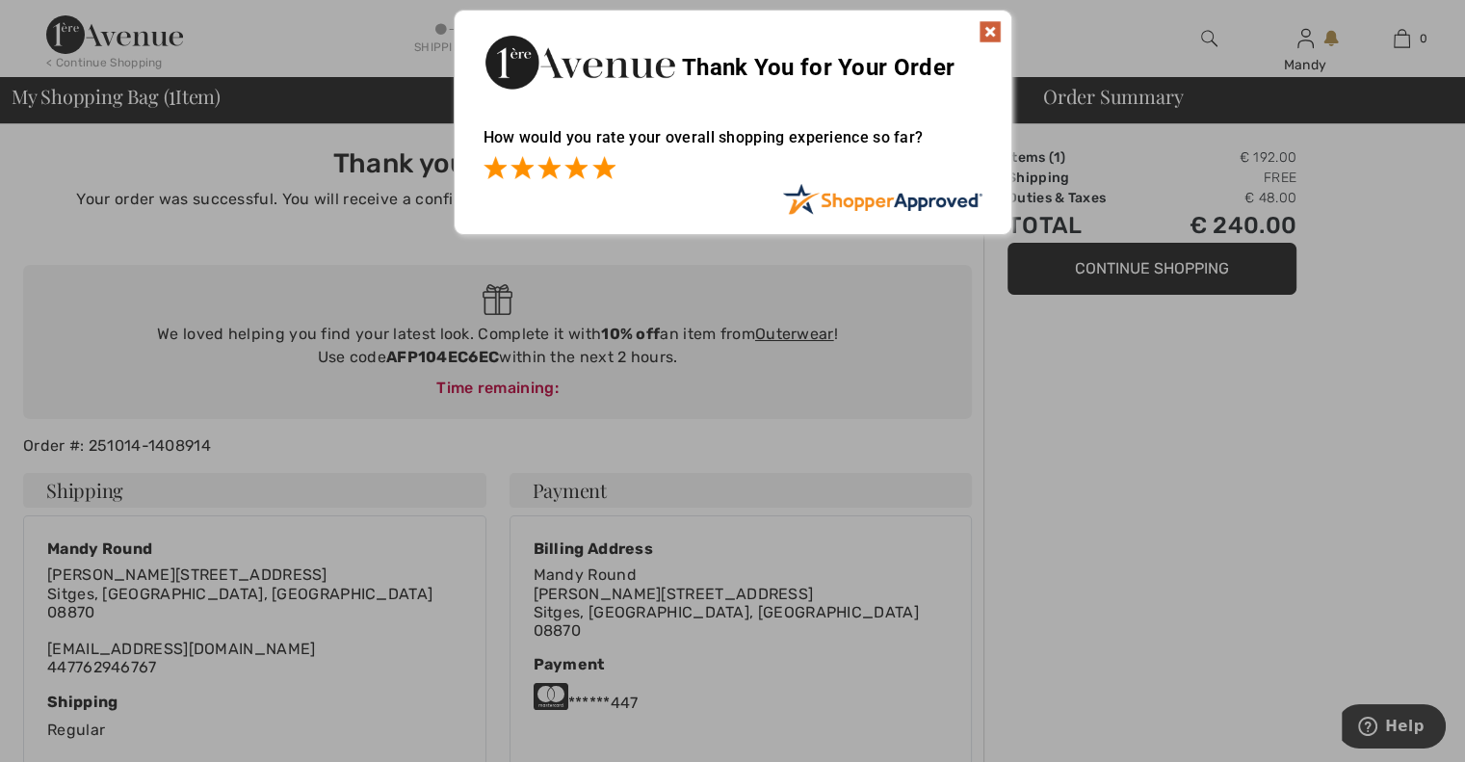
click at [605, 177] on span at bounding box center [603, 167] width 23 height 23
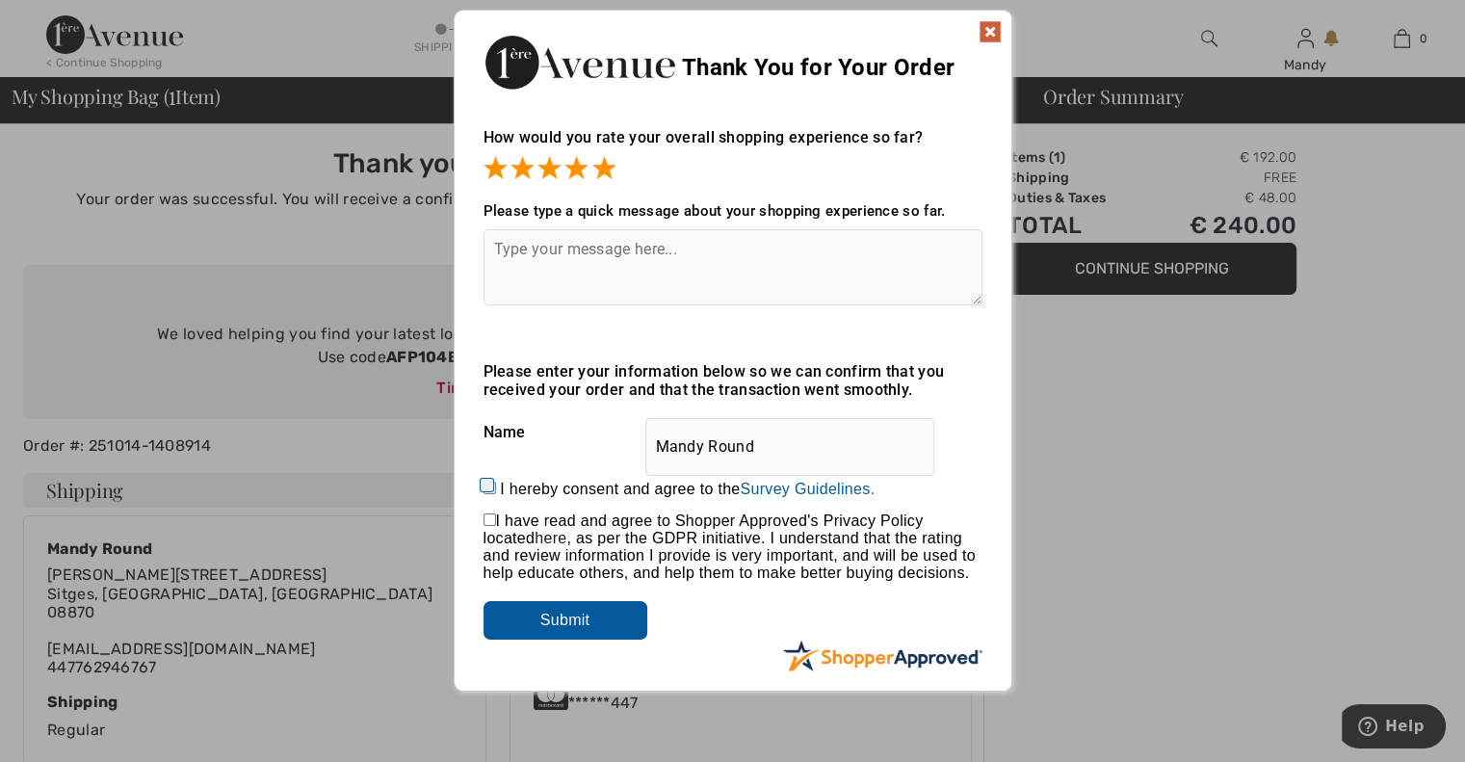
click at [494, 491] on input "I hereby consent and agree to the By submitting a review, you grant permission …" at bounding box center [490, 488] width 13 height 13
checkbox input "true"
click at [570, 620] on input "Submit" at bounding box center [566, 620] width 164 height 39
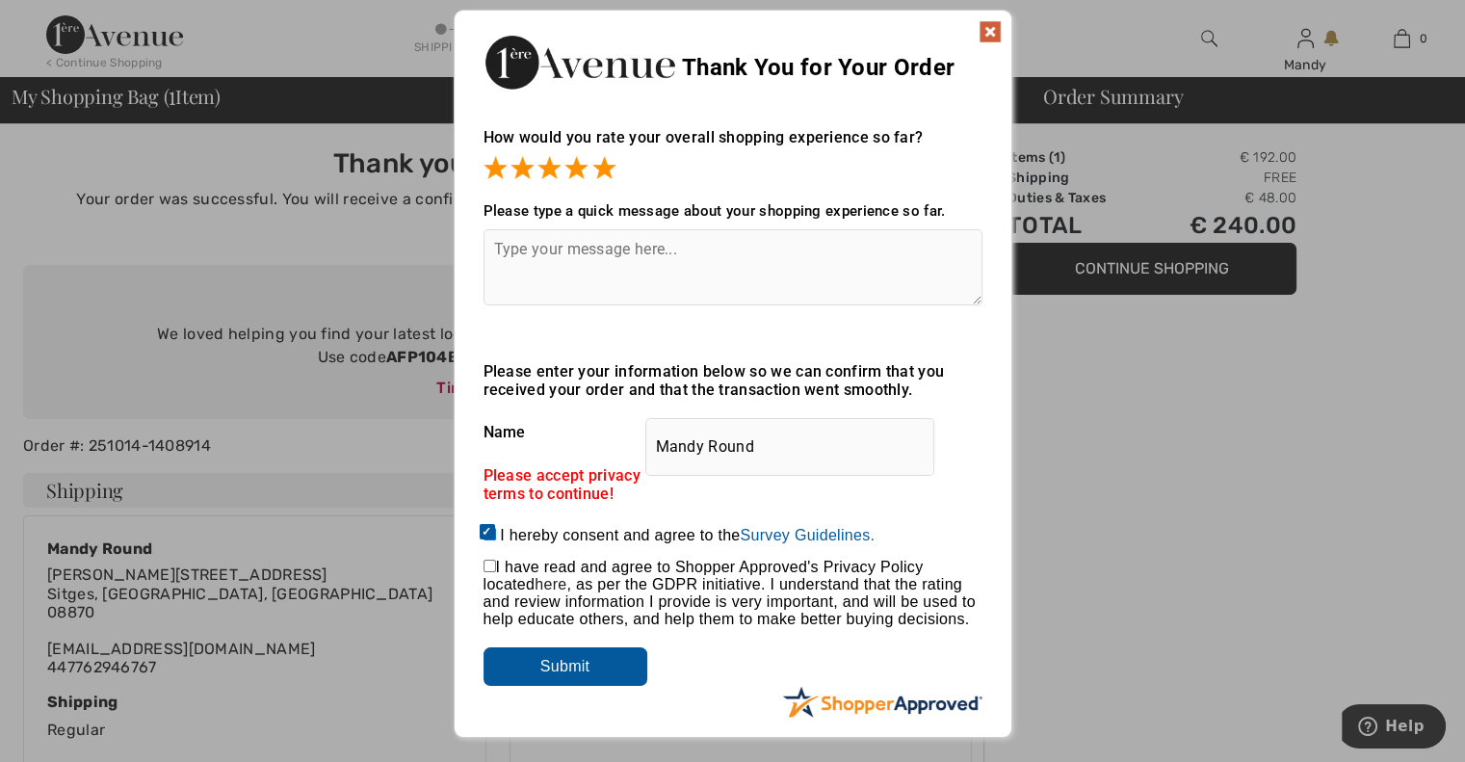
click at [490, 569] on input "checkbox" at bounding box center [490, 566] width 13 height 13
checkbox input "true"
click at [543, 680] on input "Submit" at bounding box center [566, 666] width 164 height 39
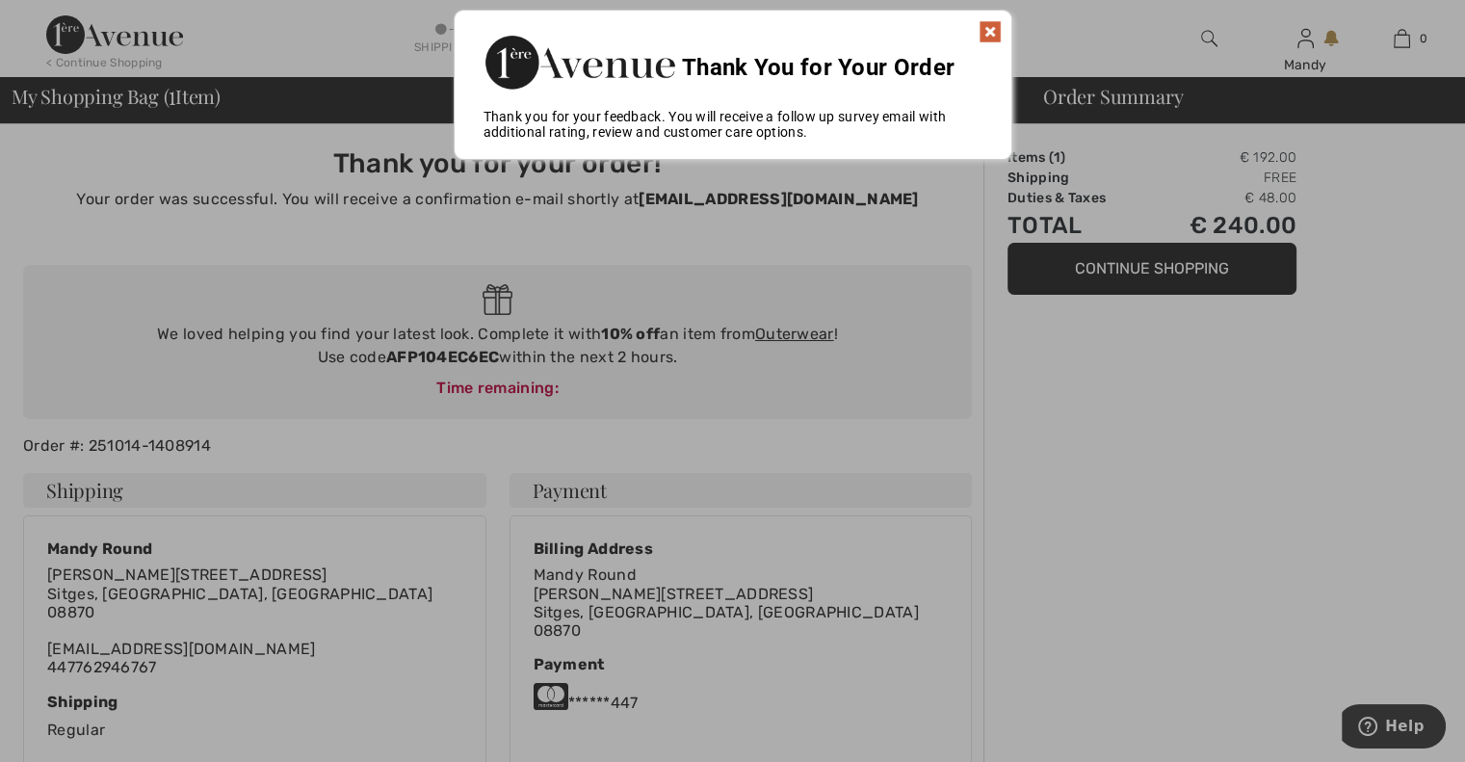
click at [1001, 26] on img at bounding box center [990, 31] width 23 height 23
